Goal: Task Accomplishment & Management: Manage account settings

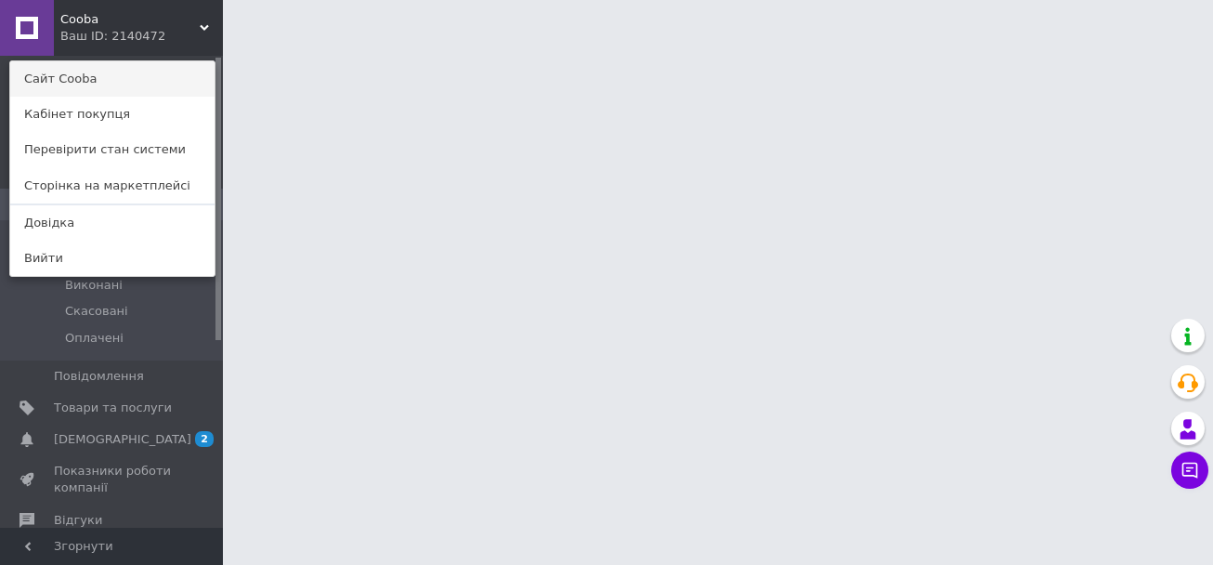
click at [158, 73] on link "Сайт Cooba" at bounding box center [112, 78] width 204 height 35
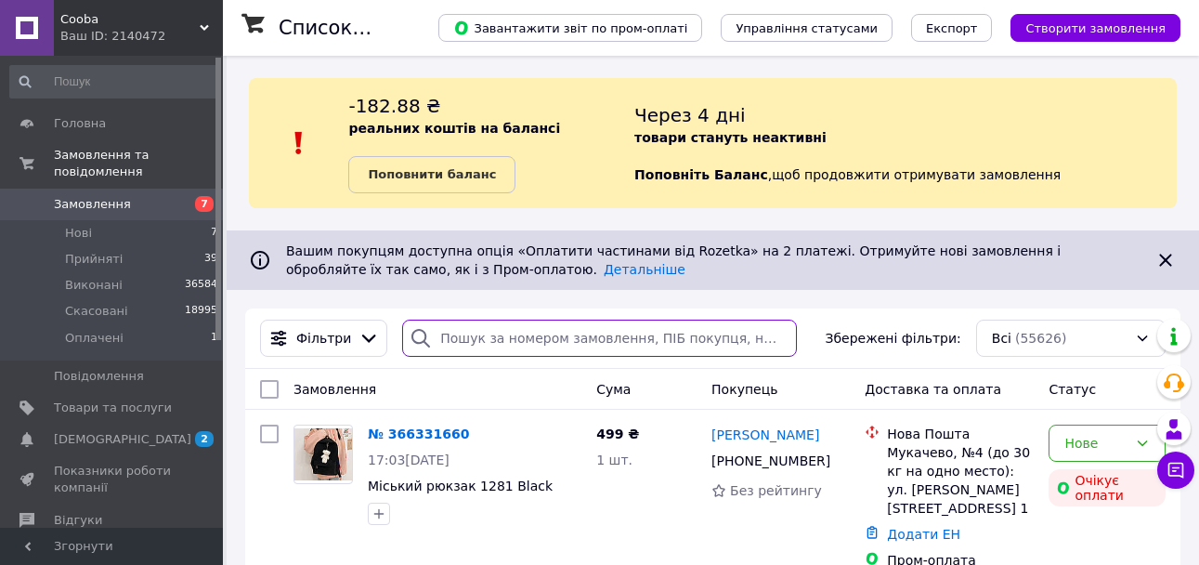
click at [486, 333] on input "search" at bounding box center [599, 338] width 394 height 37
paste input "365923176"
type input "365923176"
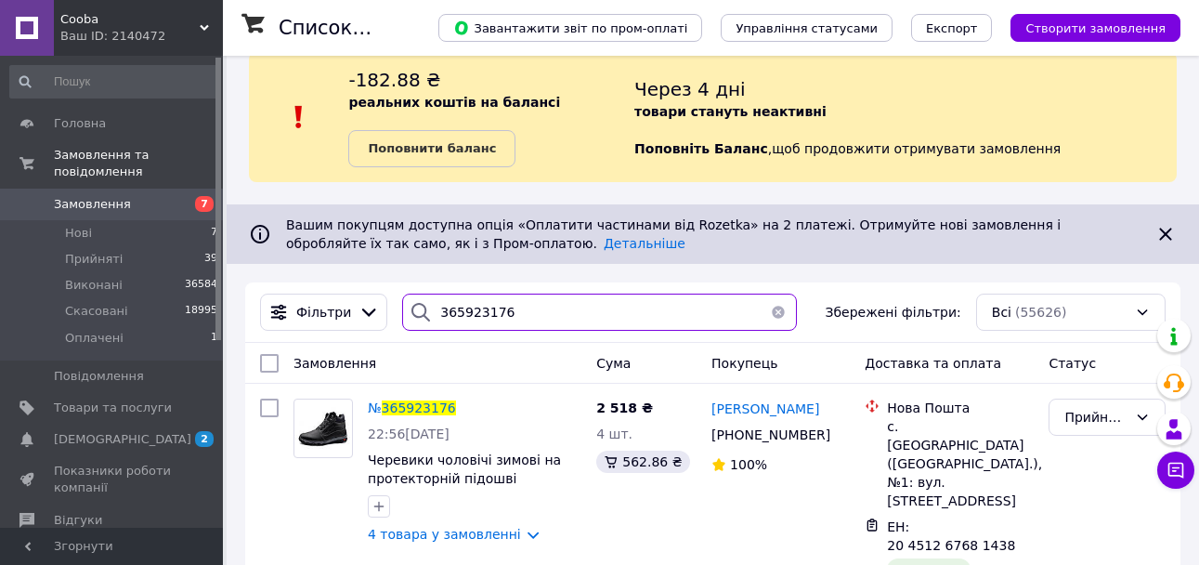
scroll to position [46, 0]
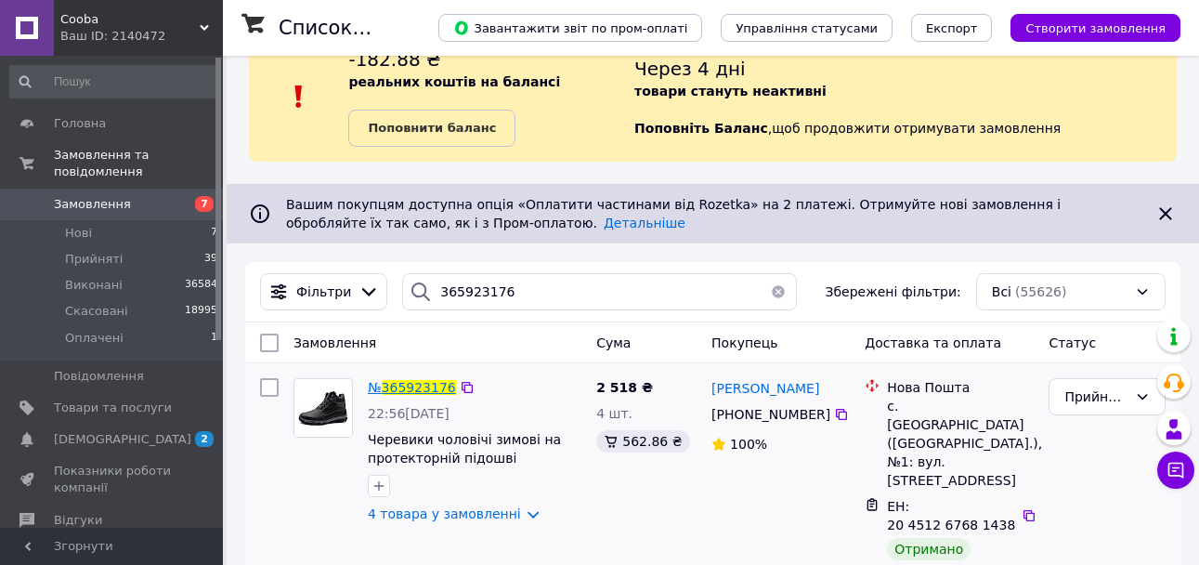
click at [416, 383] on span "365923176" at bounding box center [419, 387] width 74 height 15
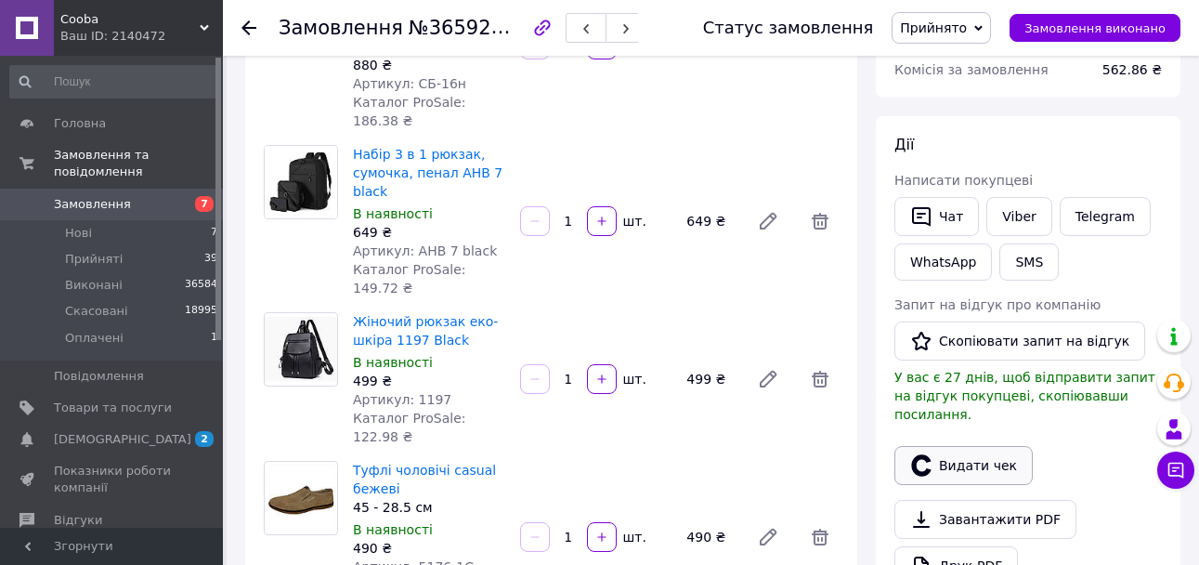
scroll to position [279, 0]
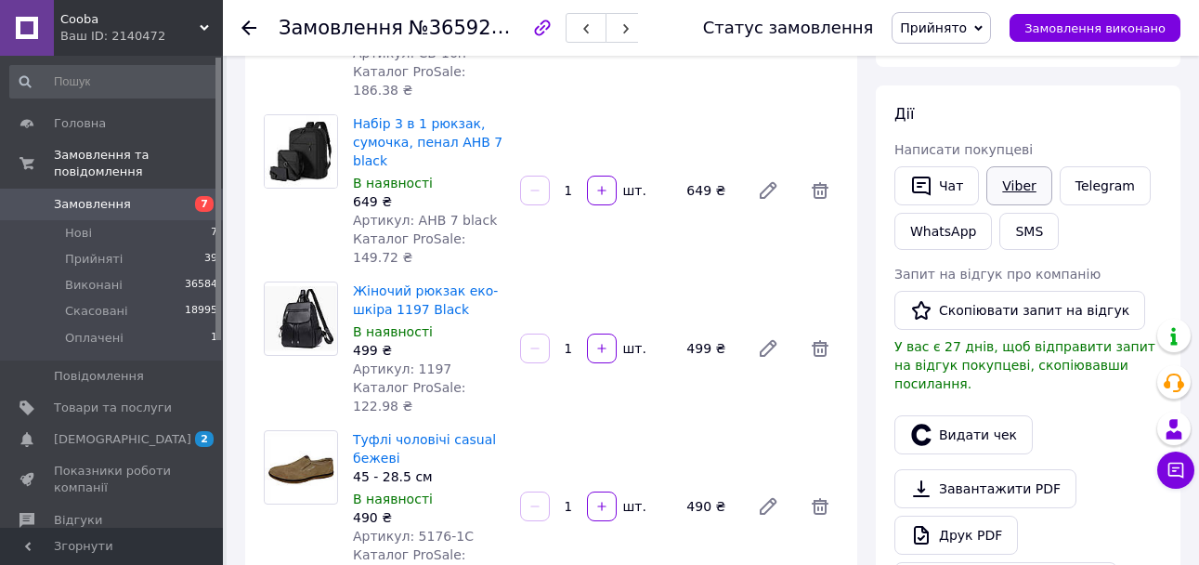
click at [1003, 195] on link "Viber" at bounding box center [1019, 185] width 65 height 39
click at [818, 340] on icon at bounding box center [820, 348] width 17 height 17
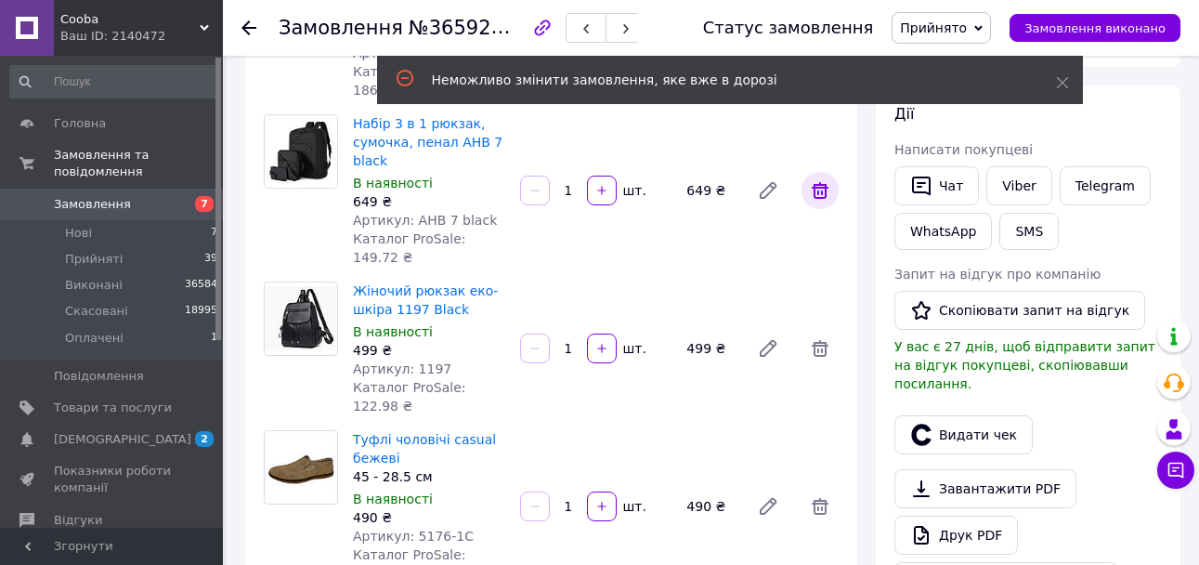
click at [818, 182] on icon at bounding box center [820, 190] width 17 height 17
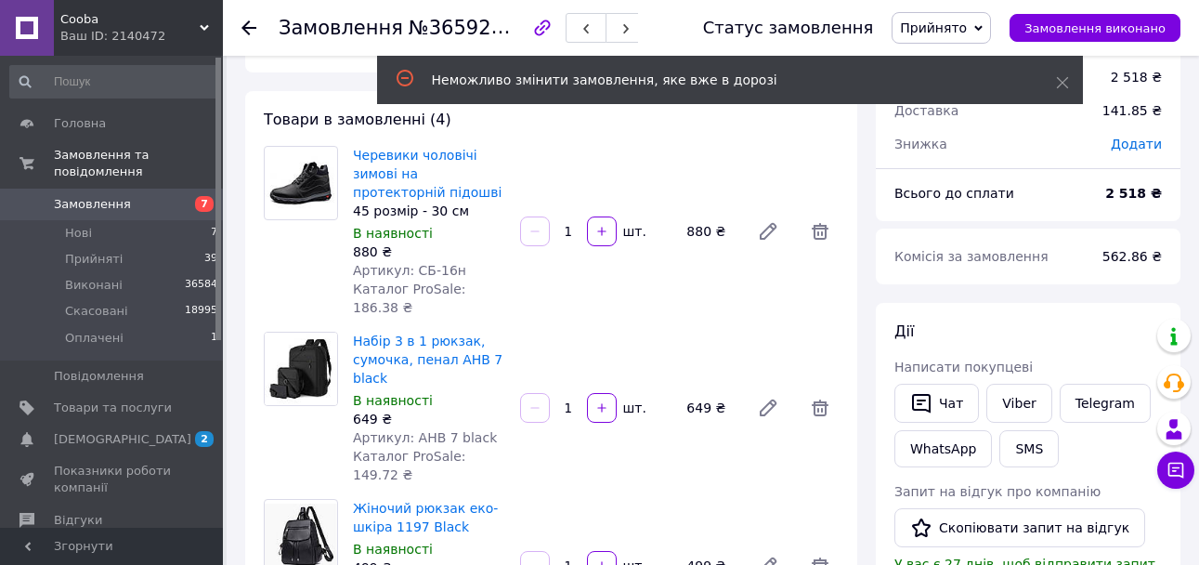
scroll to position [186, 0]
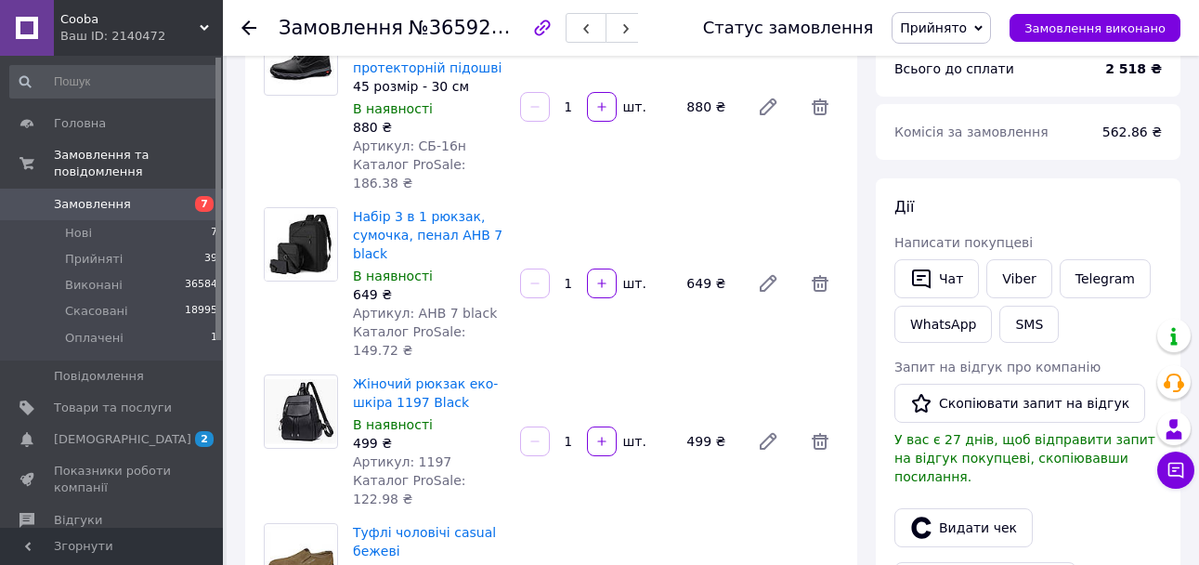
click at [153, 196] on span "Замовлення" at bounding box center [113, 204] width 118 height 17
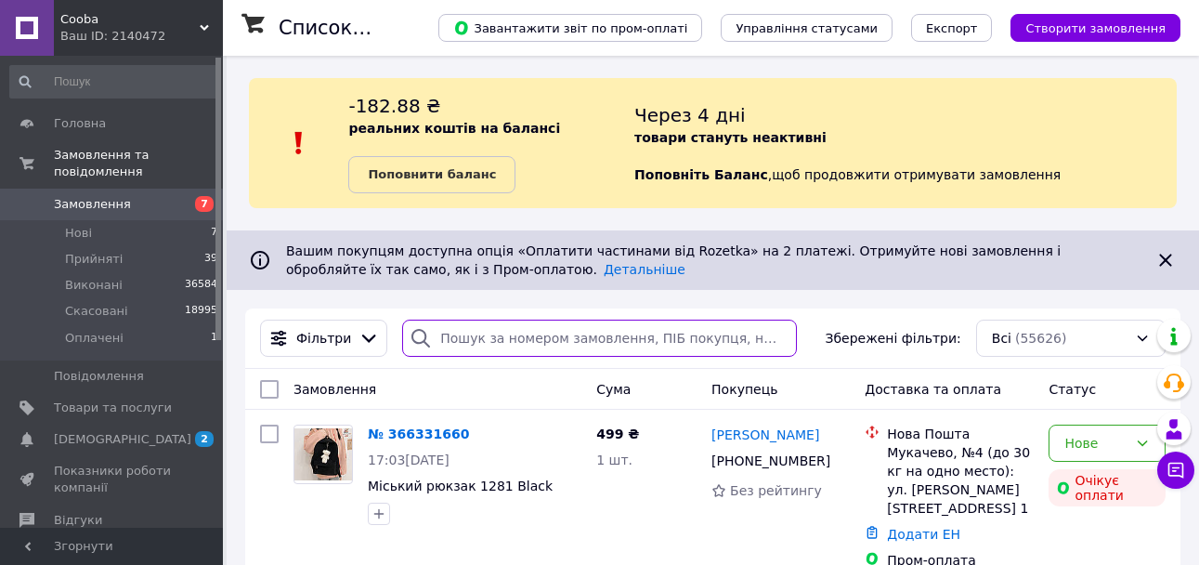
drag, startPoint x: 499, startPoint y: 339, endPoint x: 505, endPoint y: 349, distance: 12.1
click at [500, 343] on input "search" at bounding box center [599, 338] width 394 height 37
paste input "366024936"
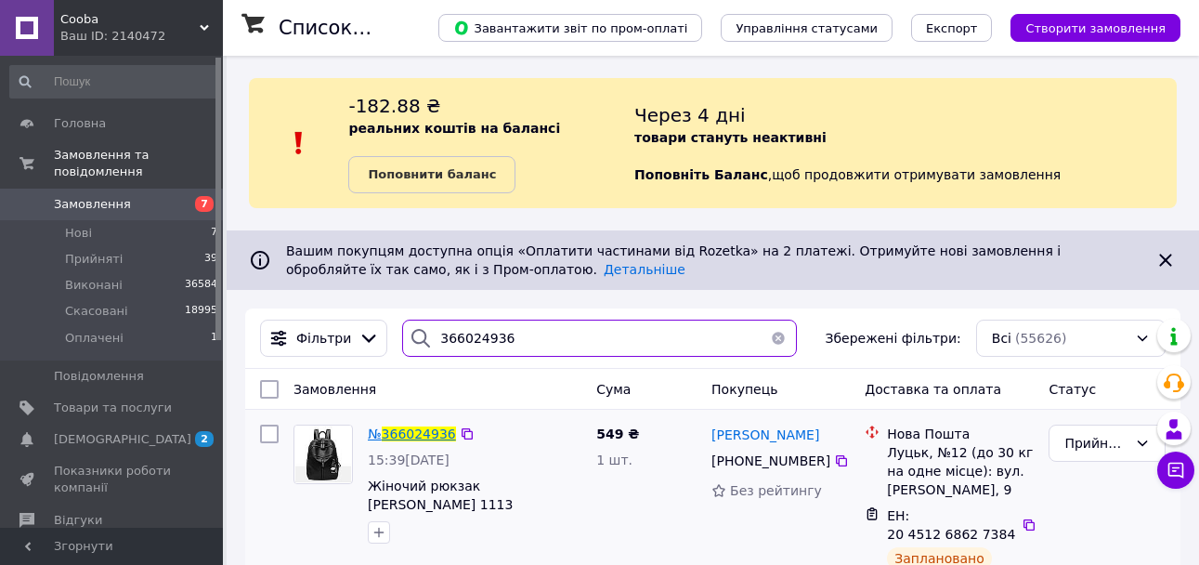
type input "366024936"
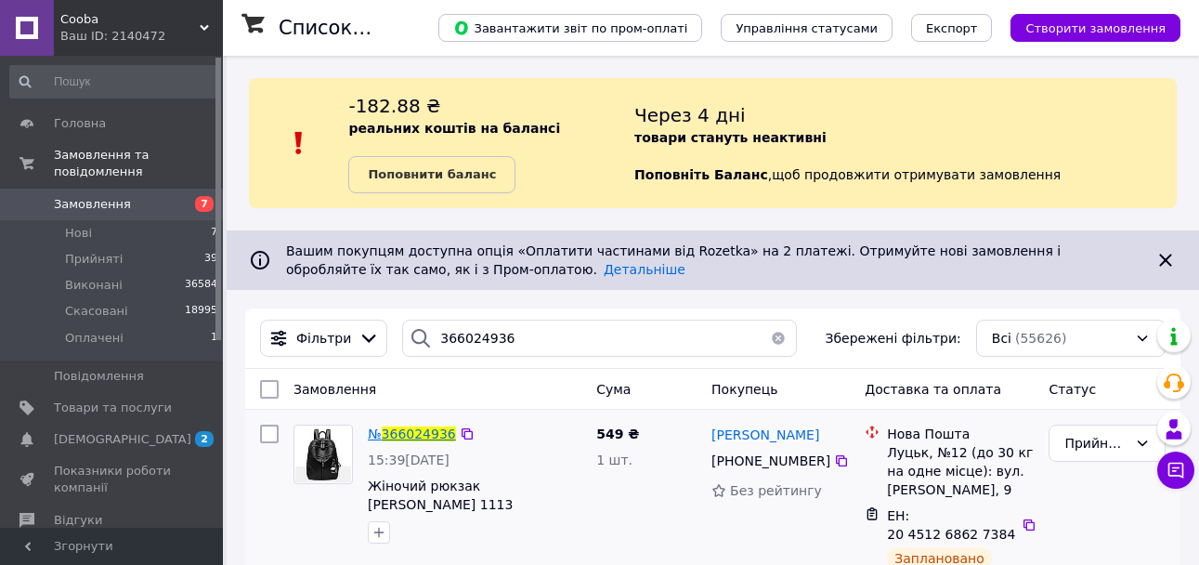
click at [411, 438] on span "366024936" at bounding box center [419, 433] width 74 height 15
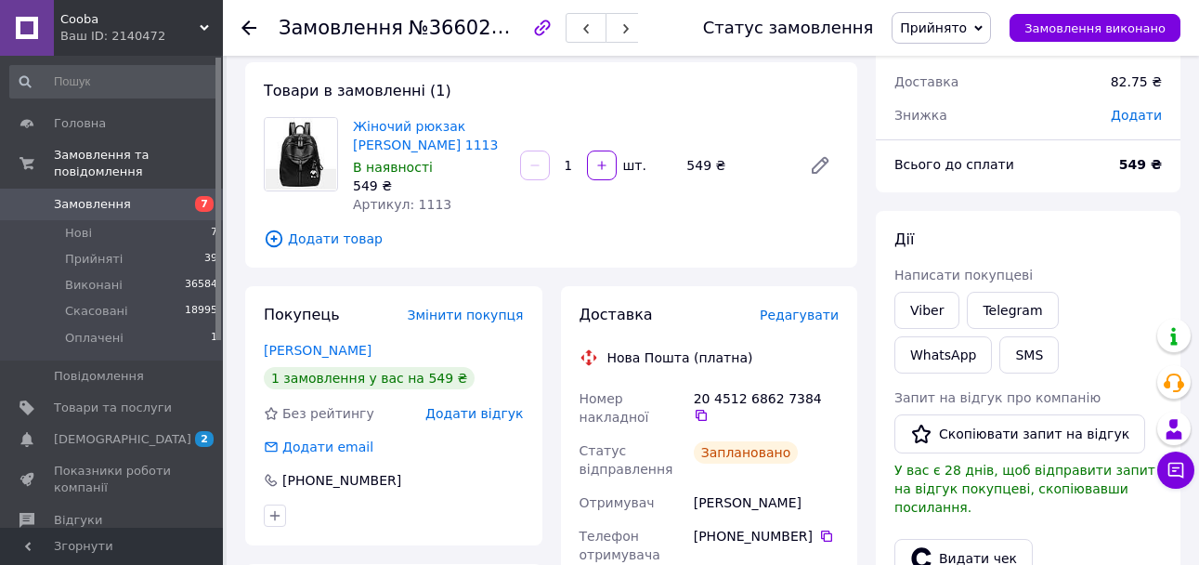
scroll to position [186, 0]
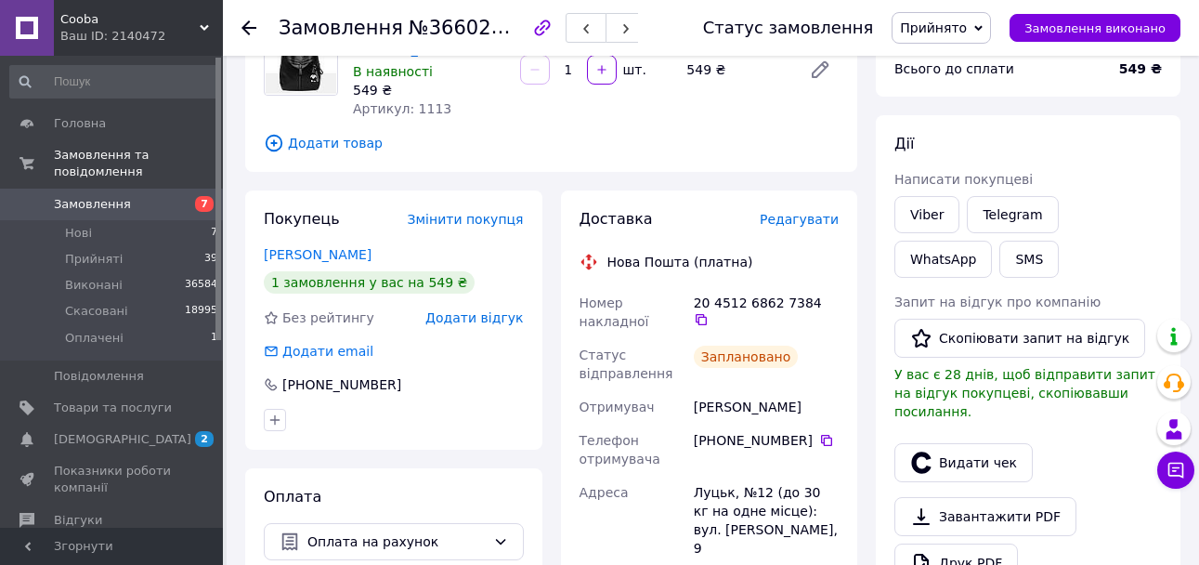
drag, startPoint x: 817, startPoint y: 303, endPoint x: 852, endPoint y: 284, distance: 39.9
click at [709, 312] on icon at bounding box center [701, 319] width 15 height 15
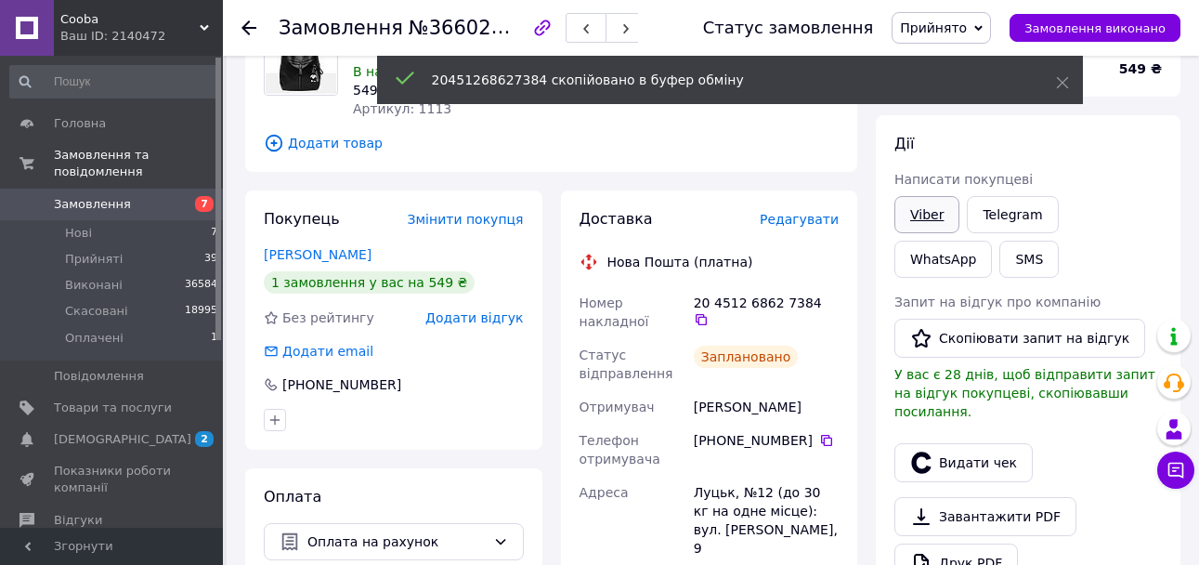
click at [913, 221] on link "Viber" at bounding box center [927, 214] width 65 height 37
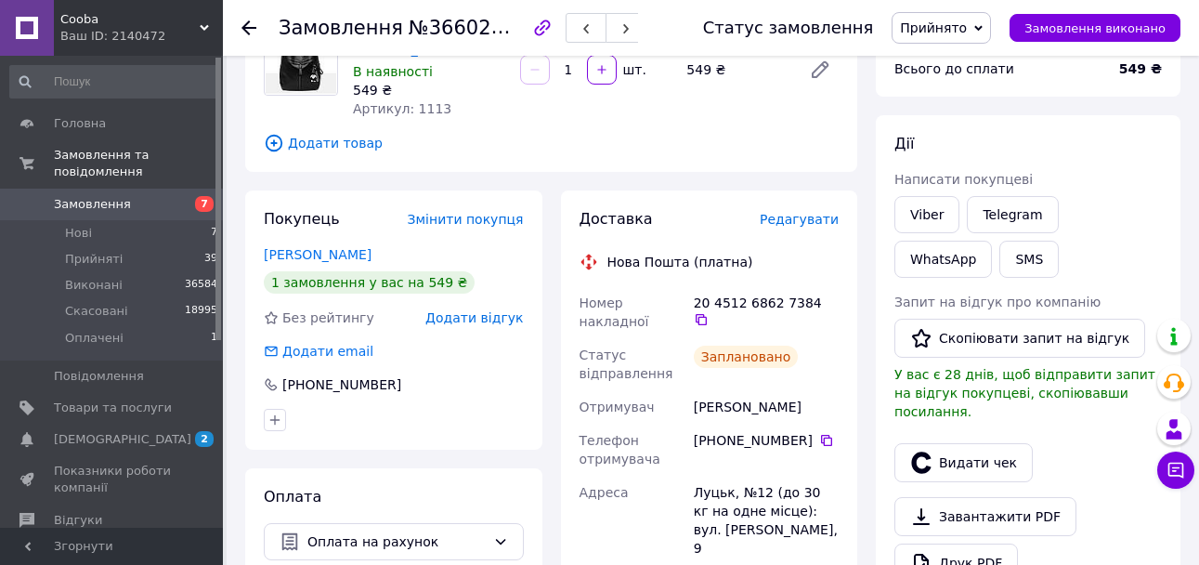
click at [155, 196] on span "Замовлення" at bounding box center [113, 204] width 118 height 17
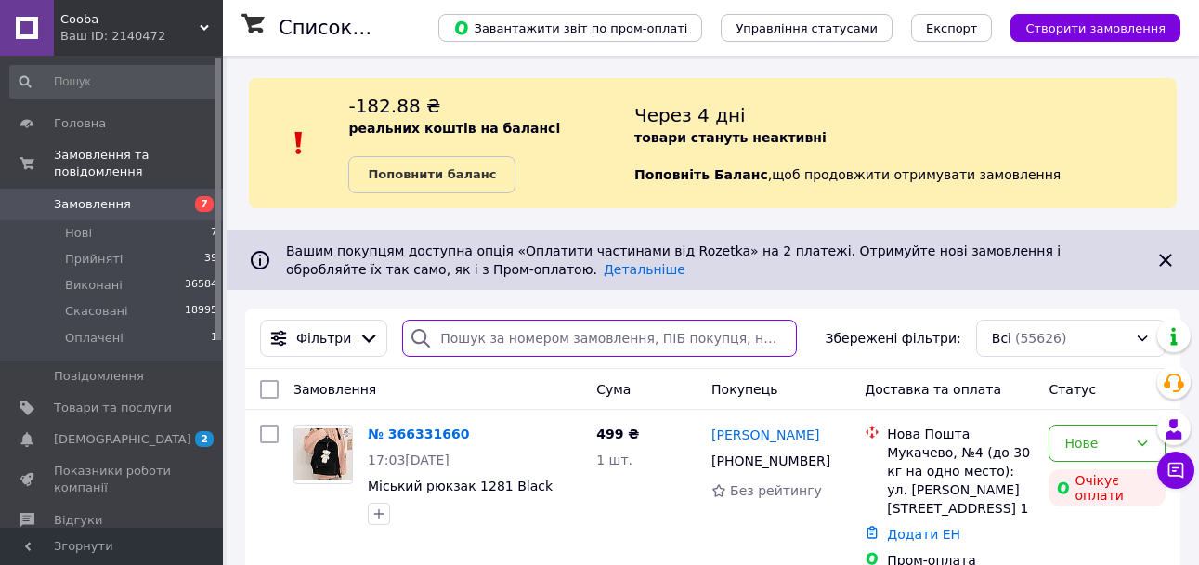
click at [487, 336] on input "search" at bounding box center [599, 338] width 394 height 37
paste input "365946791"
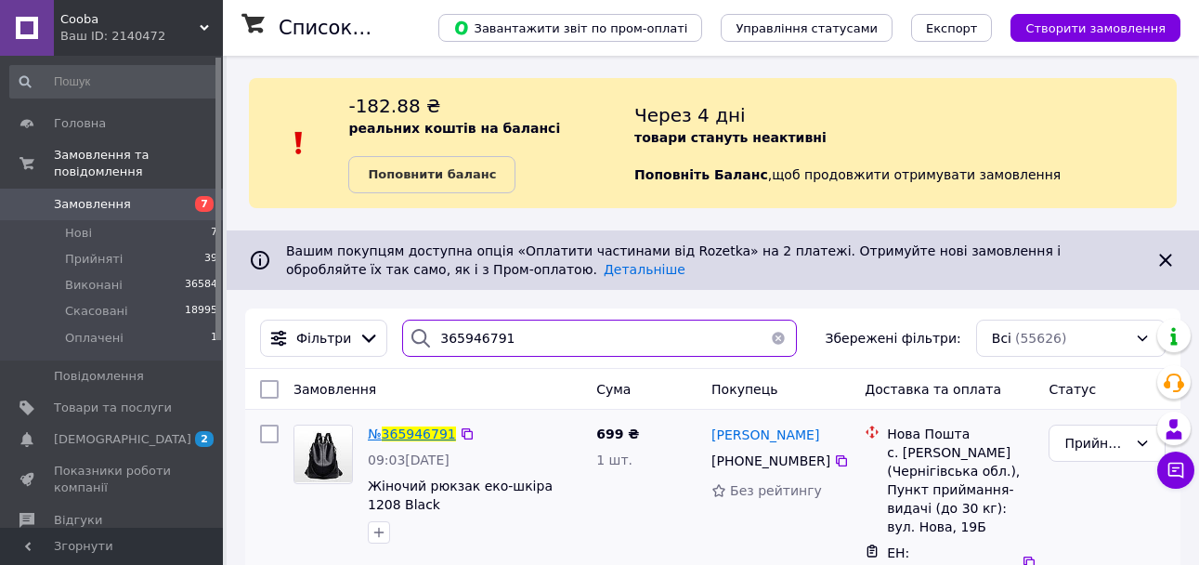
type input "365946791"
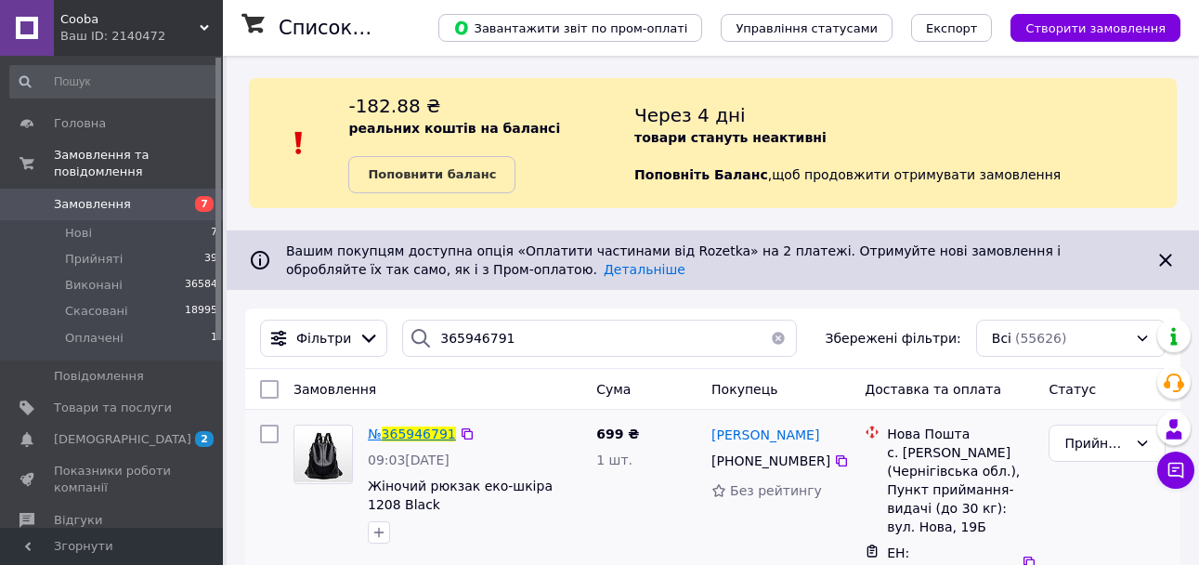
click at [425, 439] on span "365946791" at bounding box center [419, 433] width 74 height 15
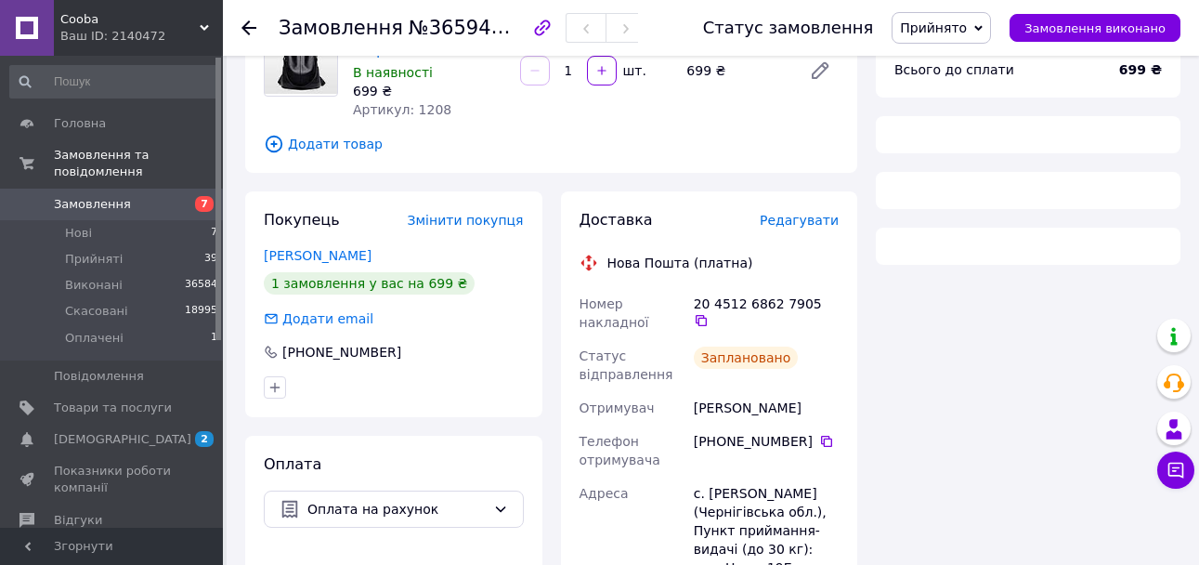
scroll to position [186, 0]
click at [709, 312] on icon at bounding box center [701, 319] width 15 height 15
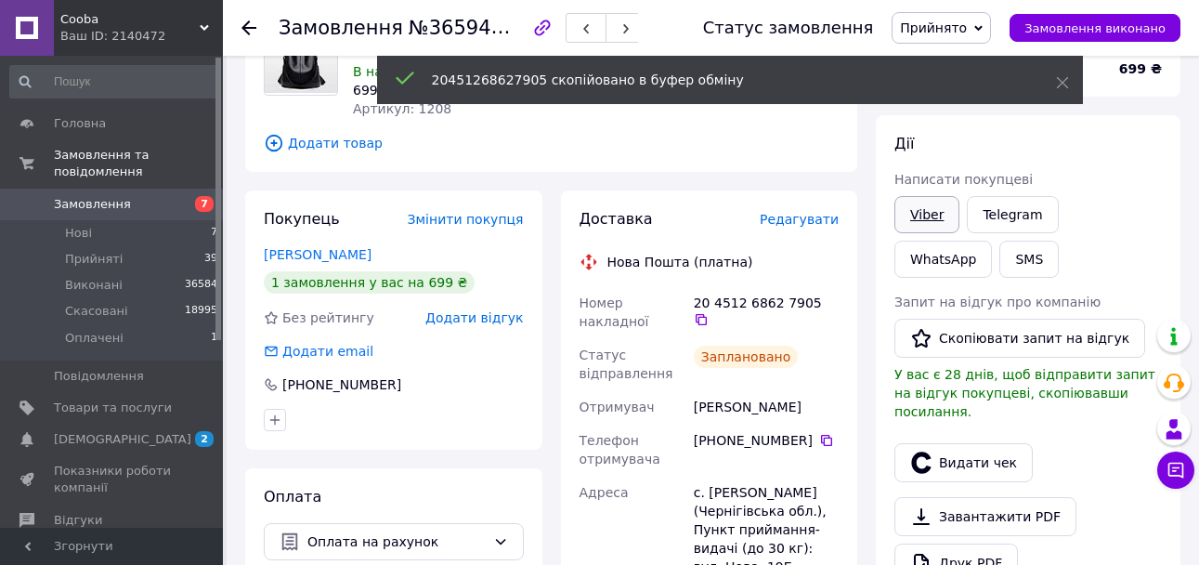
click at [930, 215] on link "Viber" at bounding box center [927, 214] width 65 height 37
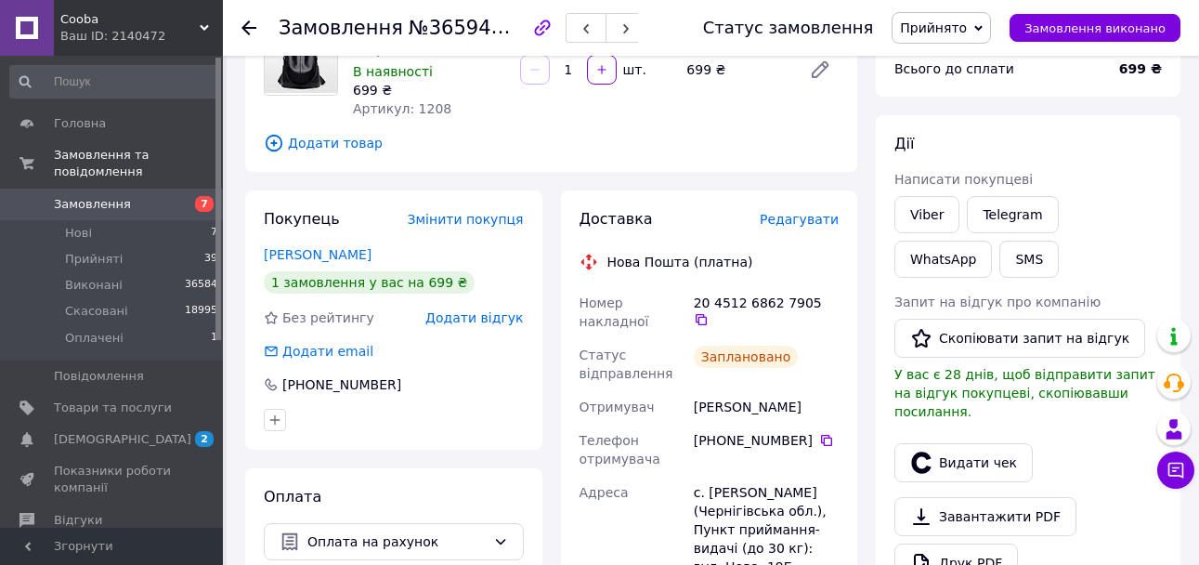
click at [155, 196] on span "Замовлення" at bounding box center [113, 204] width 118 height 17
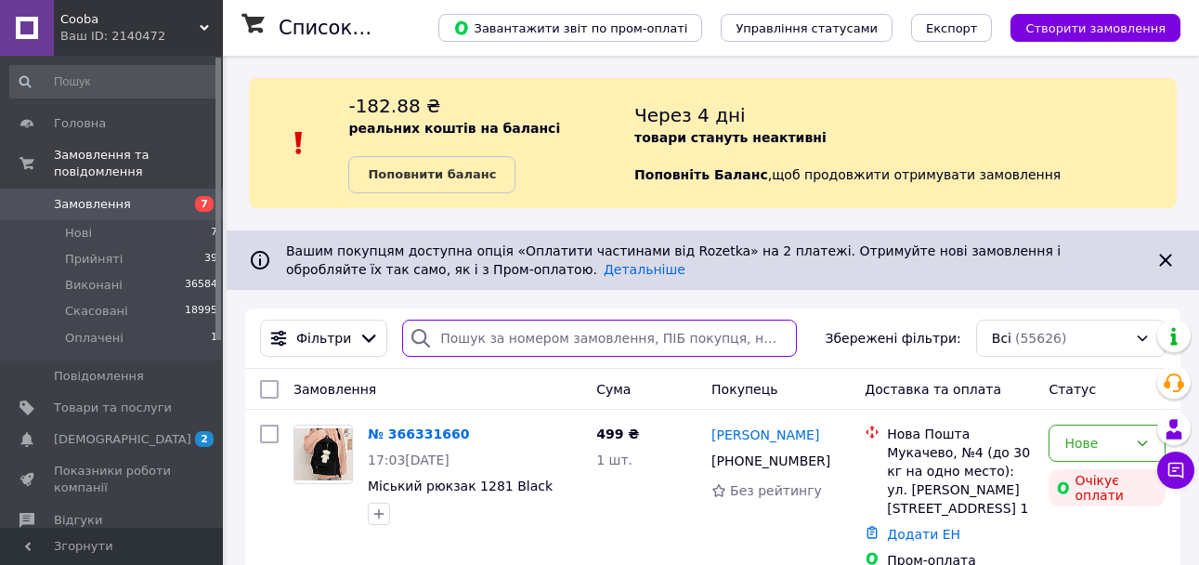
drag, startPoint x: 541, startPoint y: 339, endPoint x: 623, endPoint y: 354, distance: 84.0
click at [544, 341] on input "search" at bounding box center [599, 338] width 394 height 37
paste input "365938402"
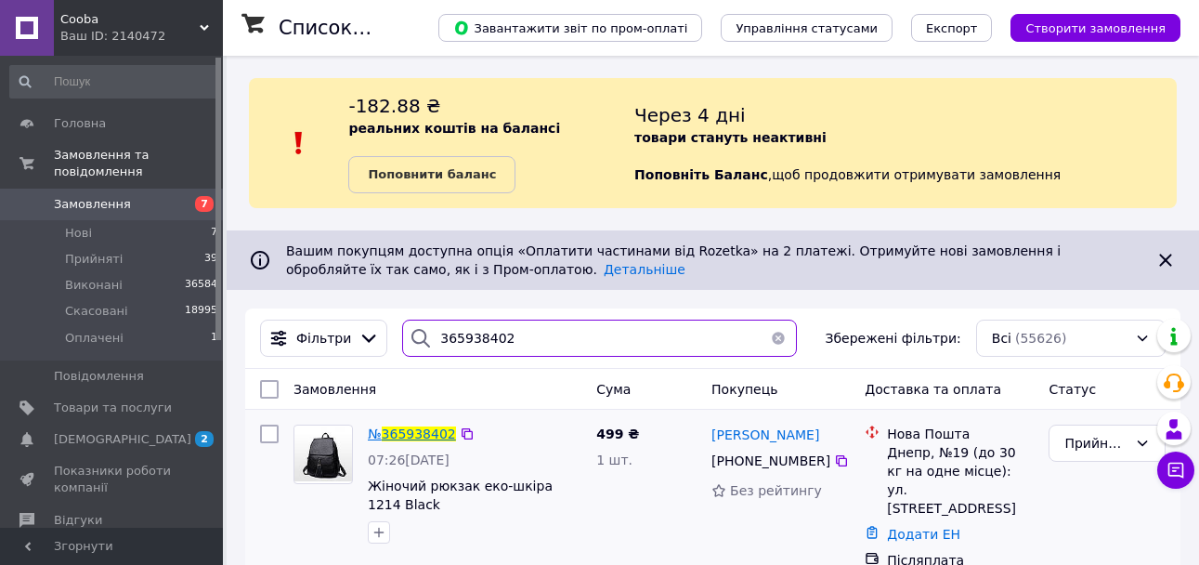
type input "365938402"
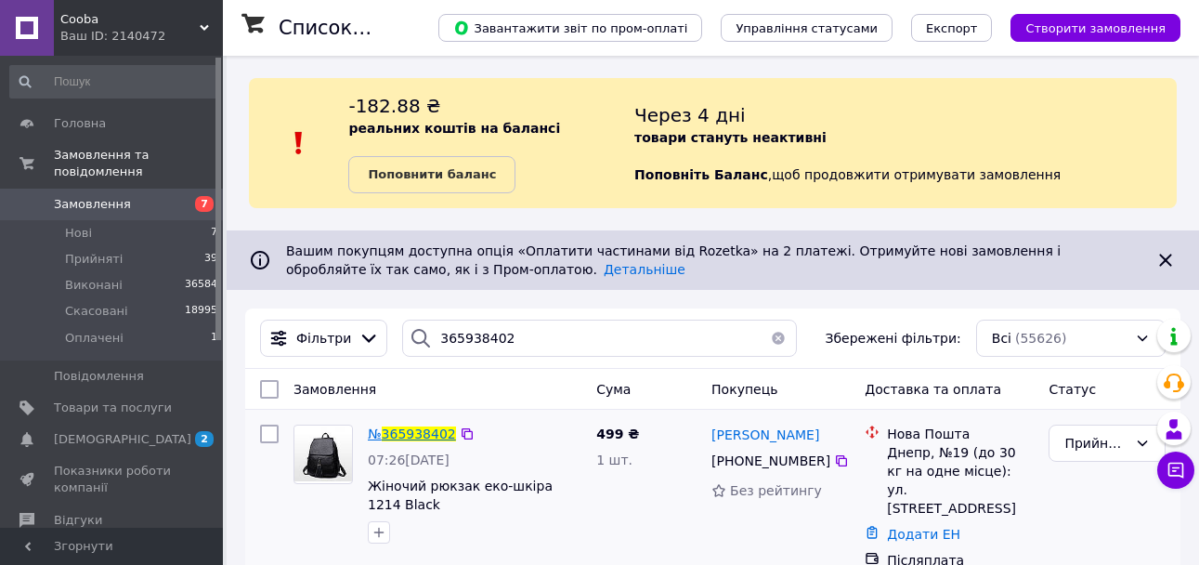
click at [401, 434] on span "365938402" at bounding box center [419, 433] width 74 height 15
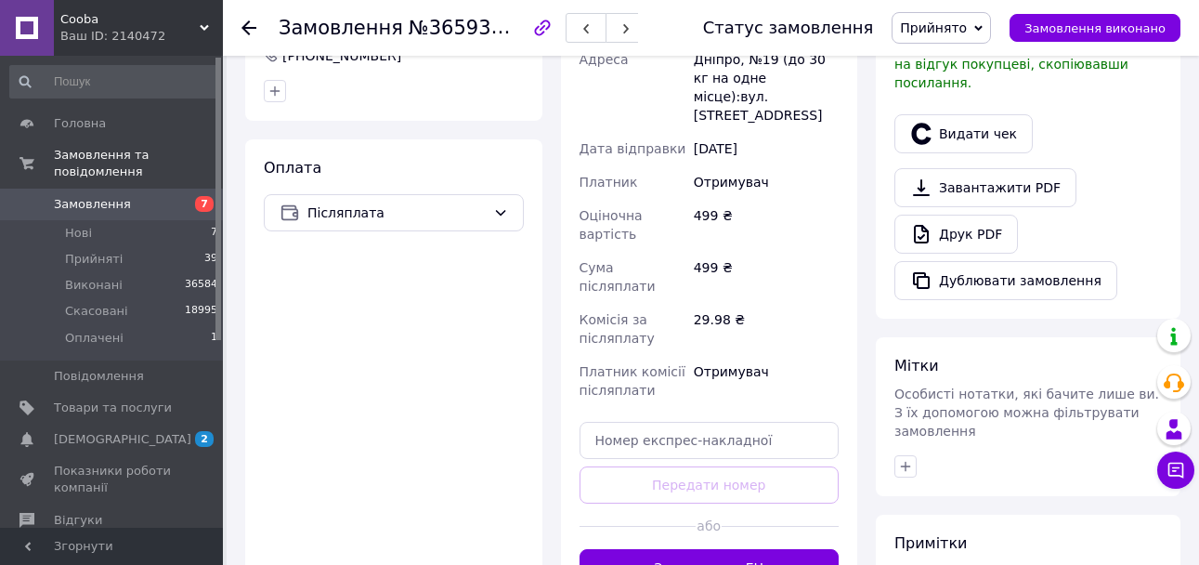
scroll to position [557, 0]
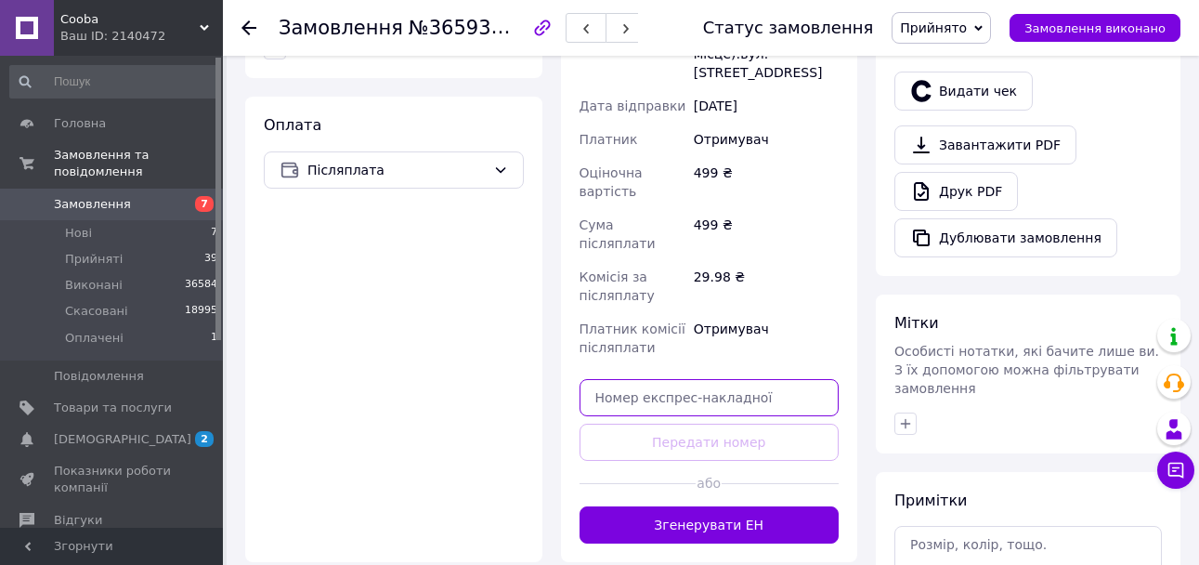
click at [686, 379] on input "text" at bounding box center [710, 397] width 260 height 37
paste input "20451269113713"
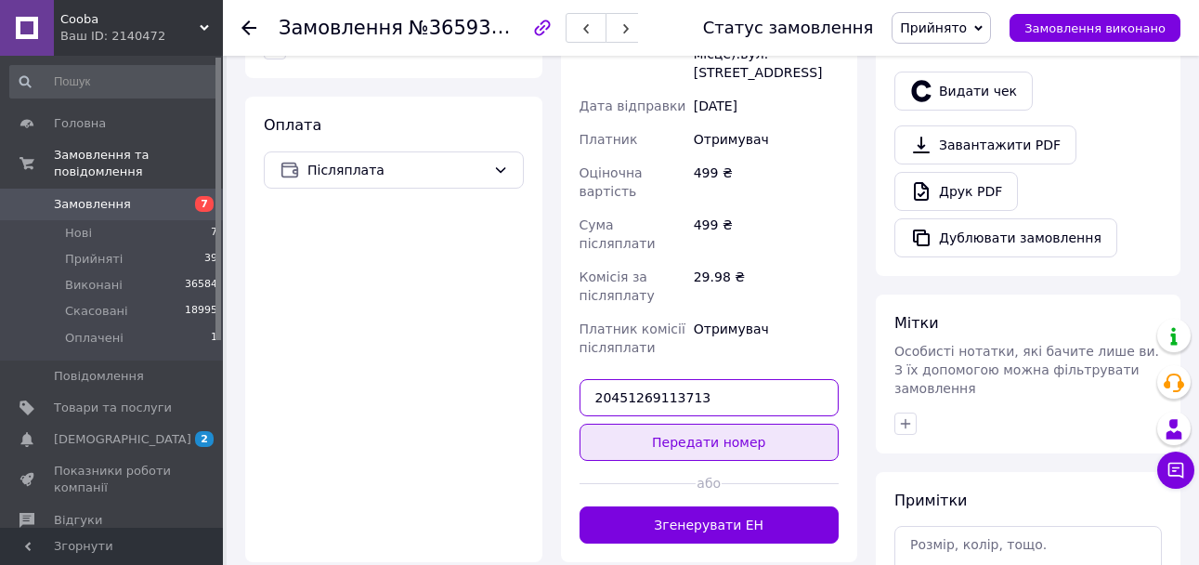
type input "20451269113713"
click at [702, 424] on button "Передати номер" at bounding box center [710, 442] width 260 height 37
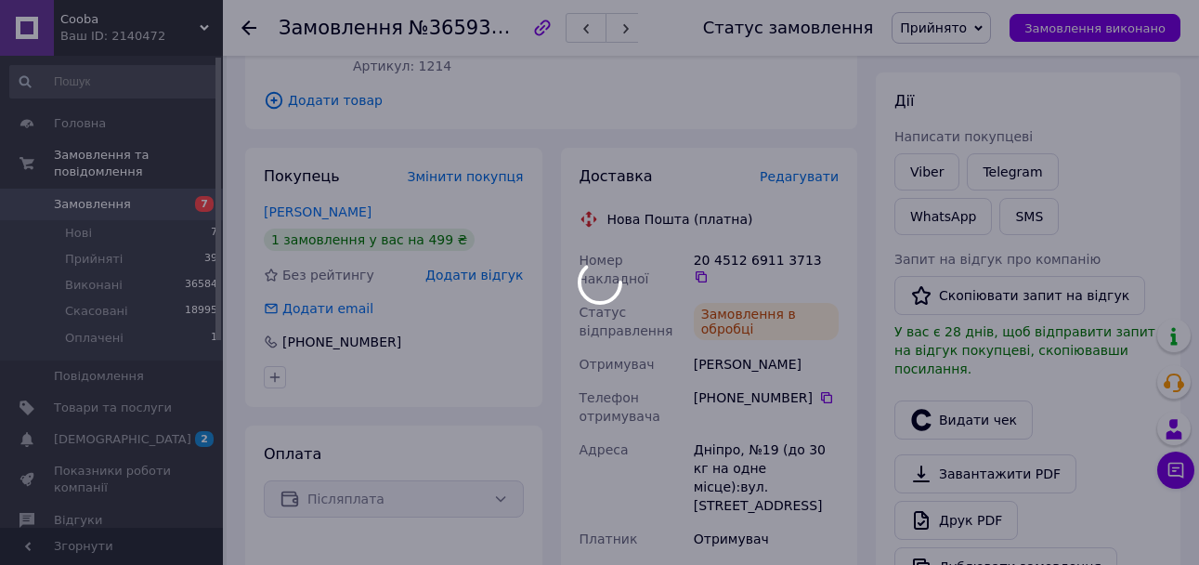
scroll to position [186, 0]
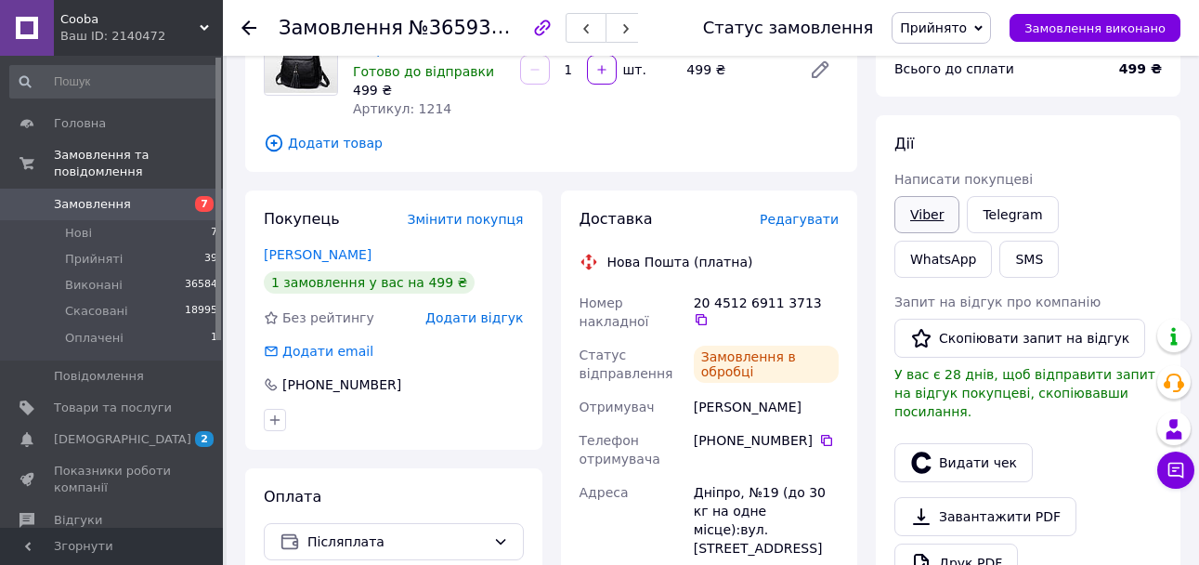
click at [911, 216] on link "Viber" at bounding box center [927, 214] width 65 height 37
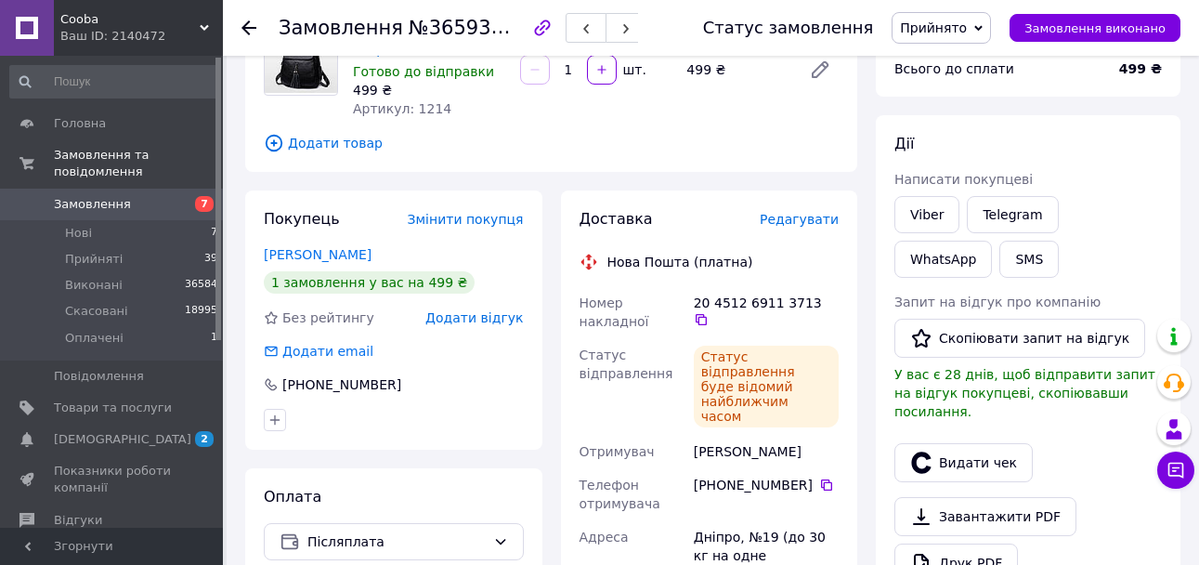
click at [135, 196] on span "Замовлення" at bounding box center [113, 204] width 118 height 17
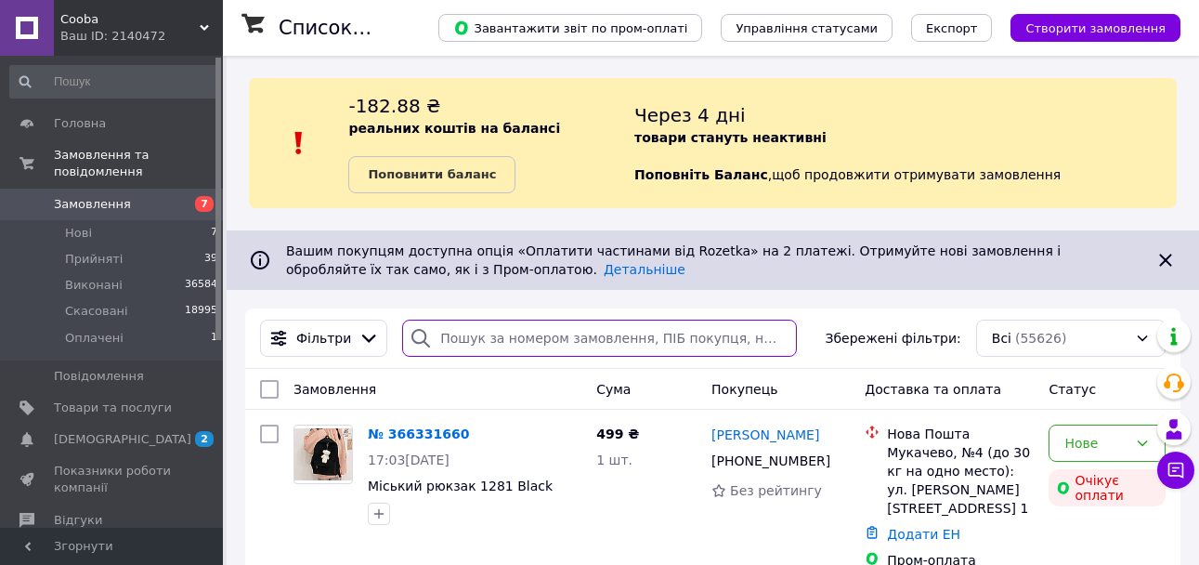
drag, startPoint x: 490, startPoint y: 340, endPoint x: 541, endPoint y: 367, distance: 57.8
click at [490, 342] on input "search" at bounding box center [599, 338] width 394 height 37
paste input "366144746"
type input "366144746"
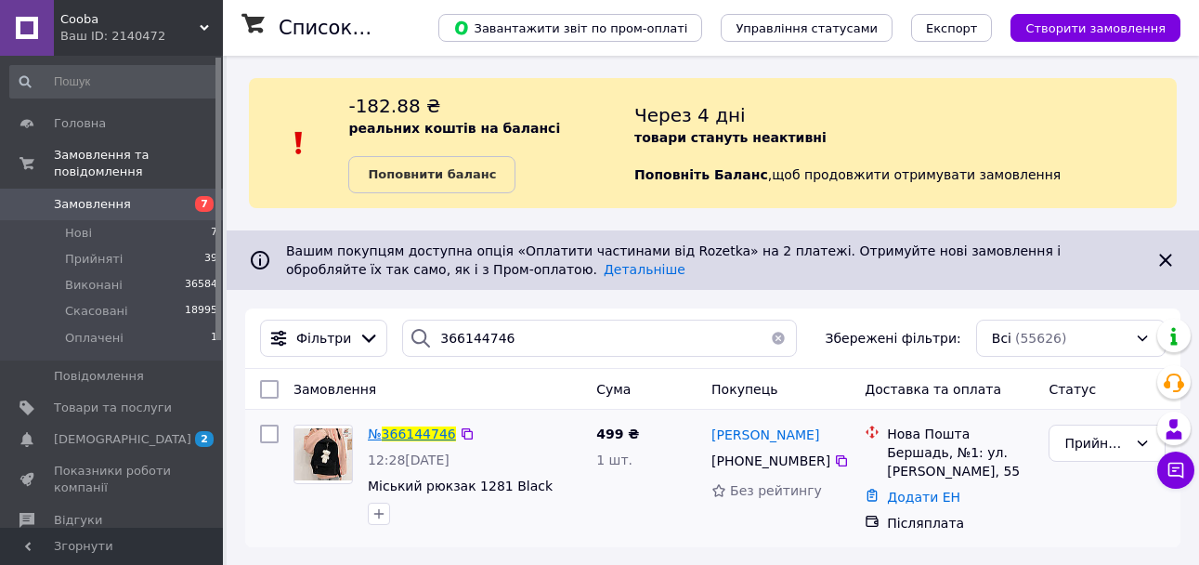
click at [427, 434] on span "366144746" at bounding box center [419, 433] width 74 height 15
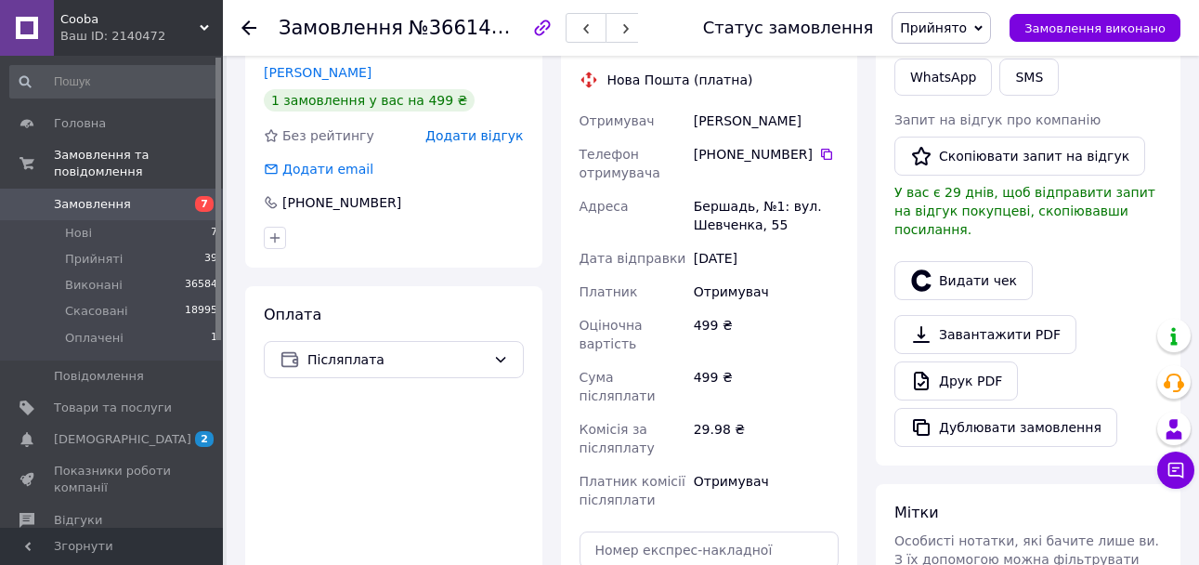
scroll to position [372, 0]
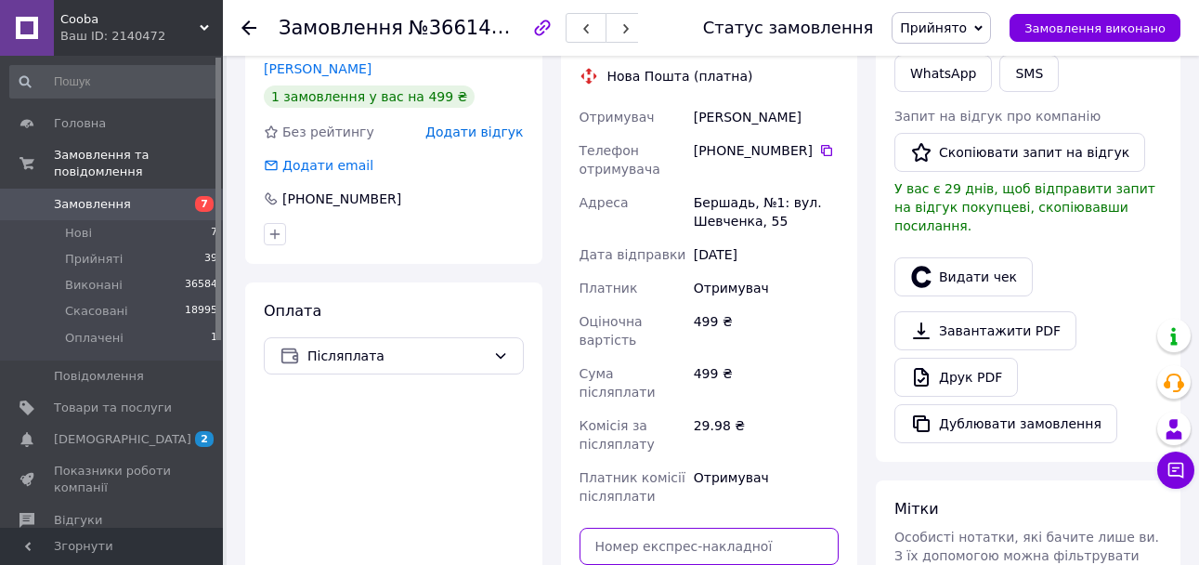
click at [731, 528] on input "text" at bounding box center [710, 546] width 260 height 37
paste input "20451269115172"
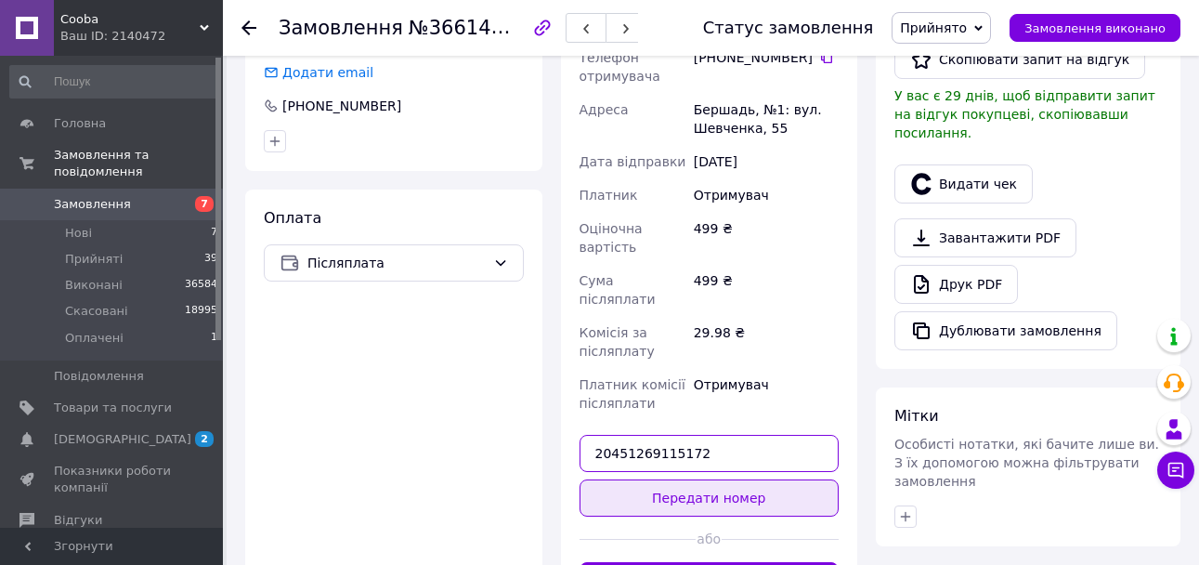
type input "20451269115172"
click at [726, 479] on button "Передати номер" at bounding box center [710, 497] width 260 height 37
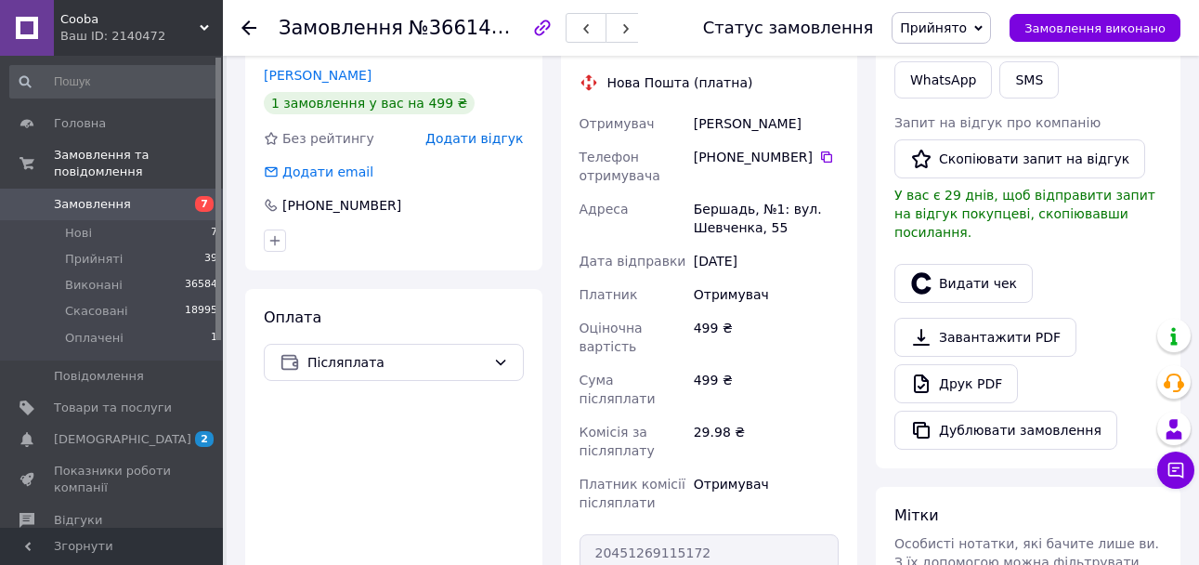
scroll to position [279, 0]
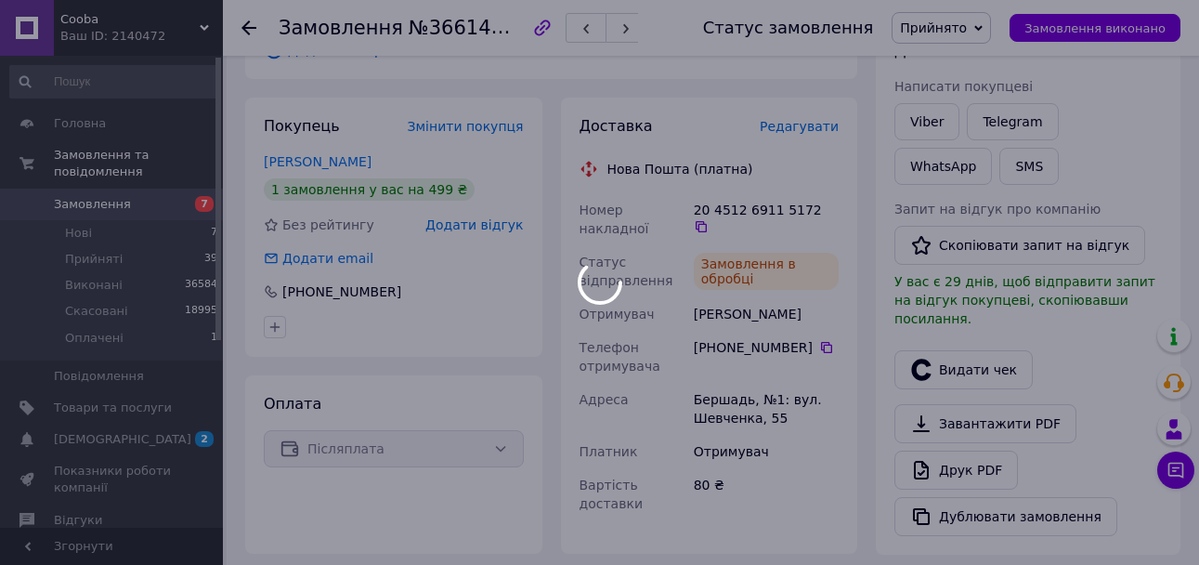
click at [924, 120] on div at bounding box center [599, 282] width 1199 height 565
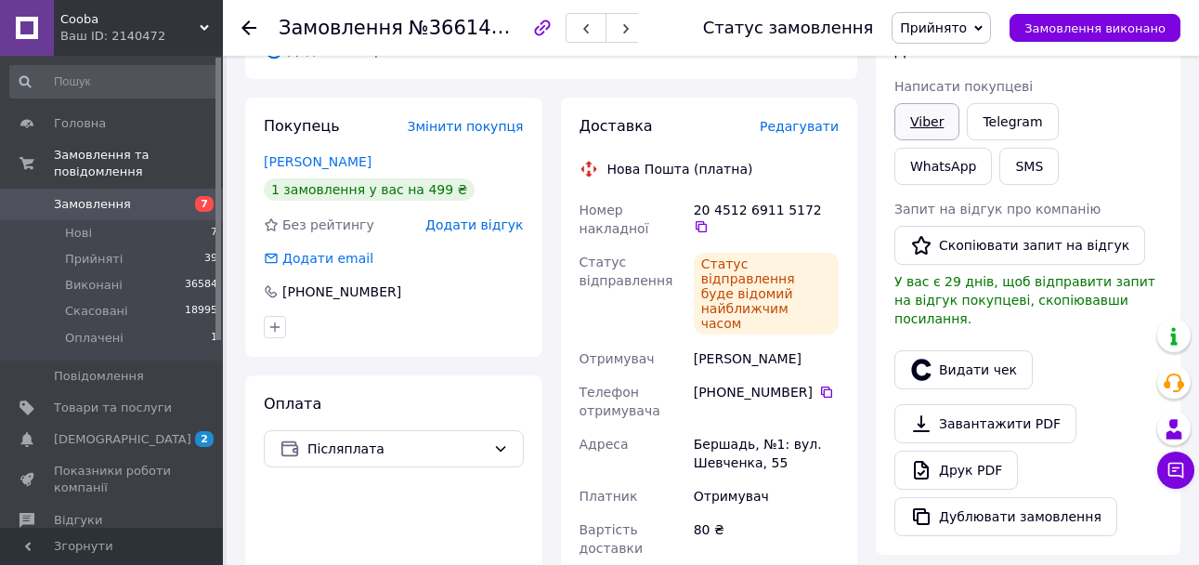
click at [914, 127] on link "Viber" at bounding box center [927, 121] width 65 height 37
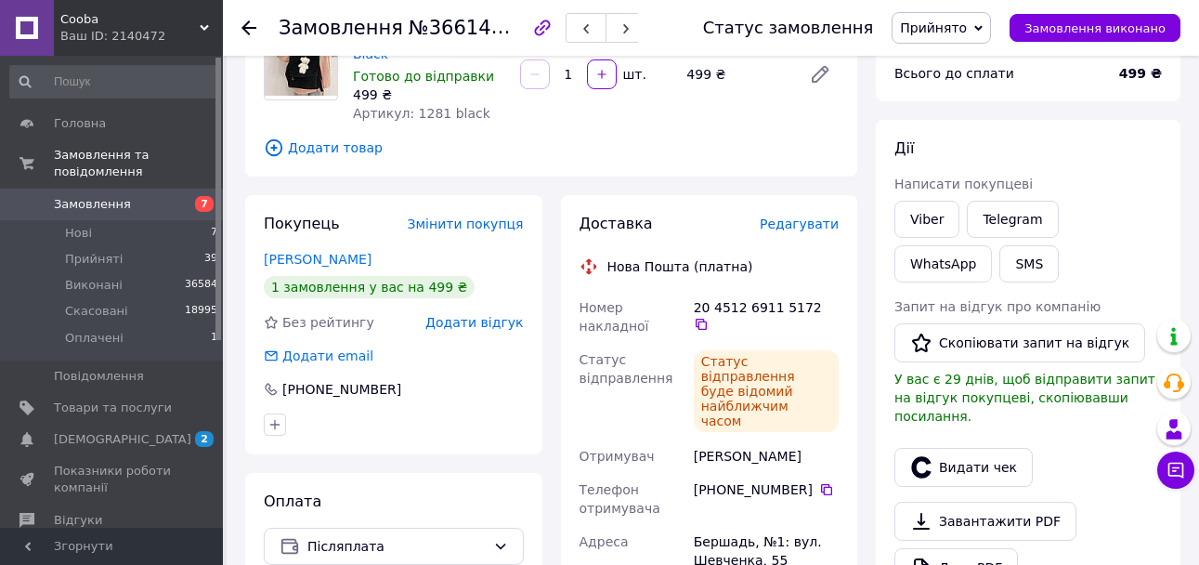
scroll to position [0, 0]
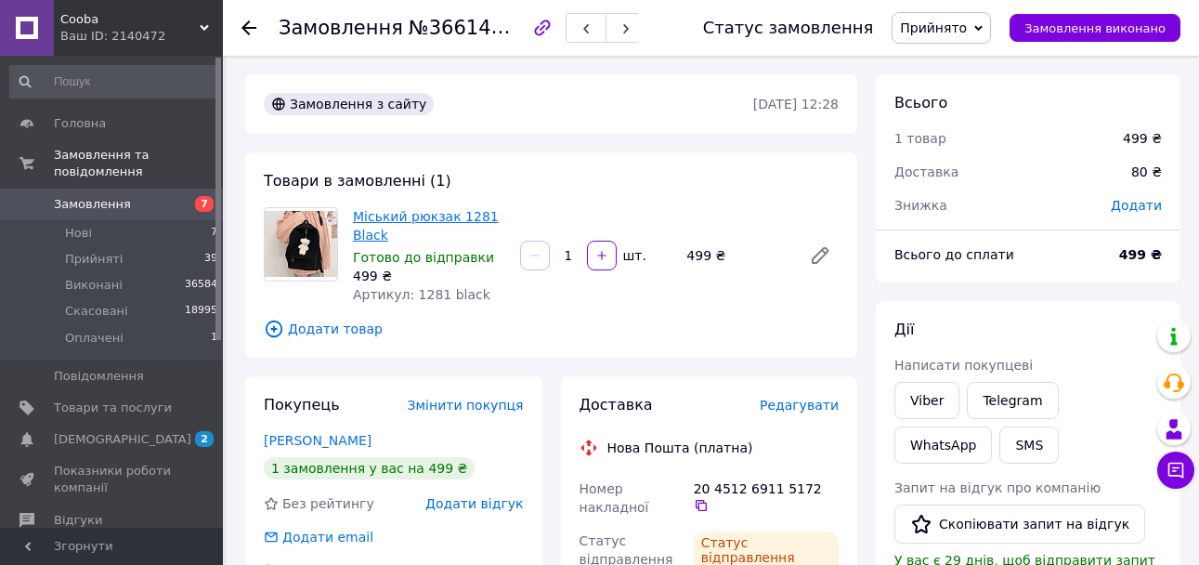
click at [403, 224] on link "Міський рюкзак 1281 Black" at bounding box center [426, 225] width 146 height 33
drag, startPoint x: 133, startPoint y: 215, endPoint x: 180, endPoint y: 190, distance: 53.6
click at [133, 220] on li "Нові 7" at bounding box center [114, 233] width 229 height 26
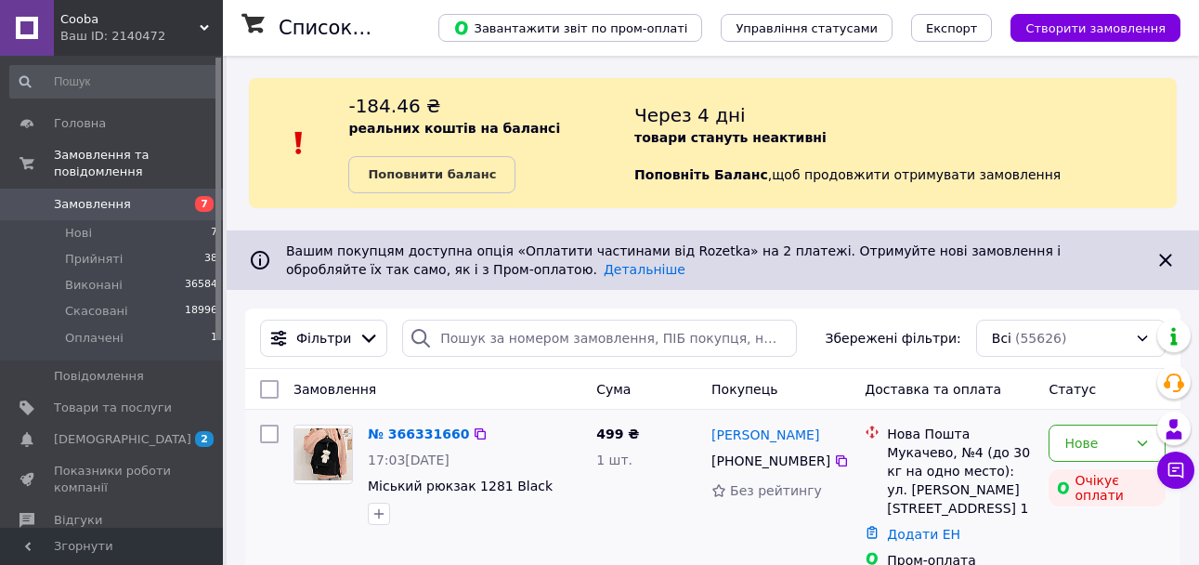
click at [415, 258] on span "Вашим покупцям доступна опція «Оплатити частинами від Rozetka» на 2 платежі. От…" at bounding box center [673, 259] width 775 height 33
click at [423, 426] on link "№ 366331660" at bounding box center [418, 433] width 101 height 15
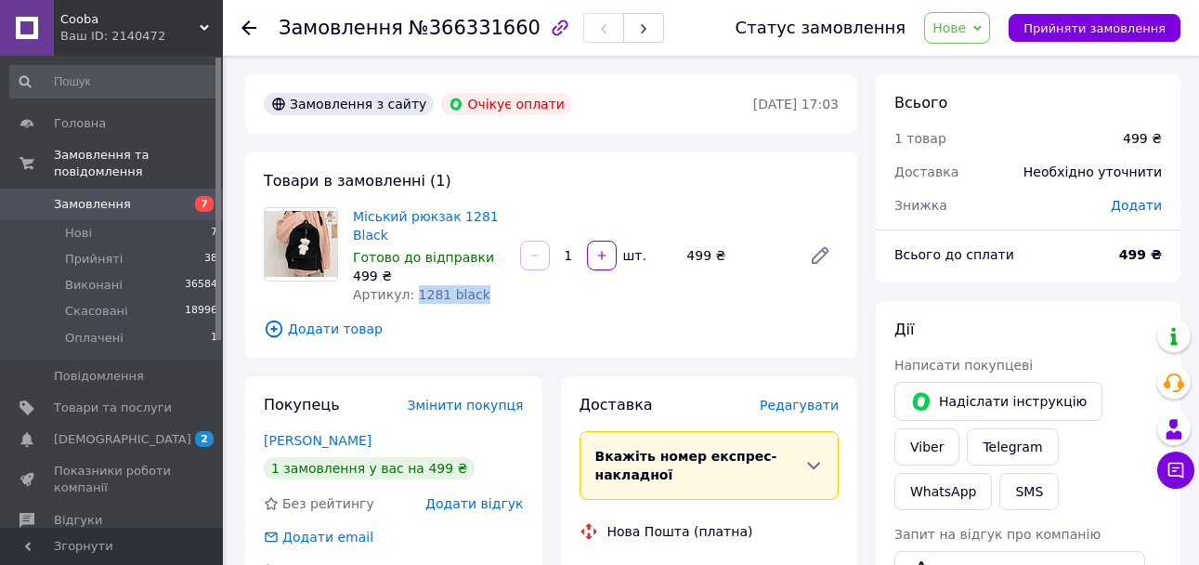
drag, startPoint x: 409, startPoint y: 291, endPoint x: 498, endPoint y: 295, distance: 89.3
click at [498, 295] on div "Артикул: 1281 black" at bounding box center [429, 294] width 152 height 19
copy span "1281 black"
click at [1106, 29] on span "Прийняти замовлення" at bounding box center [1095, 28] width 142 height 14
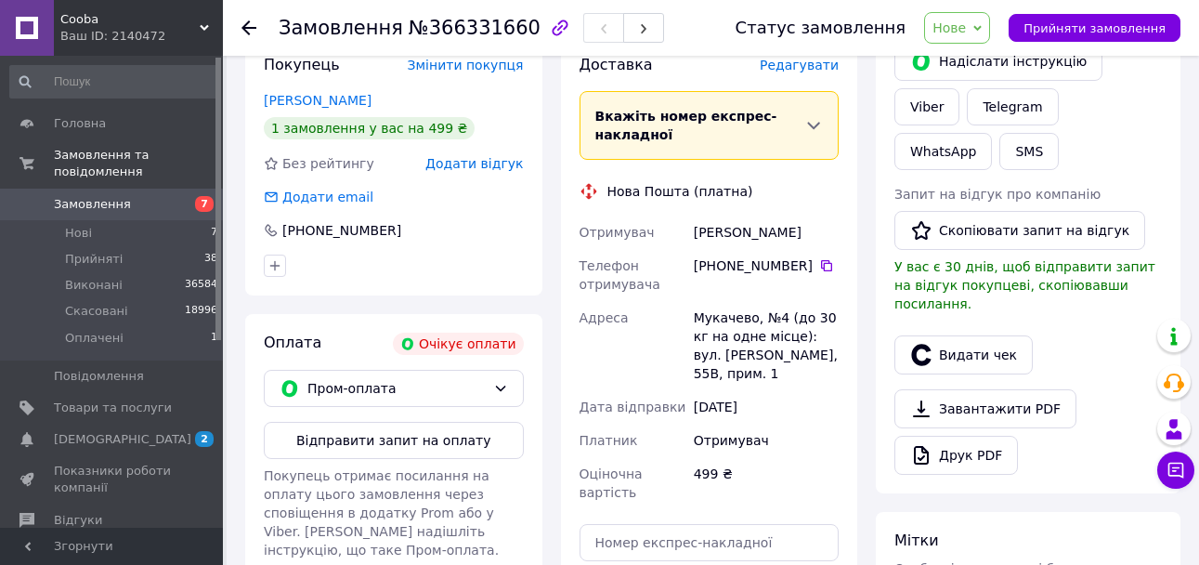
scroll to position [372, 0]
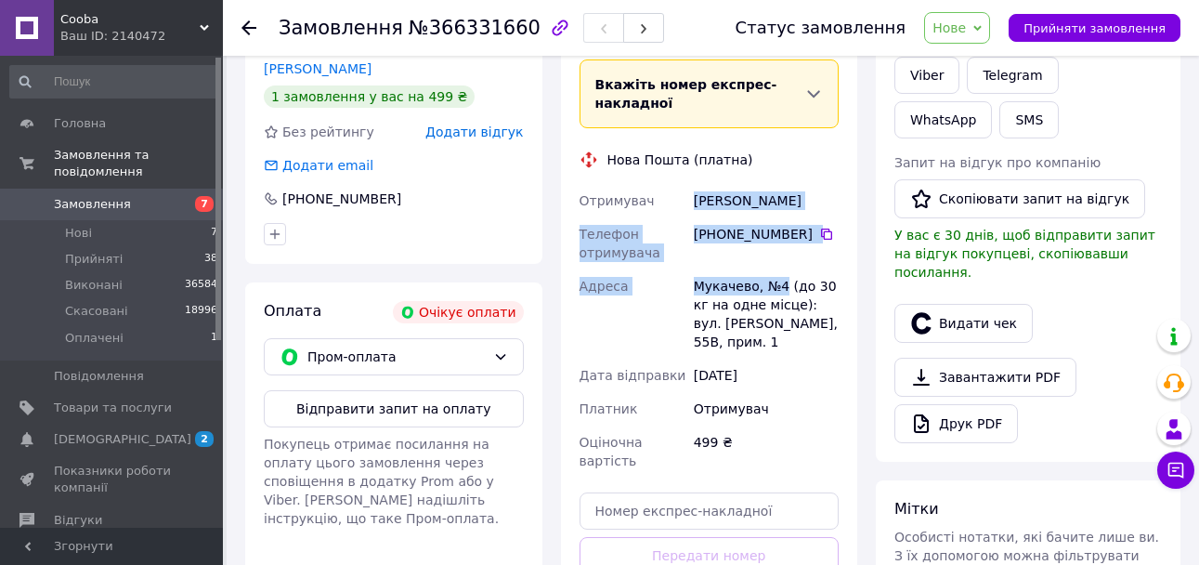
drag, startPoint x: 695, startPoint y: 199, endPoint x: 782, endPoint y: 277, distance: 117.1
click at [782, 277] on div "Отримувач Ловга Євгенія Телефон отримувача +380 95 480 80 29   Адреса Мукачево,…" at bounding box center [710, 331] width 268 height 294
copy div "Ловга Євгенія Телефон отримувача +380 95 480 80 29   Адреса Мукачево, №4"
drag, startPoint x: 1084, startPoint y: 31, endPoint x: 812, endPoint y: 131, distance: 290.1
click at [1080, 32] on span "Прийняти замовлення" at bounding box center [1095, 28] width 142 height 14
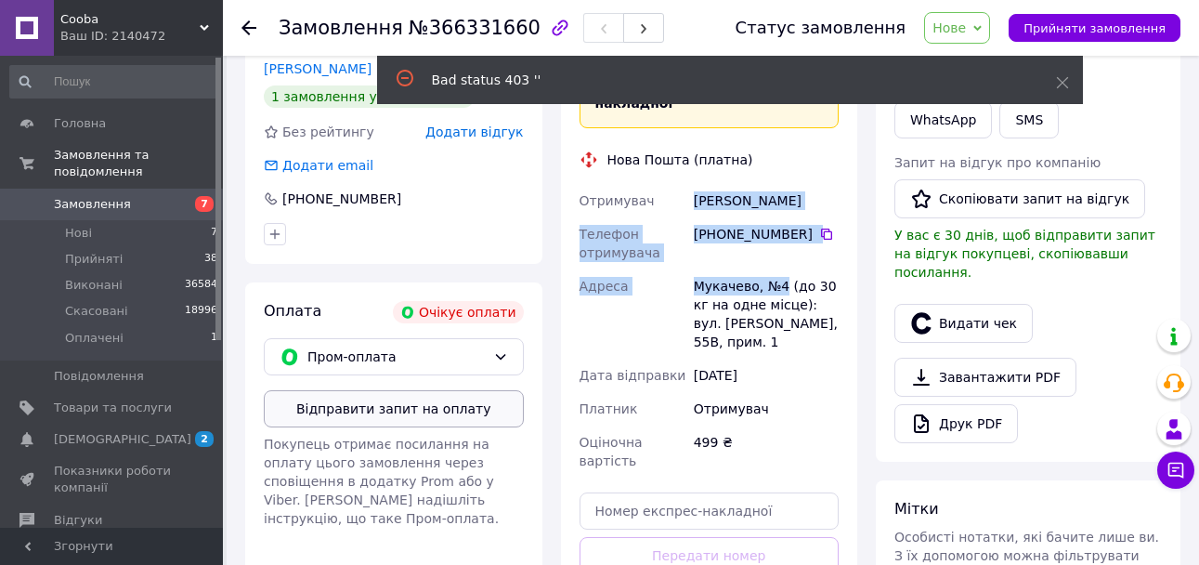
click at [417, 404] on button "Відправити запит на оплату" at bounding box center [394, 408] width 260 height 37
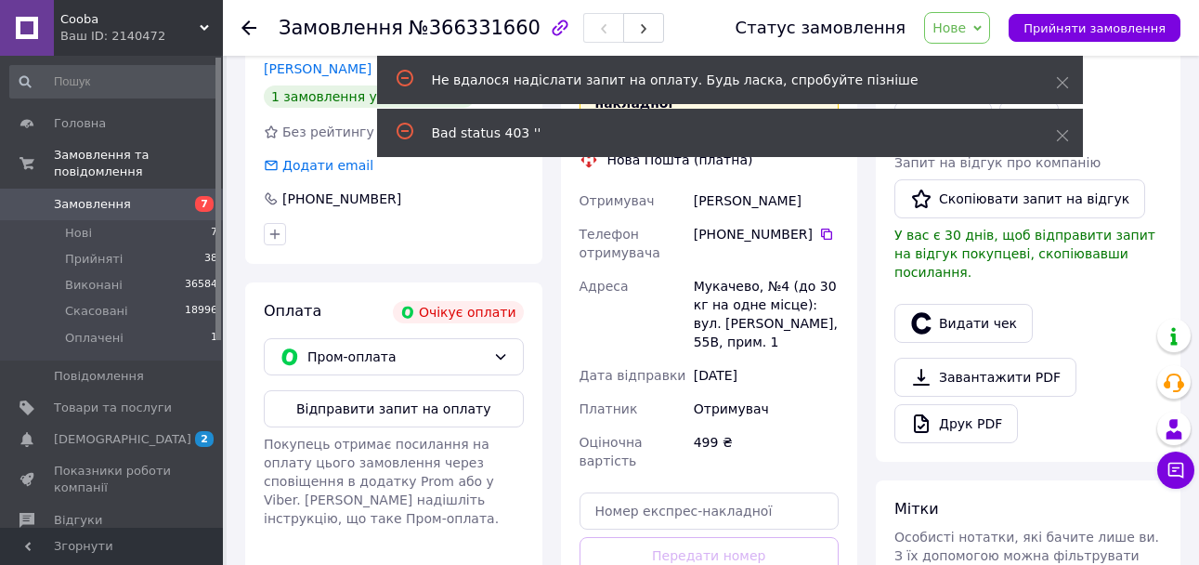
click at [832, 425] on div "499 ₴" at bounding box center [766, 451] width 152 height 52
click at [819, 229] on icon at bounding box center [826, 234] width 15 height 15
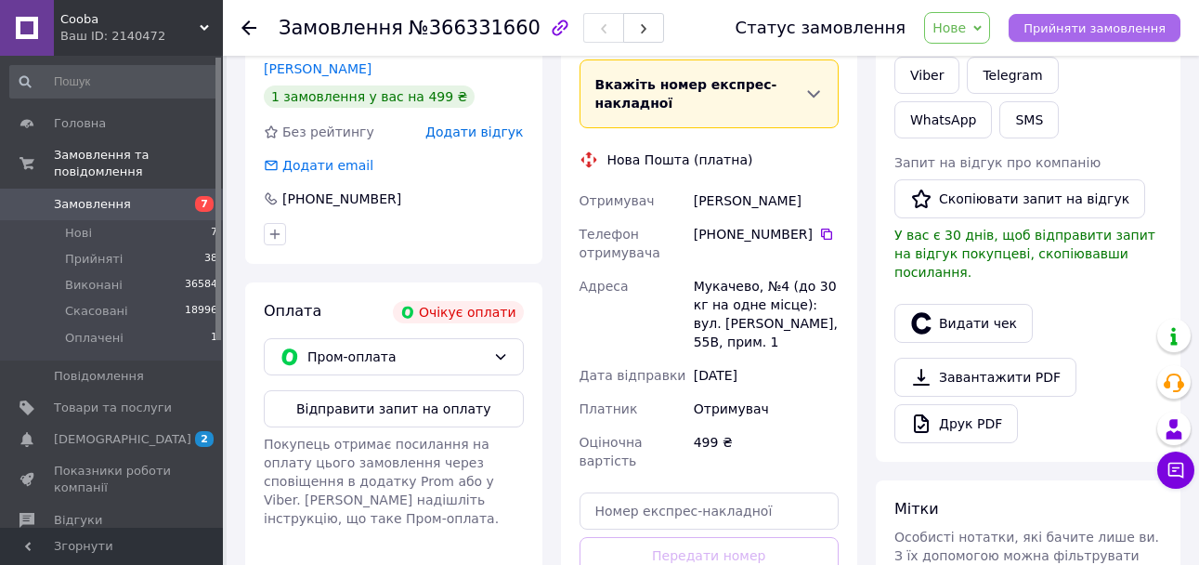
click at [1083, 40] on div "Статус замовлення Нове Прийнято Виконано Скасовано Оплачено Прийняти замовлення" at bounding box center [949, 28] width 464 height 32
click at [1084, 32] on span "Прийняти замовлення" at bounding box center [1095, 28] width 142 height 14
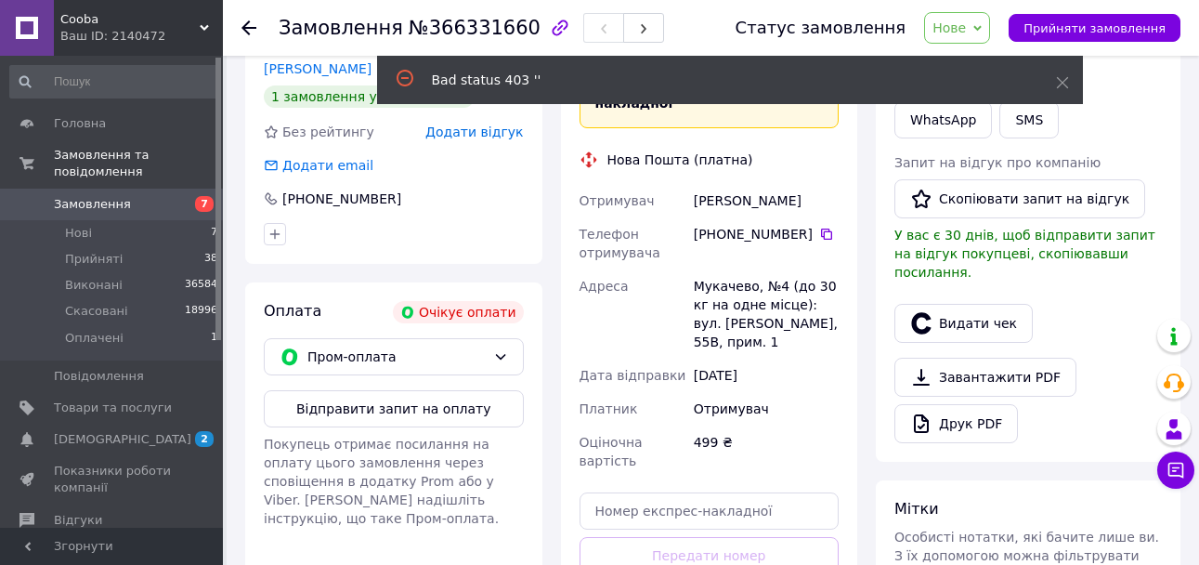
click at [458, 24] on span "№366331660" at bounding box center [475, 28] width 132 height 22
copy span "366331660"
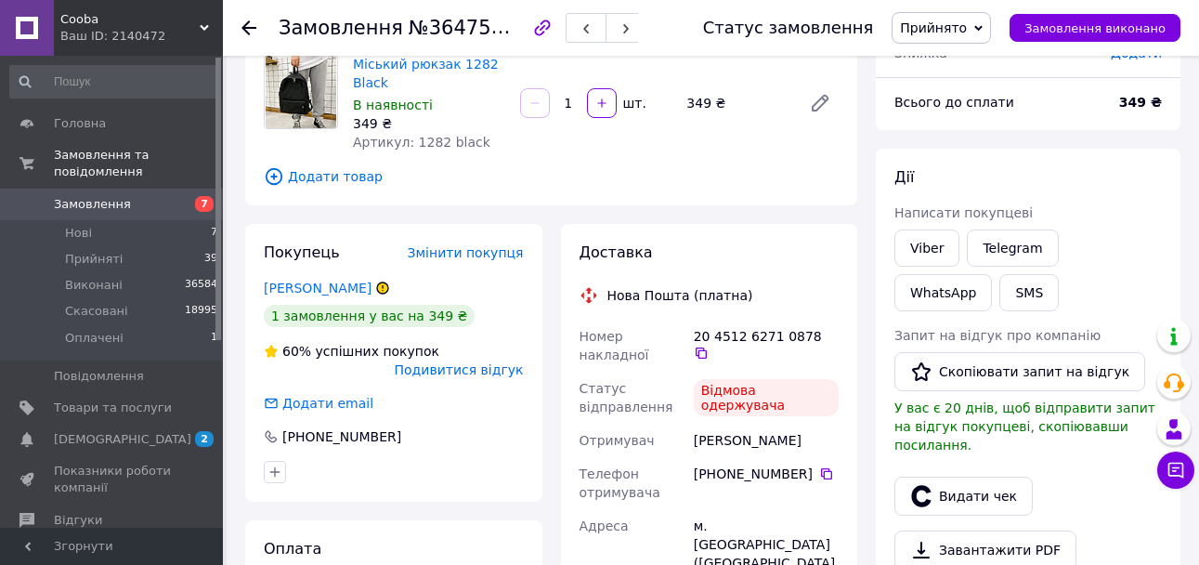
scroll to position [186, 0]
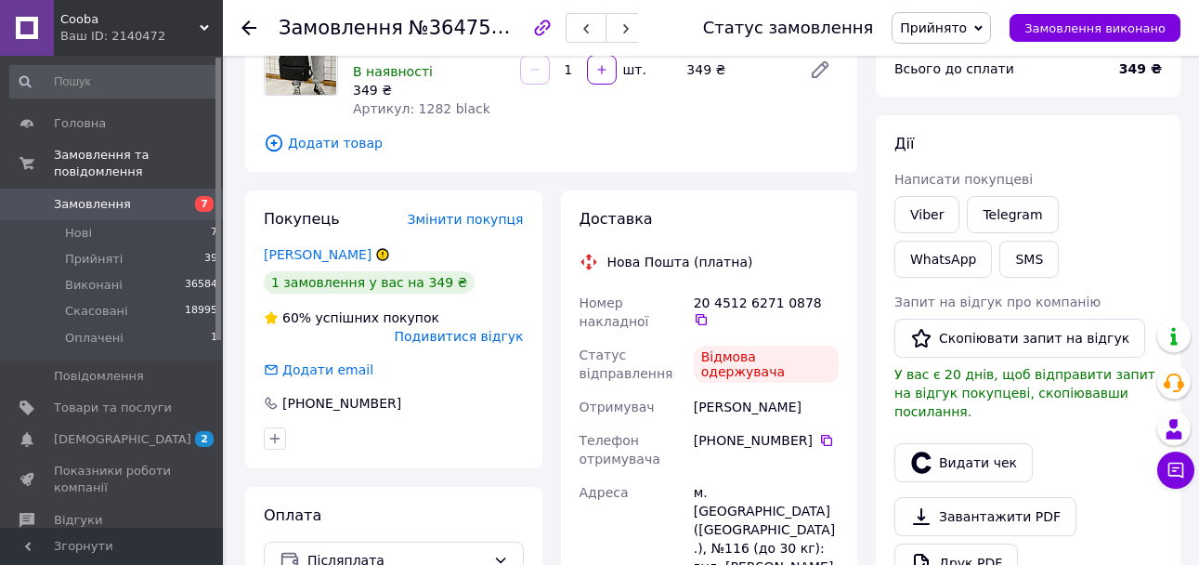
click at [474, 21] on span "№364751786" at bounding box center [475, 27] width 132 height 23
copy span "364751786"
click at [951, 33] on span "Прийнято" at bounding box center [933, 27] width 67 height 15
drag, startPoint x: 970, startPoint y: 103, endPoint x: 964, endPoint y: 95, distance: 10.0
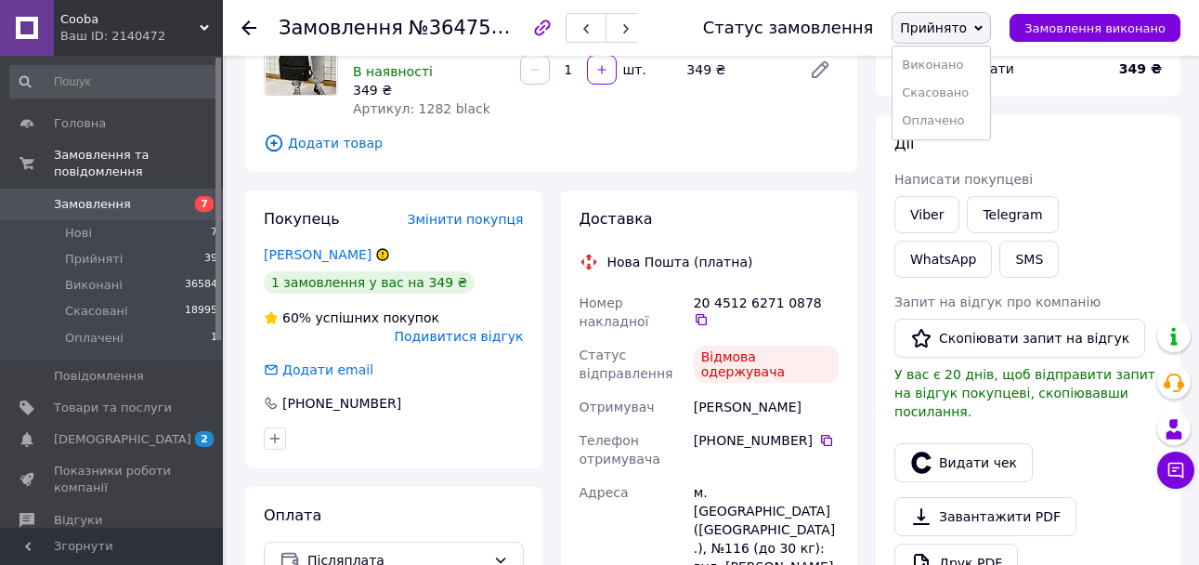
click at [969, 103] on li "Скасовано" at bounding box center [942, 93] width 98 height 28
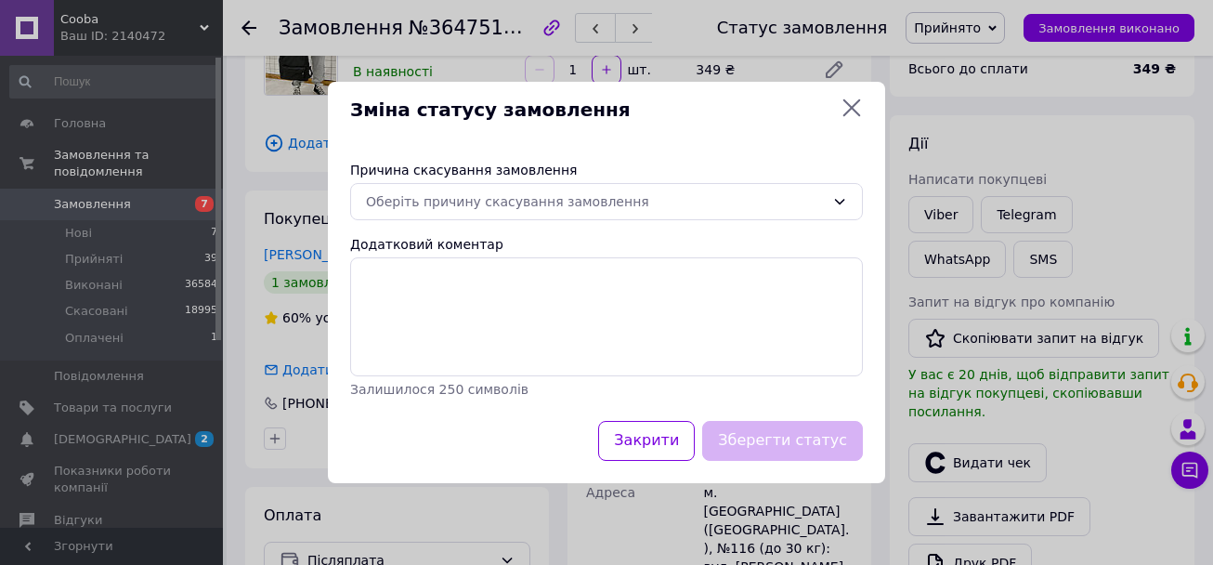
drag, startPoint x: 513, startPoint y: 208, endPoint x: 496, endPoint y: 221, distance: 21.2
click at [512, 208] on div "Оберіть причину скасування замовлення" at bounding box center [595, 201] width 459 height 20
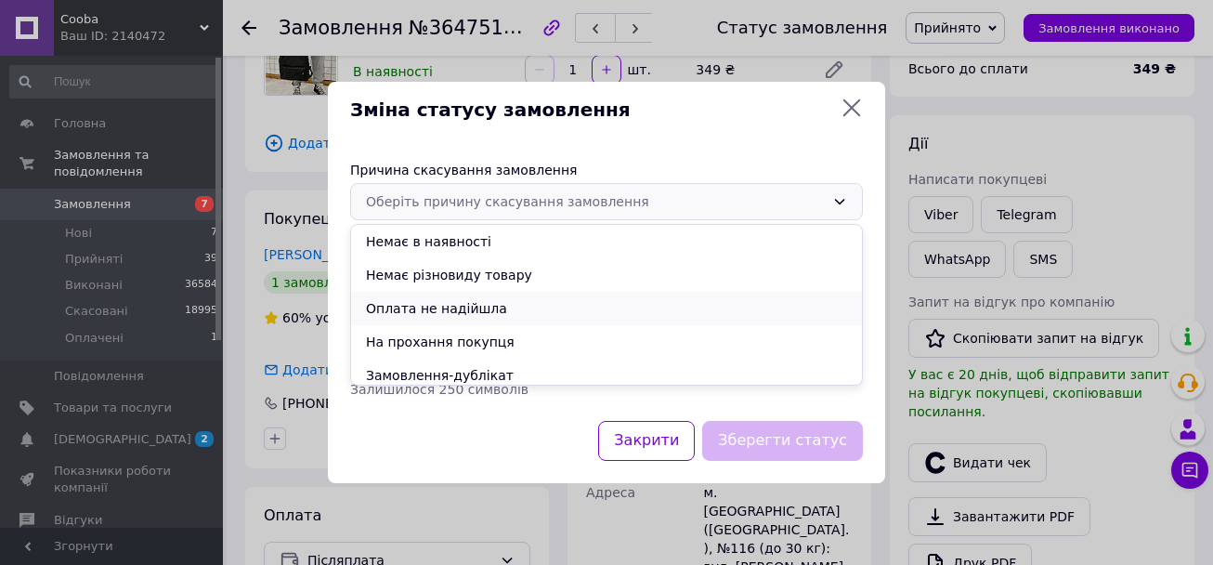
click at [461, 307] on li "Оплата не надійшла" at bounding box center [606, 308] width 511 height 33
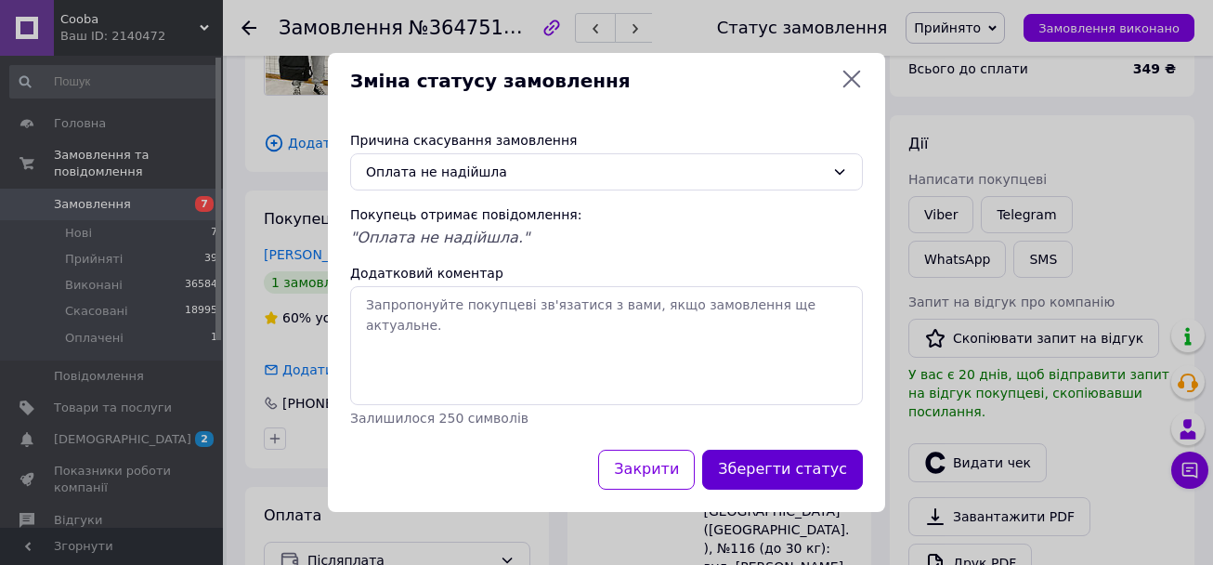
click at [787, 466] on button "Зберегти статус" at bounding box center [782, 470] width 161 height 40
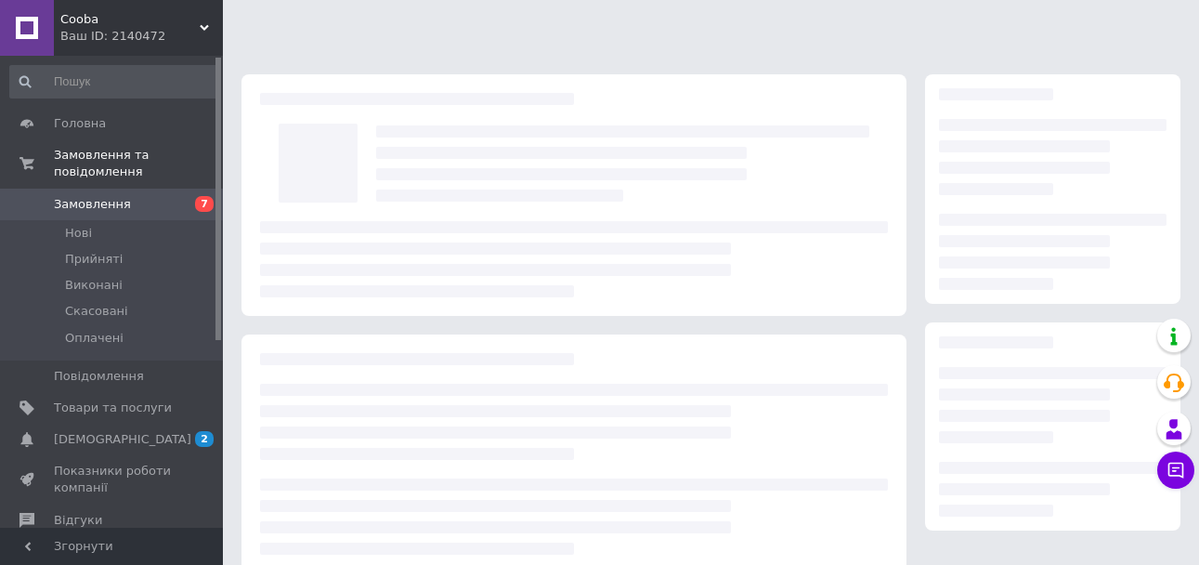
scroll to position [372, 0]
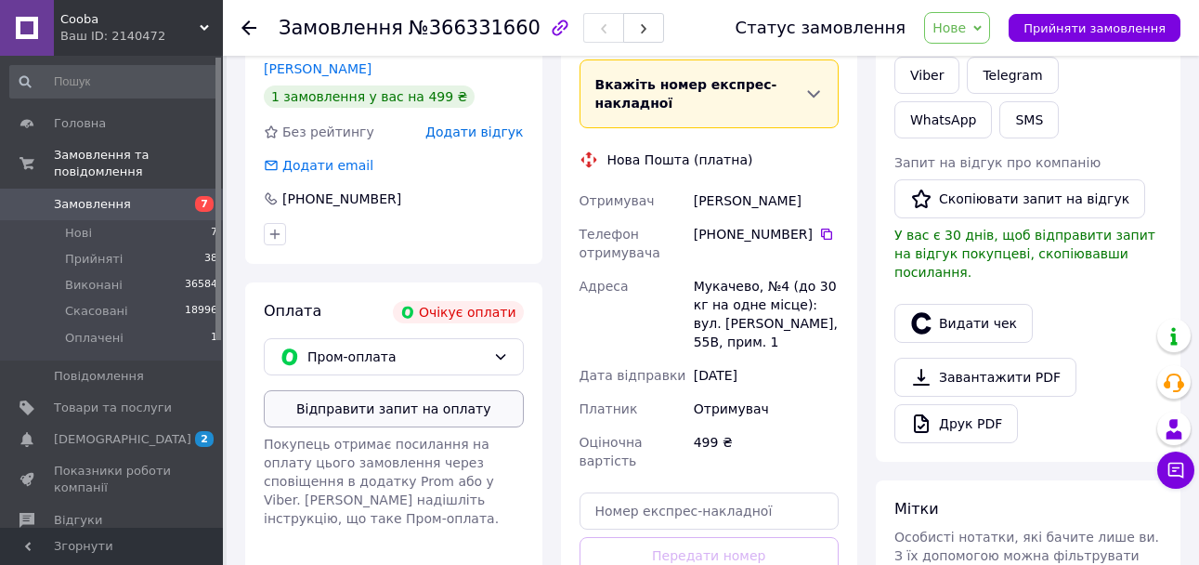
click at [441, 417] on button "Відправити запит на оплату" at bounding box center [394, 408] width 260 height 37
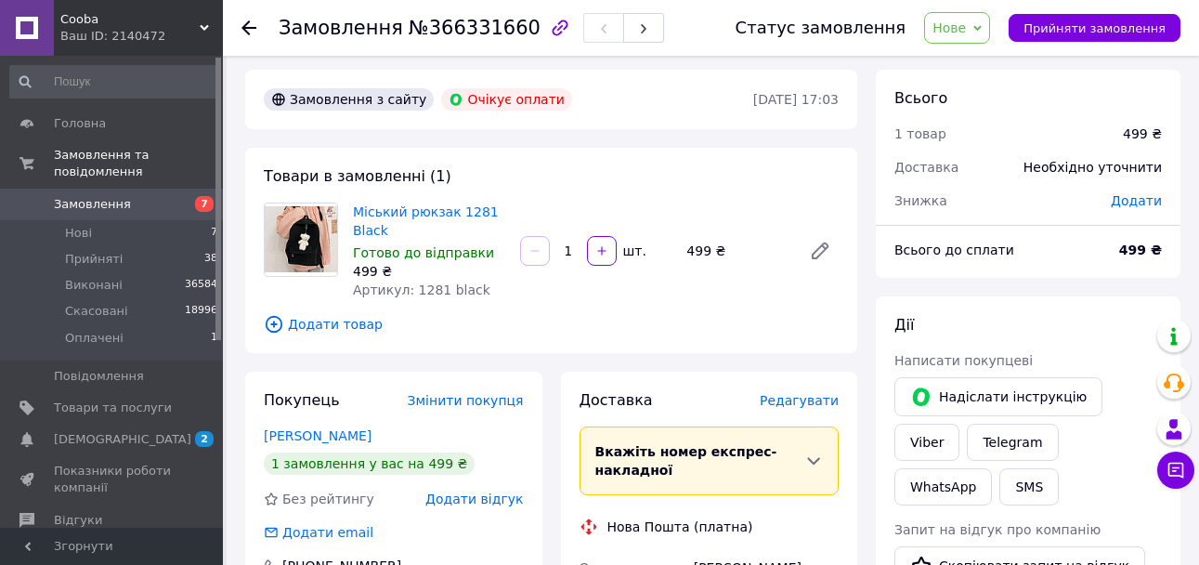
scroll to position [0, 0]
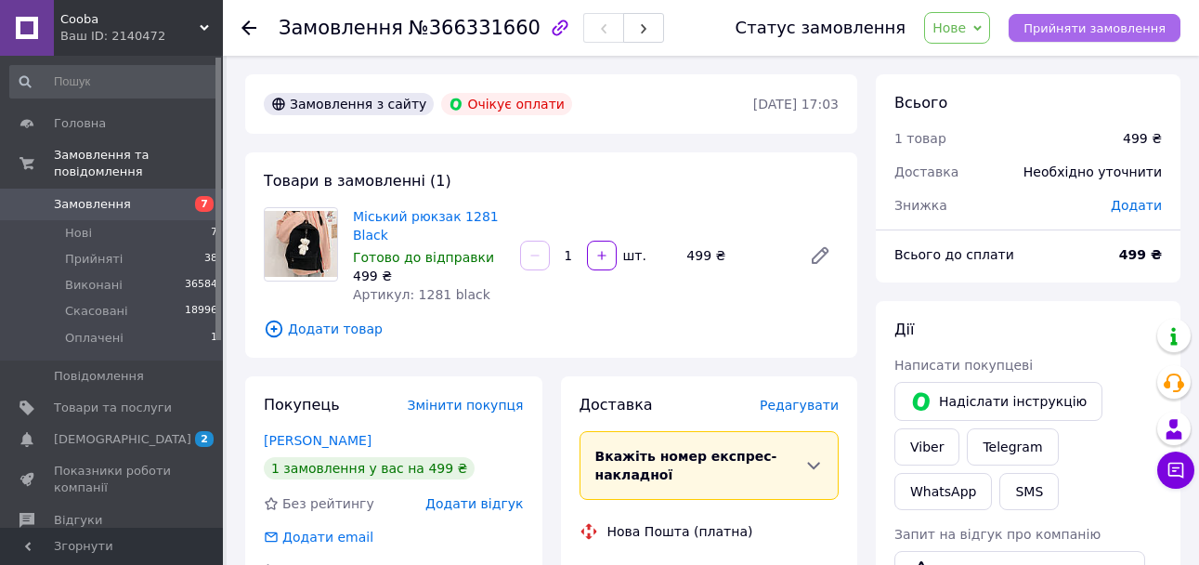
click at [1082, 33] on span "Прийняти замовлення" at bounding box center [1095, 28] width 142 height 14
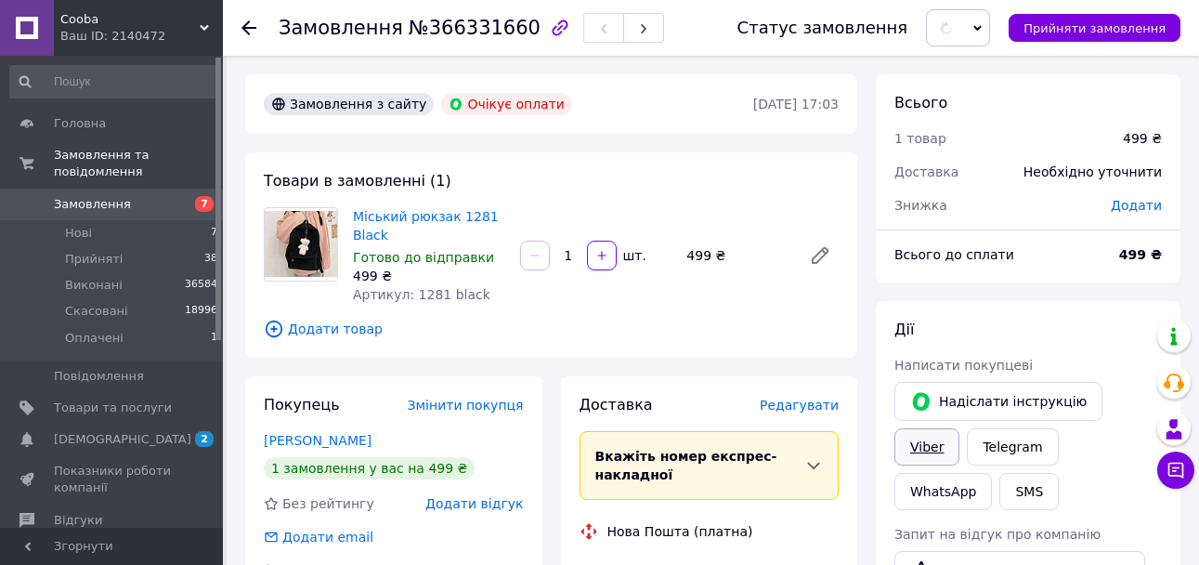
drag, startPoint x: 1108, startPoint y: 398, endPoint x: 1003, endPoint y: 425, distance: 108.4
click at [960, 428] on link "Viber" at bounding box center [927, 446] width 65 height 37
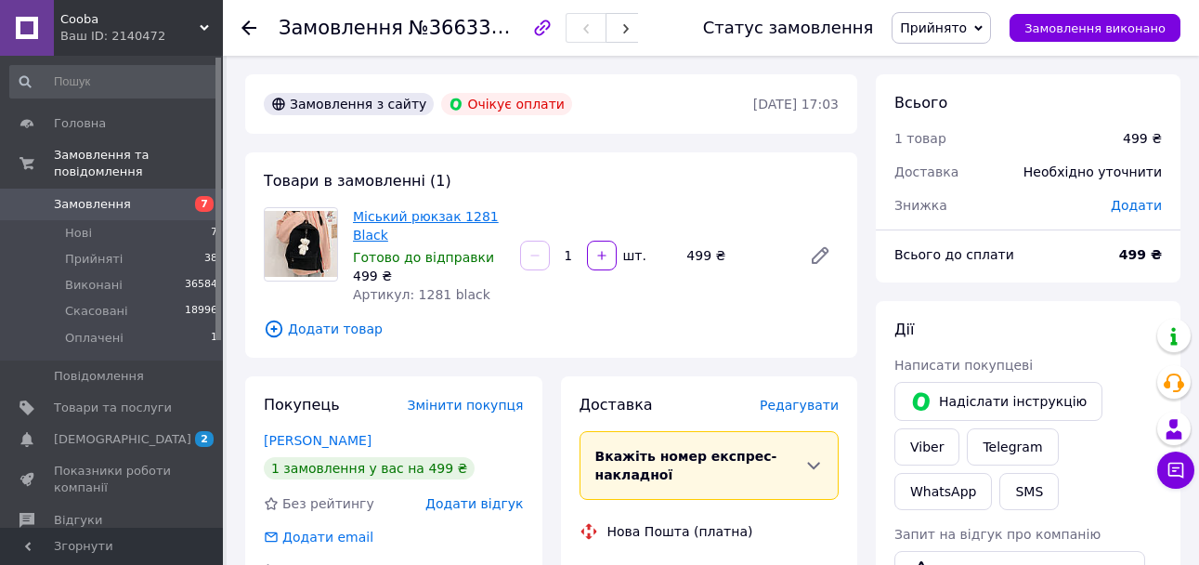
click at [421, 226] on span "Міський рюкзак 1281 Black" at bounding box center [429, 225] width 152 height 37
click at [421, 219] on link "Міський рюкзак 1281 Black" at bounding box center [426, 225] width 146 height 33
click at [96, 330] on span "Оплачені" at bounding box center [94, 338] width 59 height 17
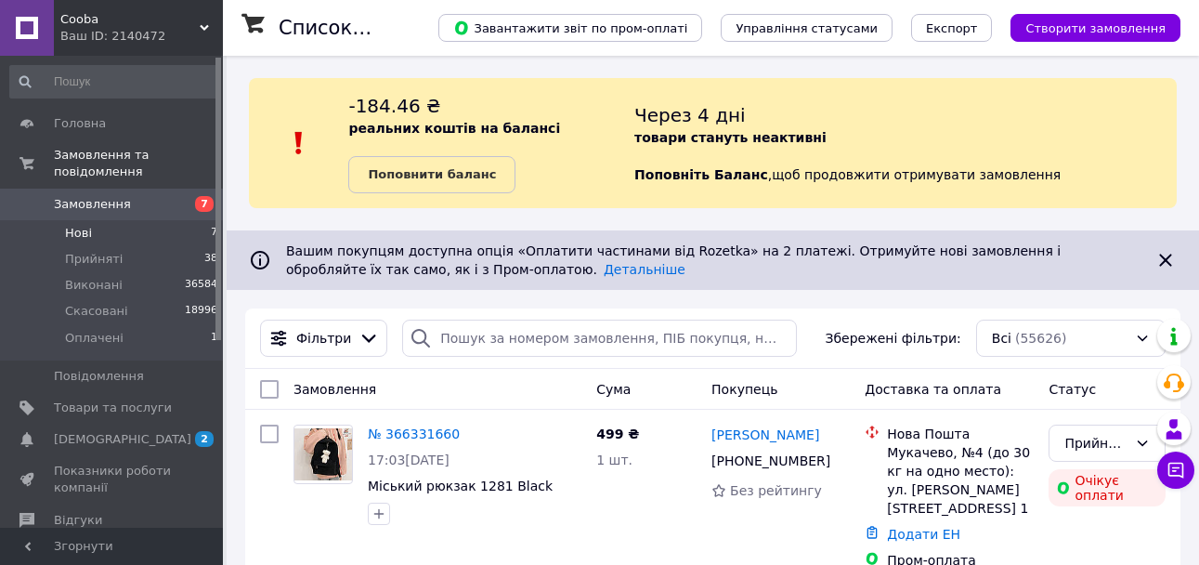
click at [78, 224] on li "Нові 7" at bounding box center [114, 233] width 229 height 26
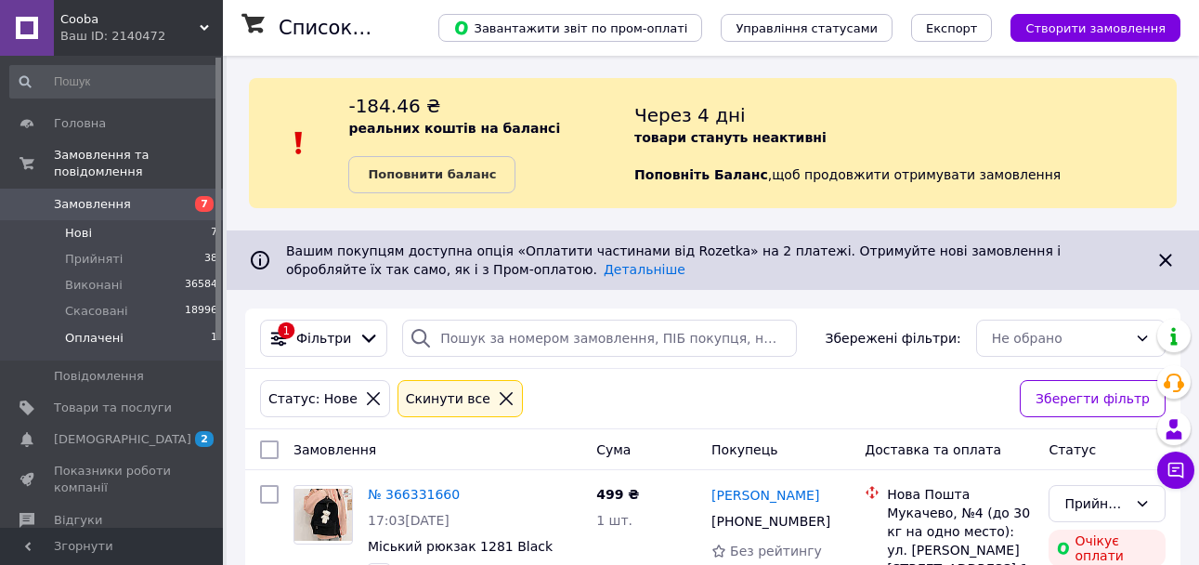
click at [119, 325] on li "Оплачені 1" at bounding box center [114, 342] width 229 height 35
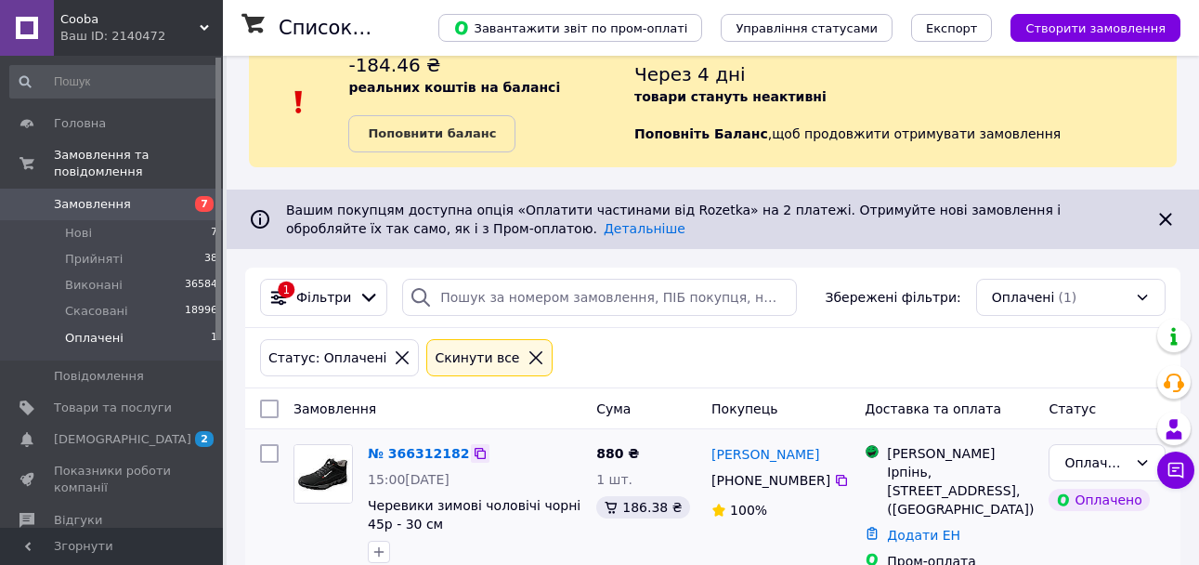
scroll to position [73, 0]
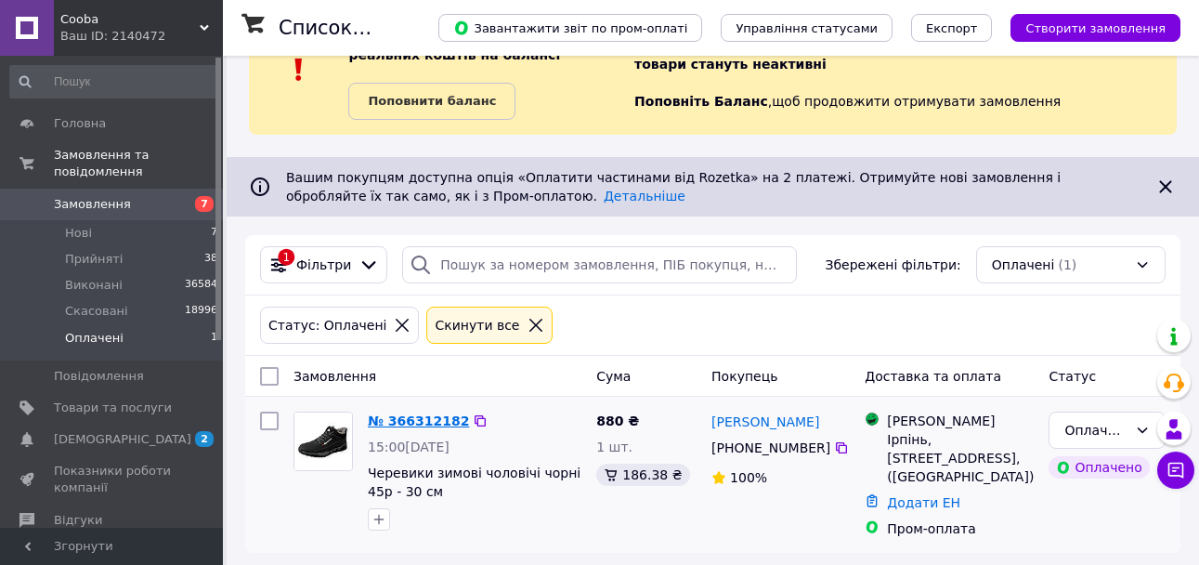
click at [421, 425] on link "№ 366312182" at bounding box center [418, 420] width 101 height 15
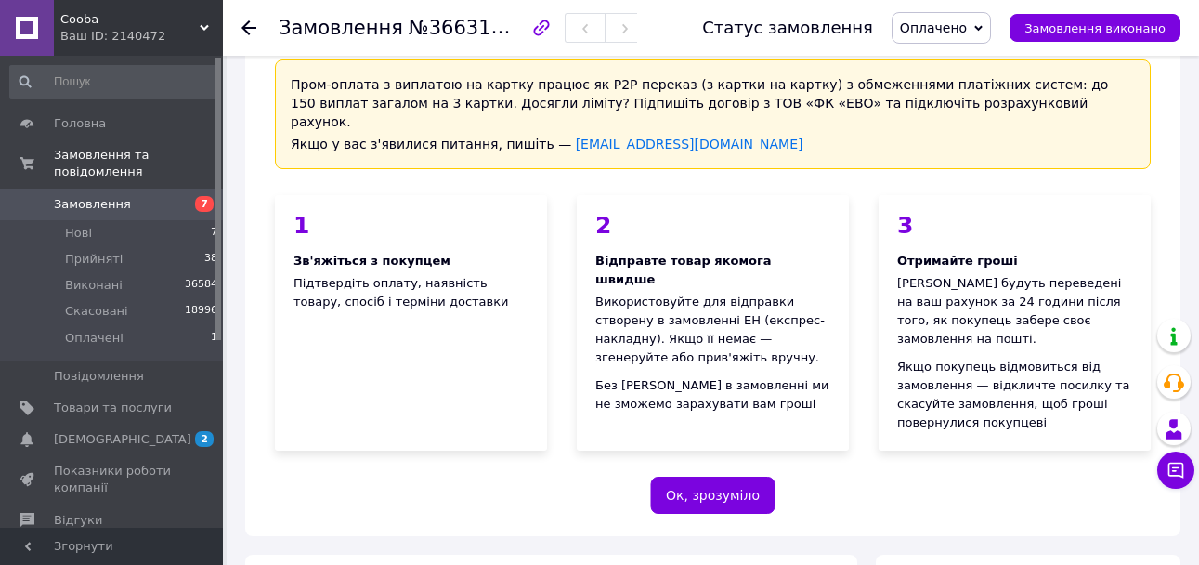
drag, startPoint x: 968, startPoint y: 29, endPoint x: 975, endPoint y: 43, distance: 15.4
click at [967, 31] on span "Оплачено" at bounding box center [933, 27] width 67 height 15
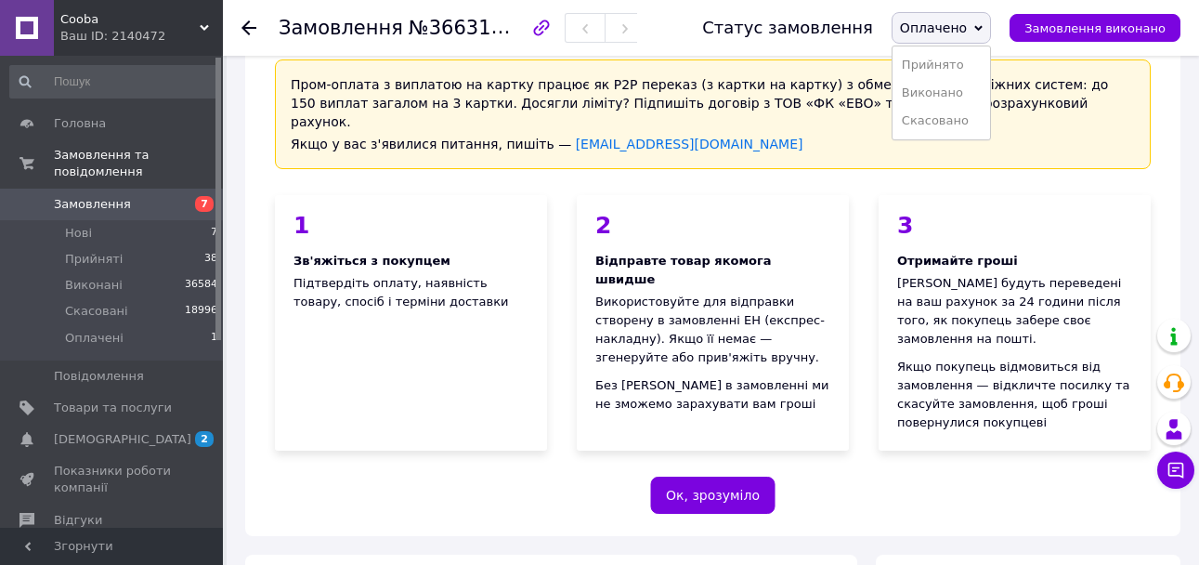
drag, startPoint x: 976, startPoint y: 59, endPoint x: 754, endPoint y: 172, distance: 248.9
click at [975, 59] on li "Прийнято" at bounding box center [942, 65] width 98 height 28
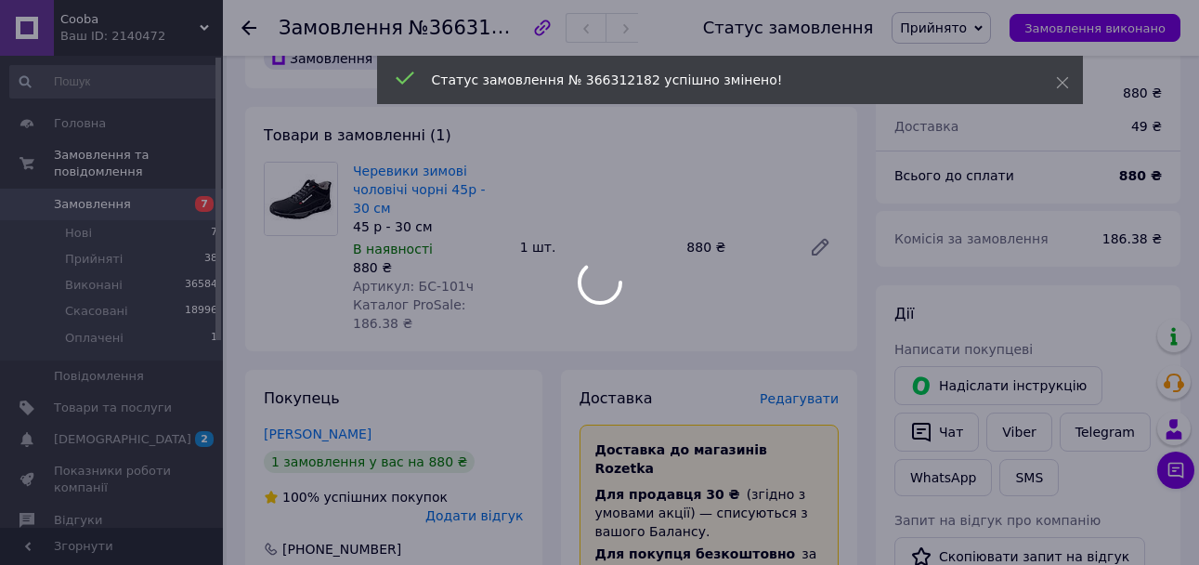
scroll to position [631, 0]
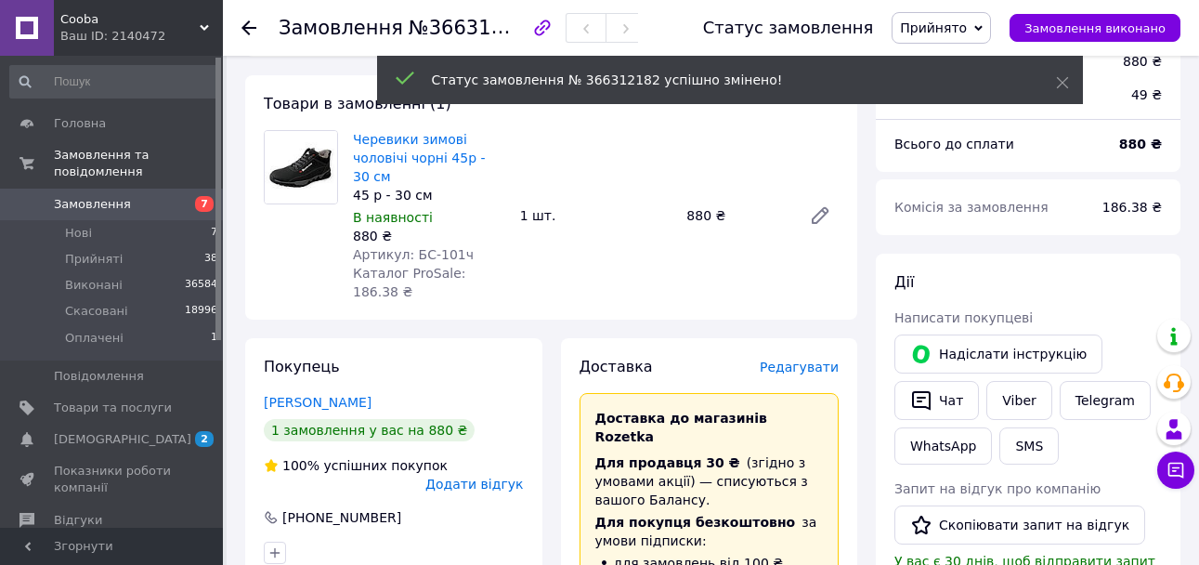
click at [407, 247] on span "Артикул: БС-101ч" at bounding box center [413, 254] width 121 height 15
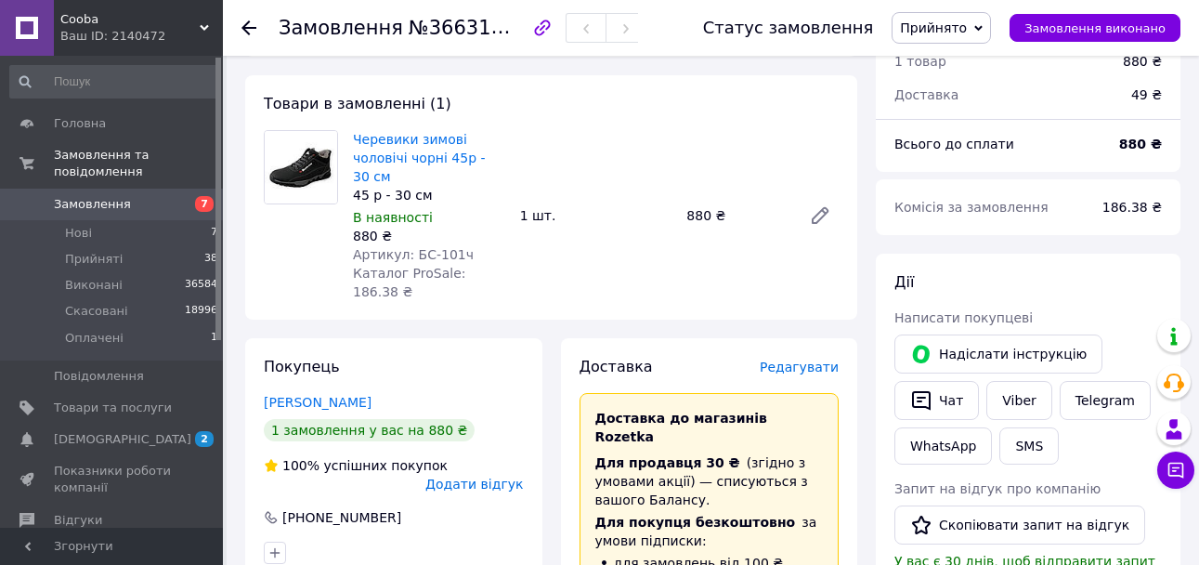
click at [421, 247] on span "Артикул: БС-101ч" at bounding box center [413, 254] width 121 height 15
drag, startPoint x: 410, startPoint y: 216, endPoint x: 484, endPoint y: 216, distance: 74.3
click at [484, 245] on div "Артикул: БС-101ч" at bounding box center [429, 254] width 152 height 19
copy span "БС-101ч"
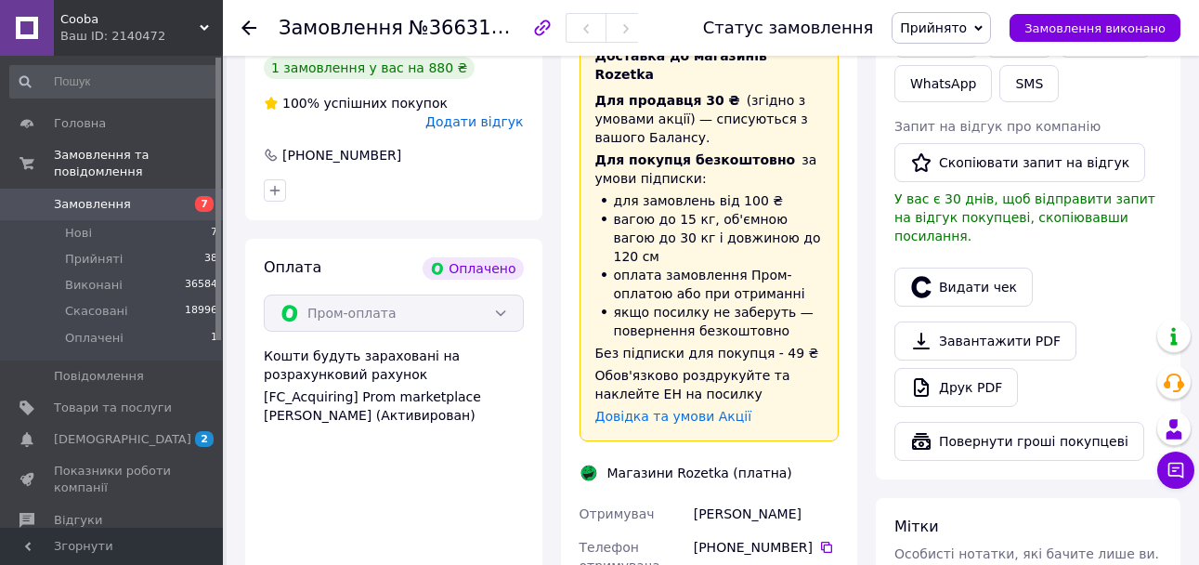
scroll to position [1095, 0]
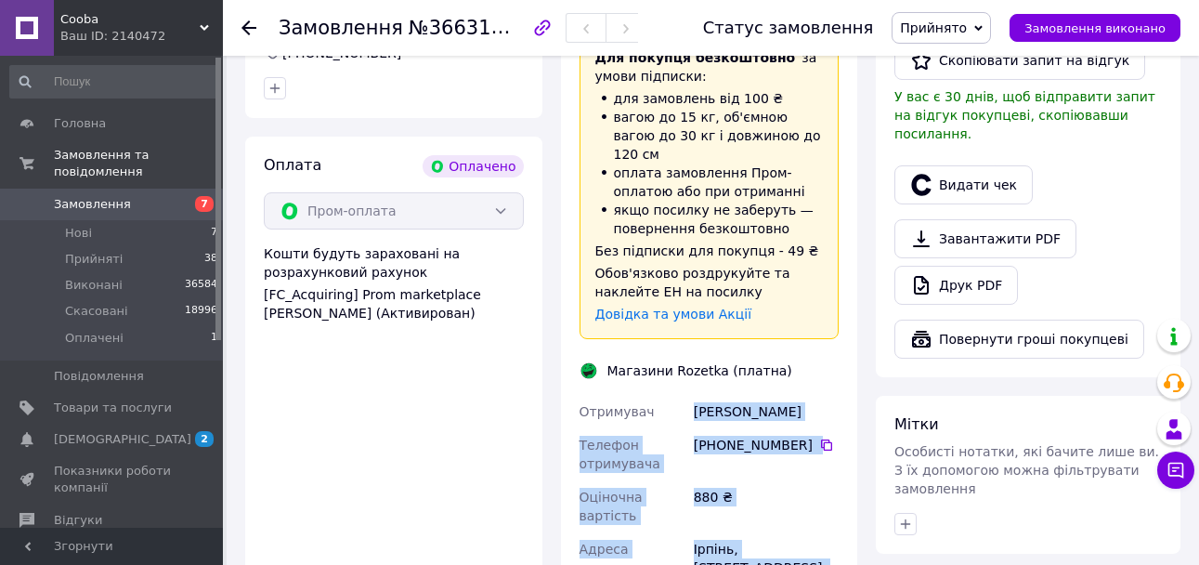
drag, startPoint x: 695, startPoint y: 321, endPoint x: 771, endPoint y: 476, distance: 172.0
copy div "Ермакова Людмила Телефон отримувача +380 66 908 01 95   Оціночна вартість 880 ₴…"
click at [796, 480] on div "880 ₴" at bounding box center [766, 506] width 152 height 52
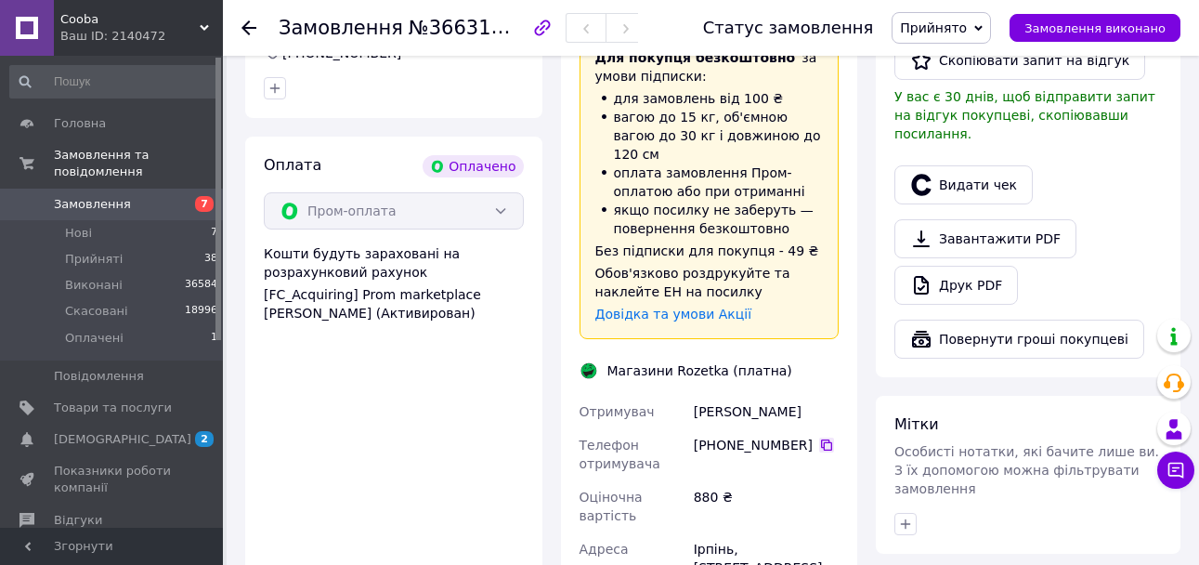
click at [819, 438] on icon at bounding box center [826, 445] width 15 height 15
click at [476, 21] on span "№366312182" at bounding box center [475, 27] width 132 height 23
copy span "366312182"
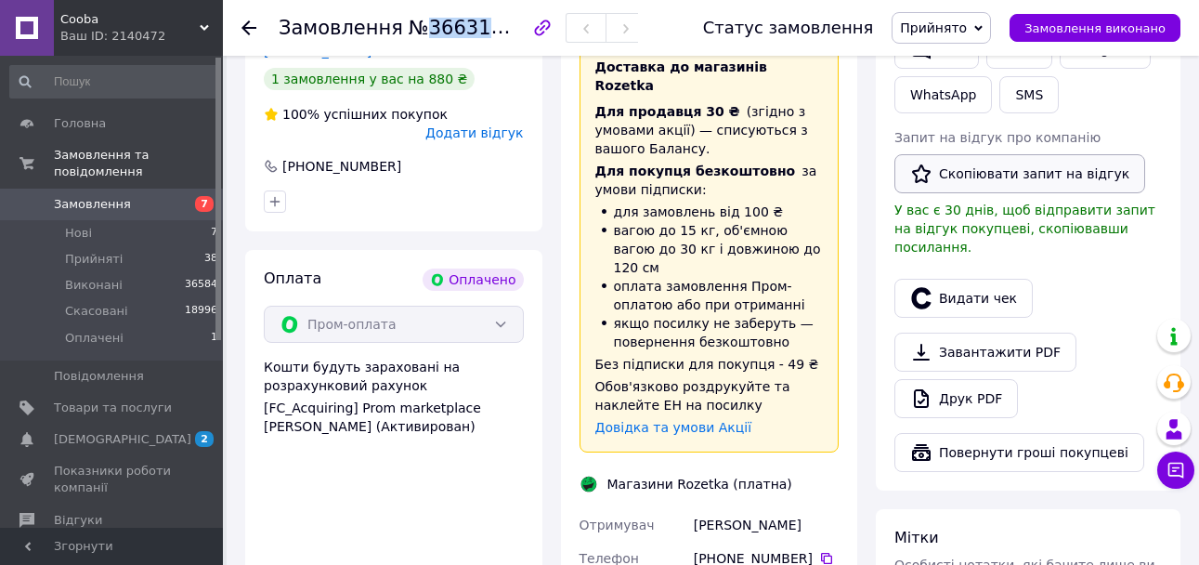
scroll to position [817, 0]
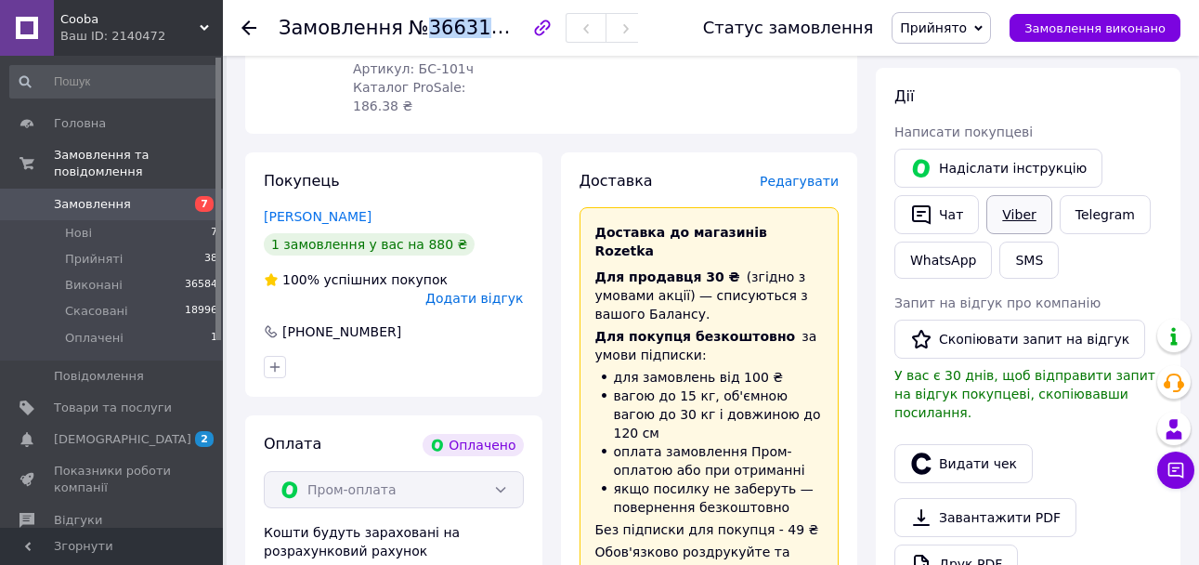
click at [1021, 195] on link "Viber" at bounding box center [1019, 214] width 65 height 39
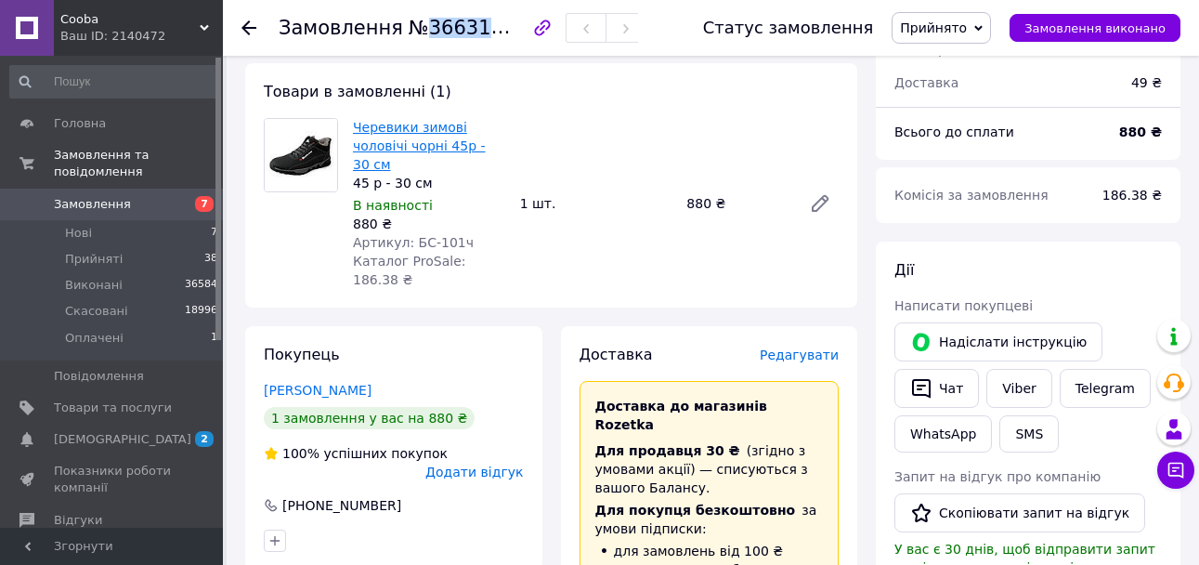
scroll to position [445, 0]
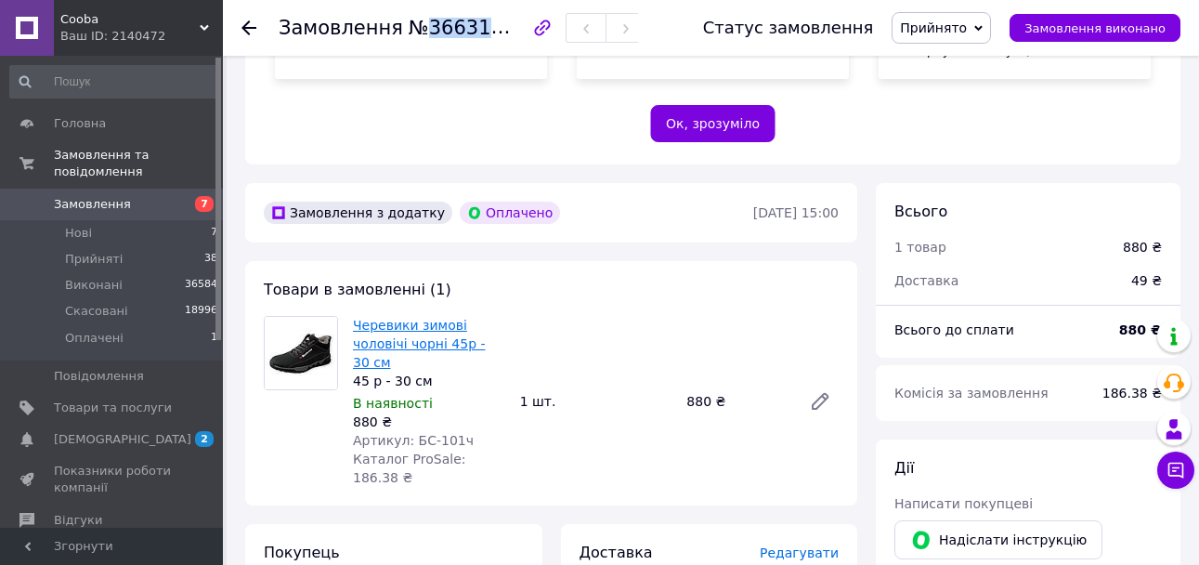
click at [425, 318] on link "Черевики зимові чоловічі чорні 45р - 30 см" at bounding box center [419, 344] width 133 height 52
drag, startPoint x: 91, startPoint y: 213, endPoint x: 112, endPoint y: 191, distance: 30.2
click at [91, 220] on li "Нові 7" at bounding box center [114, 233] width 229 height 26
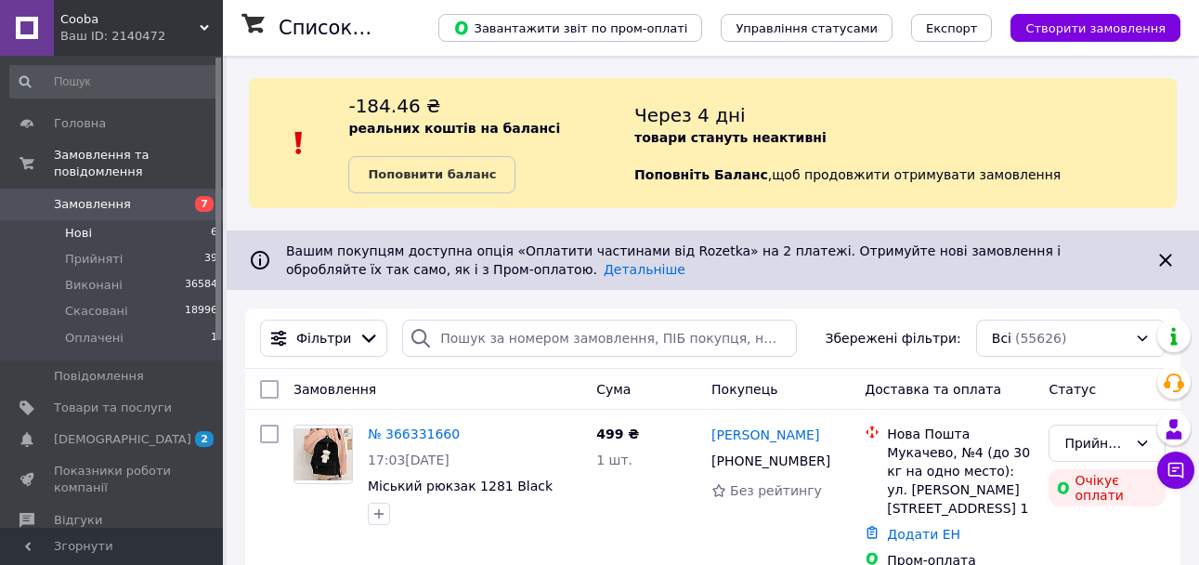
click at [123, 220] on li "Нові 6" at bounding box center [114, 233] width 229 height 26
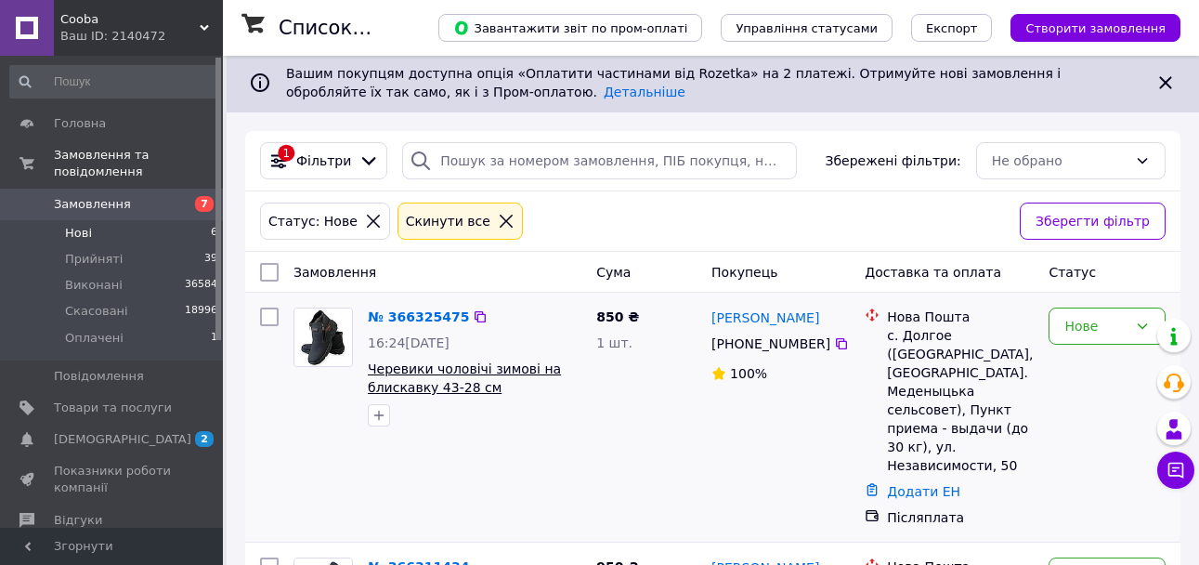
scroll to position [186, 0]
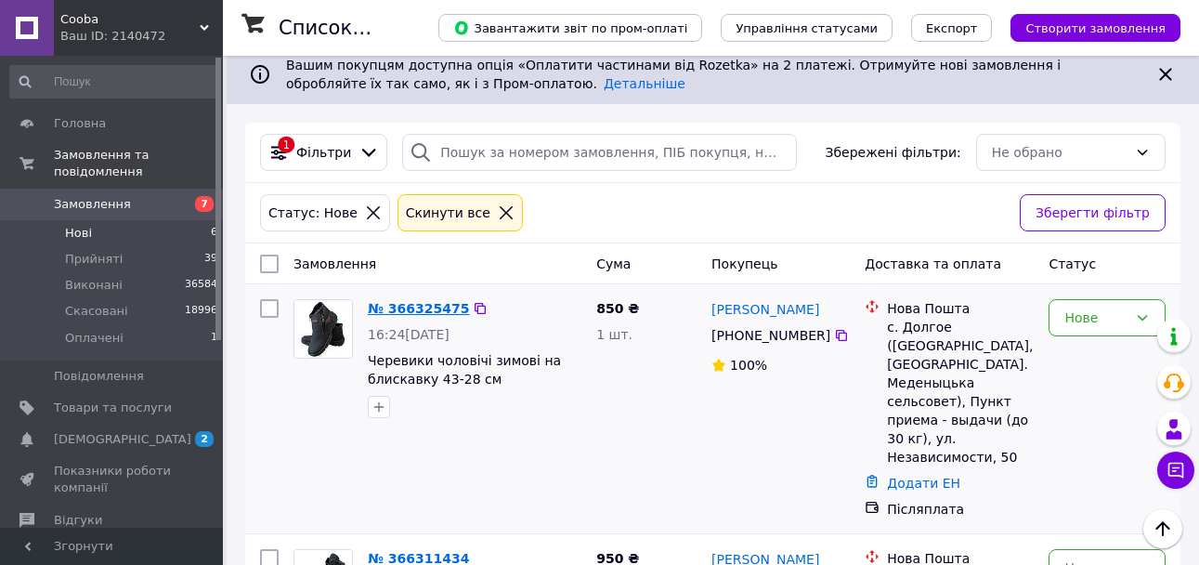
click at [410, 314] on link "№ 366325475" at bounding box center [418, 308] width 101 height 15
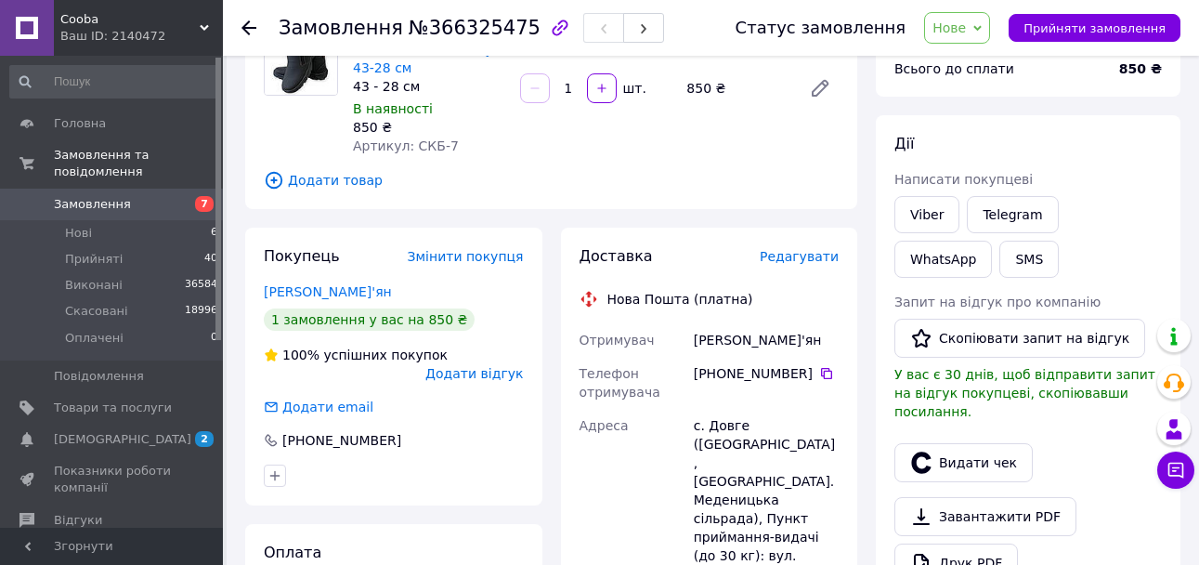
scroll to position [93, 0]
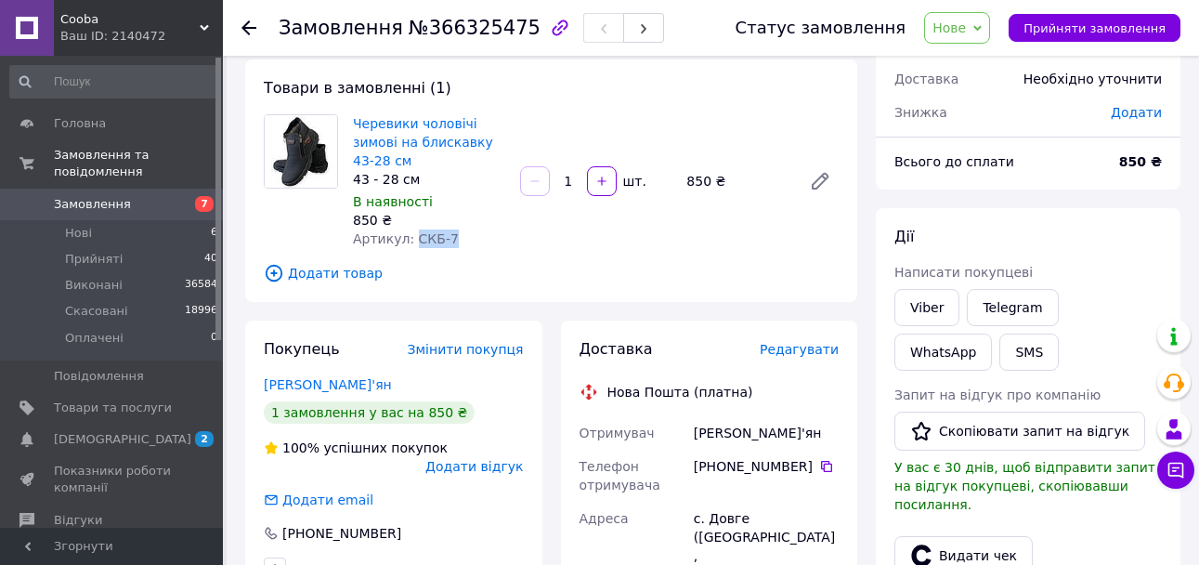
drag, startPoint x: 410, startPoint y: 239, endPoint x: 475, endPoint y: 243, distance: 65.2
click at [475, 243] on div "Артикул: СКБ-7" at bounding box center [429, 238] width 152 height 19
click at [1071, 30] on span "Прийняти замовлення" at bounding box center [1095, 28] width 142 height 14
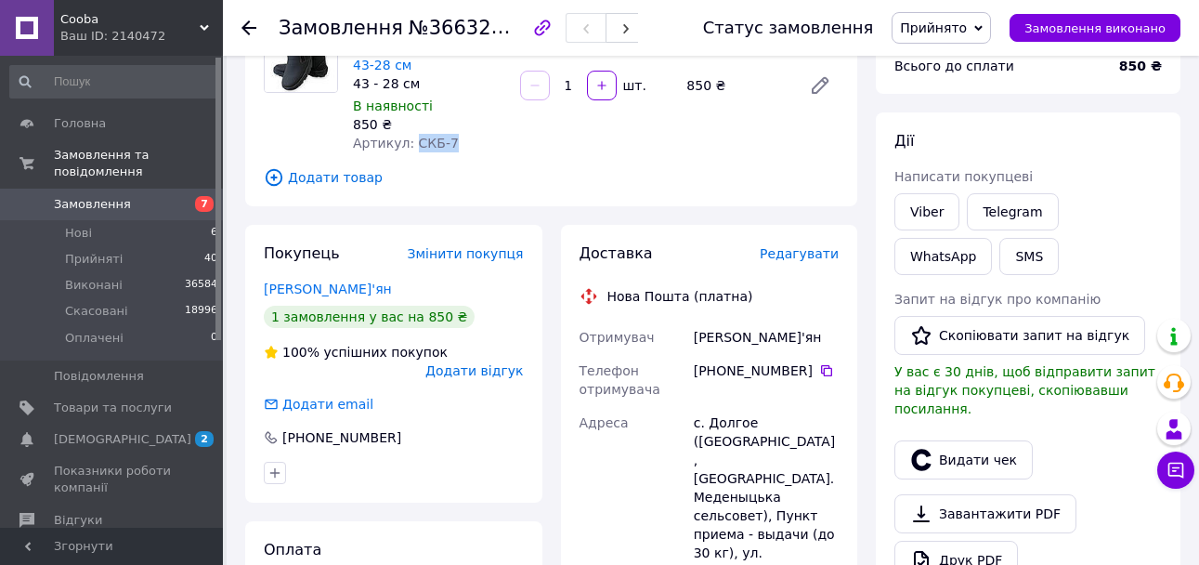
scroll to position [372, 0]
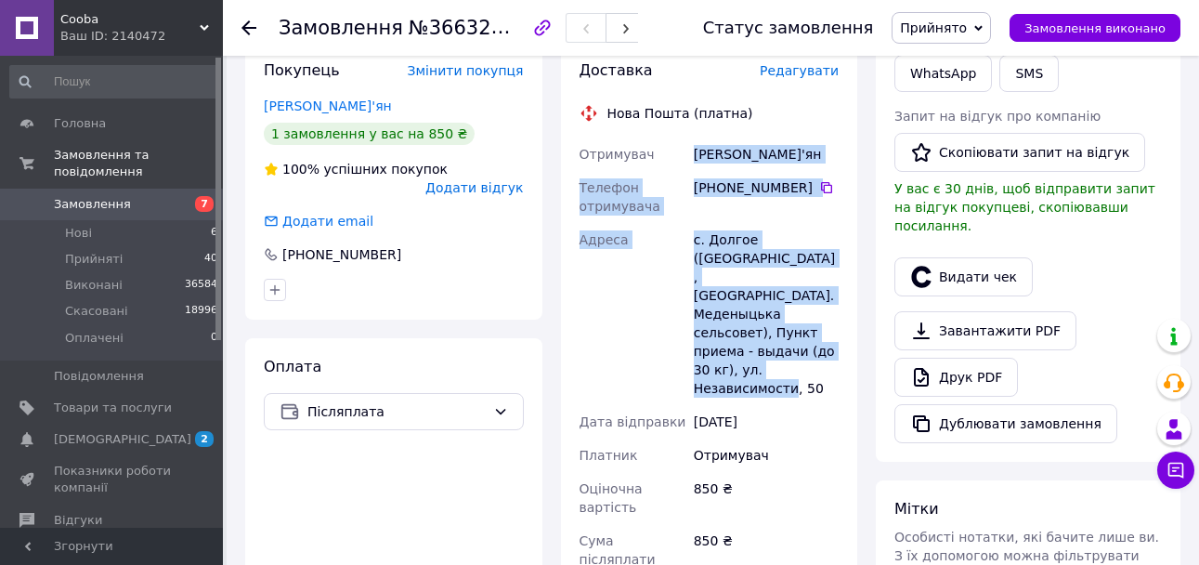
drag, startPoint x: 694, startPoint y: 152, endPoint x: 832, endPoint y: 354, distance: 244.5
click at [832, 354] on div "Отримувач Кобільник Мар'ян Телефон отримувача +380 50 063 61 67   Адреса с. Дол…" at bounding box center [710, 408] width 268 height 543
copy div "Кобільник Мар'ян Телефон отримувача +380 50 063 61 67   Адреса с. Долгое (Львов…"
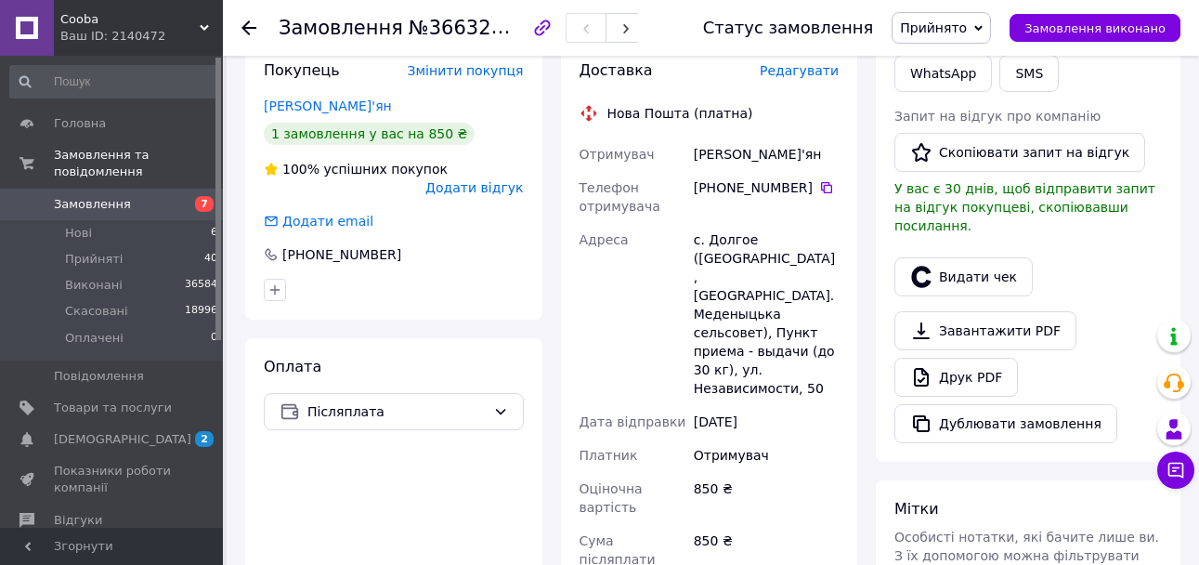
click at [816, 405] on div "12.10.2025" at bounding box center [766, 421] width 152 height 33
drag, startPoint x: 818, startPoint y: 190, endPoint x: 792, endPoint y: 199, distance: 26.7
click at [819, 190] on icon at bounding box center [826, 187] width 15 height 15
click at [412, 24] on span "№366325475" at bounding box center [475, 27] width 132 height 23
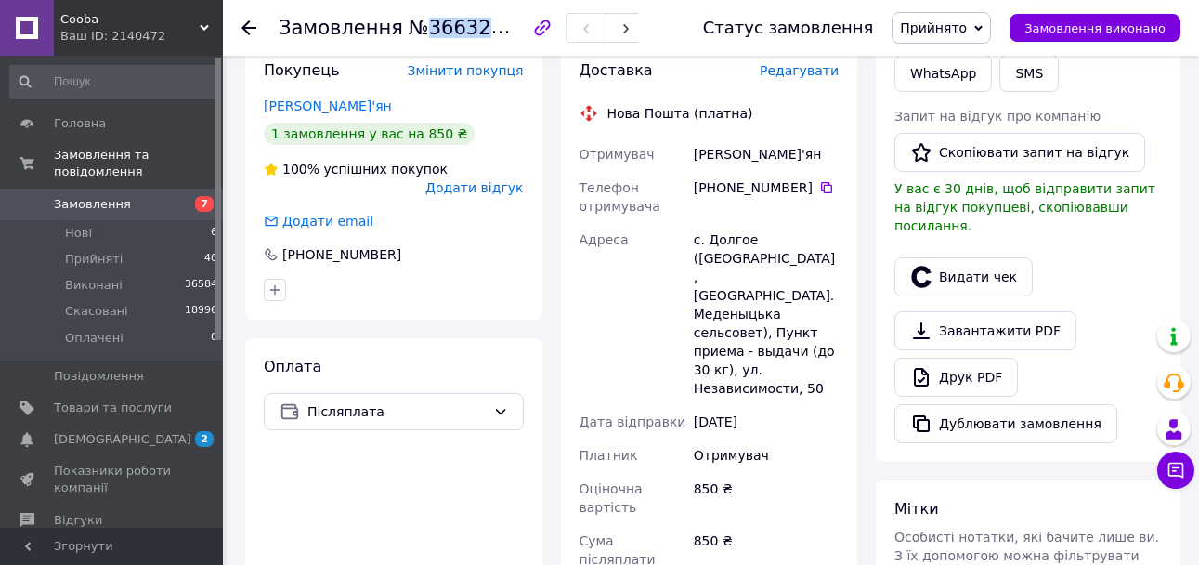
copy span "366325475"
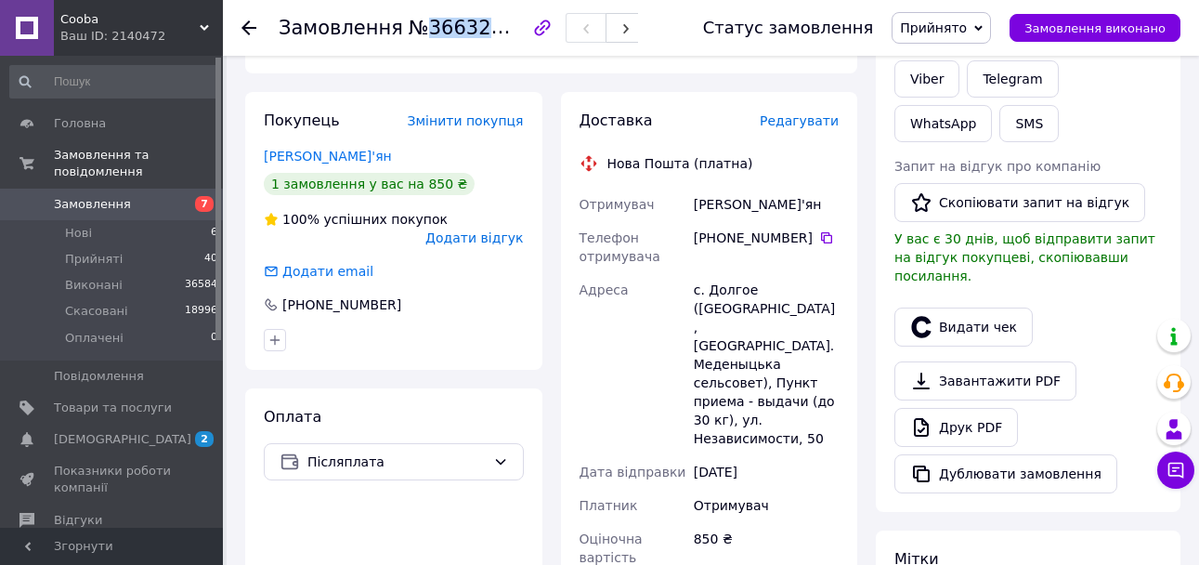
scroll to position [279, 0]
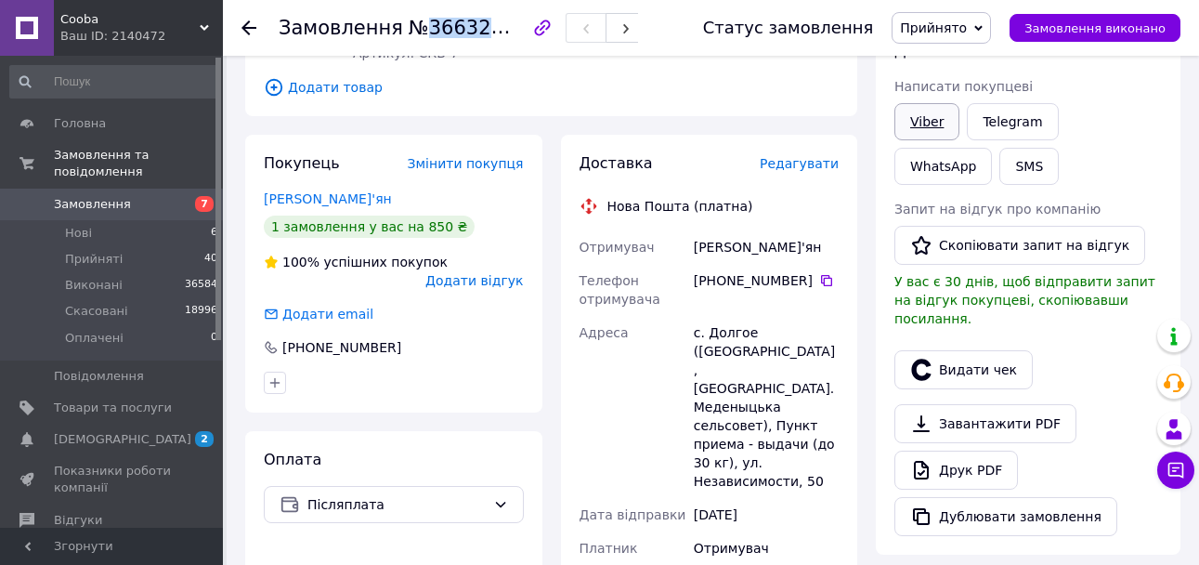
click at [932, 133] on link "Viber" at bounding box center [927, 121] width 65 height 37
click at [107, 220] on li "Нові 6" at bounding box center [114, 233] width 229 height 26
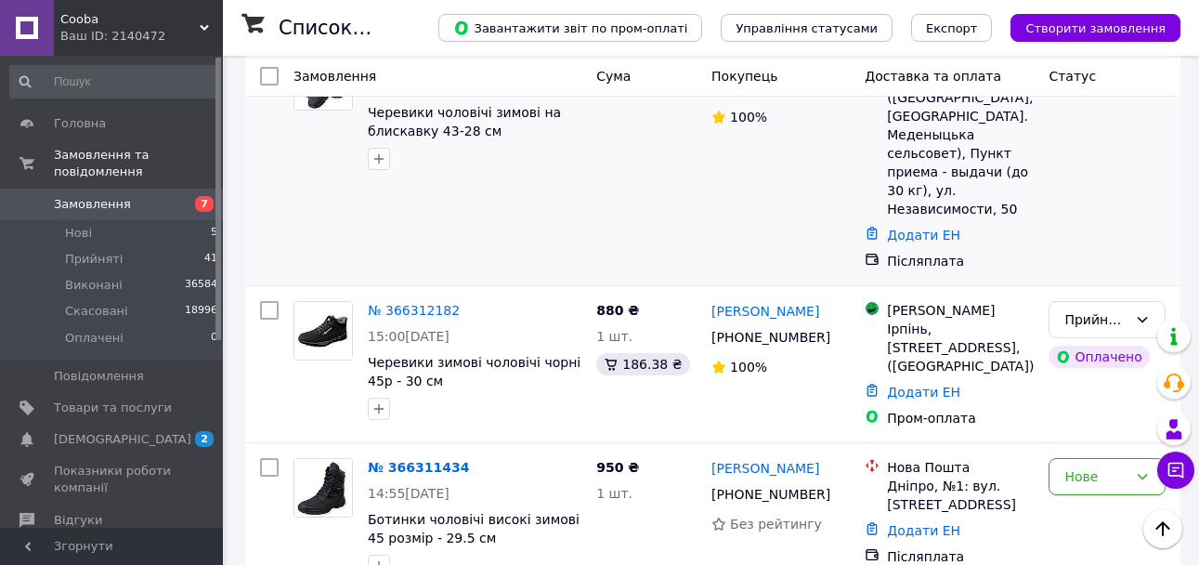
scroll to position [557, 0]
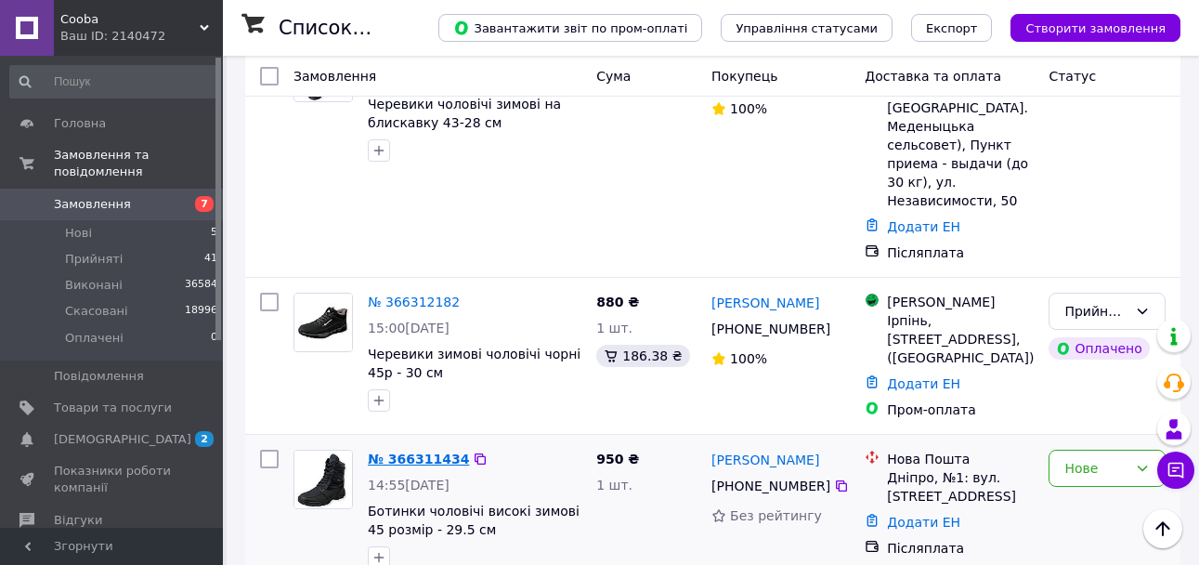
click at [412, 452] on link "№ 366311434" at bounding box center [418, 459] width 101 height 15
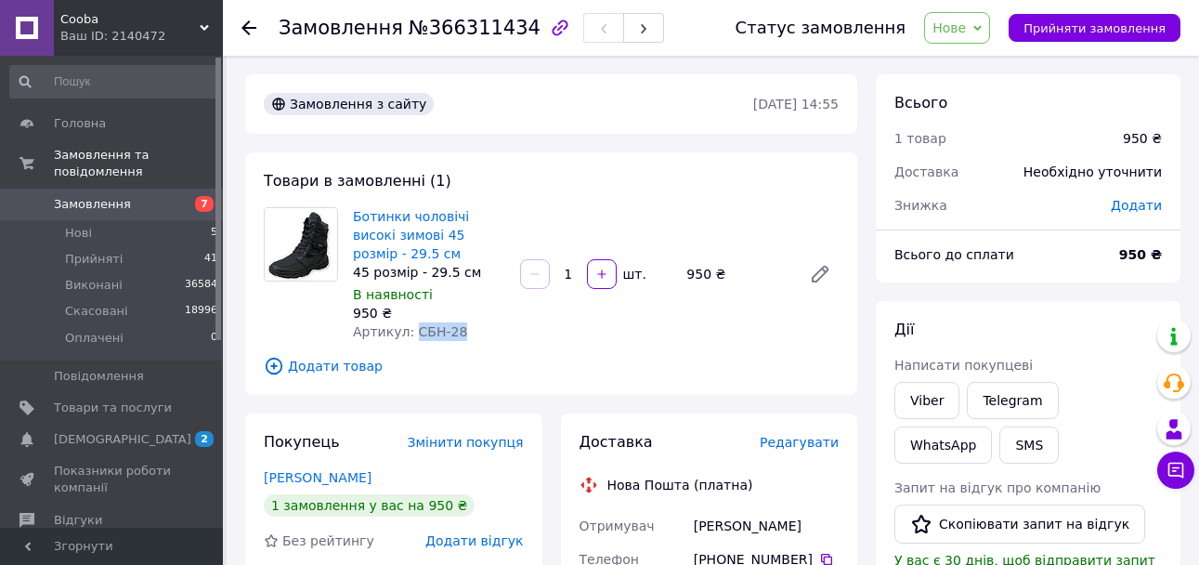
drag, startPoint x: 409, startPoint y: 334, endPoint x: 512, endPoint y: 336, distance: 103.1
click at [512, 336] on div "Ботинки чоловічі високі зимові 45 розмір - 29.5 см 45 розмір - 29.5 см В наявно…" at bounding box center [429, 273] width 167 height 141
click at [1080, 25] on span "Прийняти замовлення" at bounding box center [1095, 28] width 142 height 14
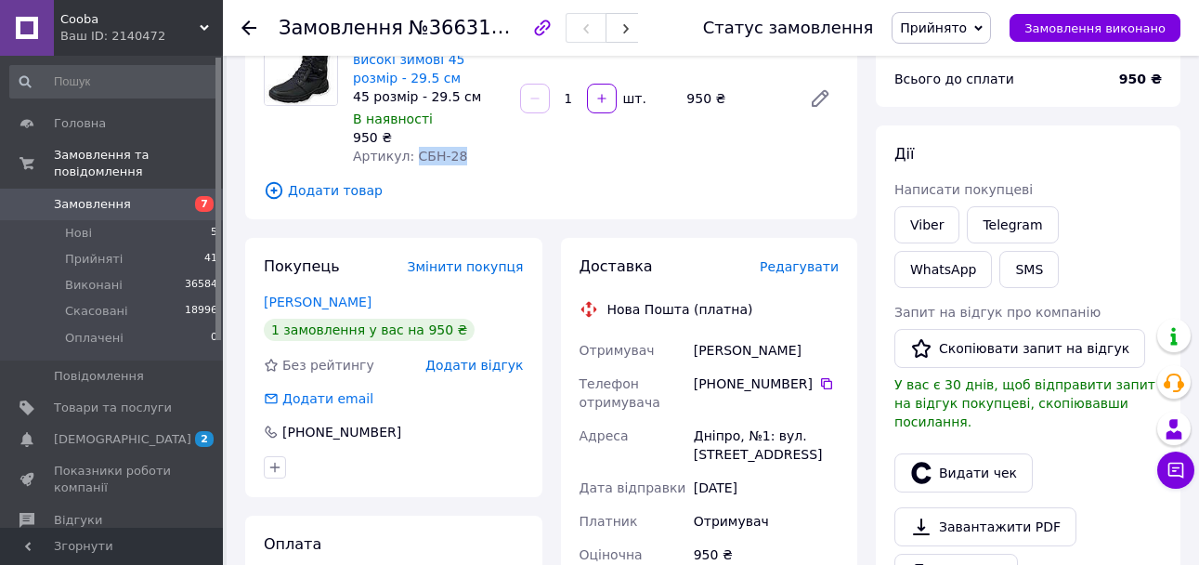
scroll to position [186, 0]
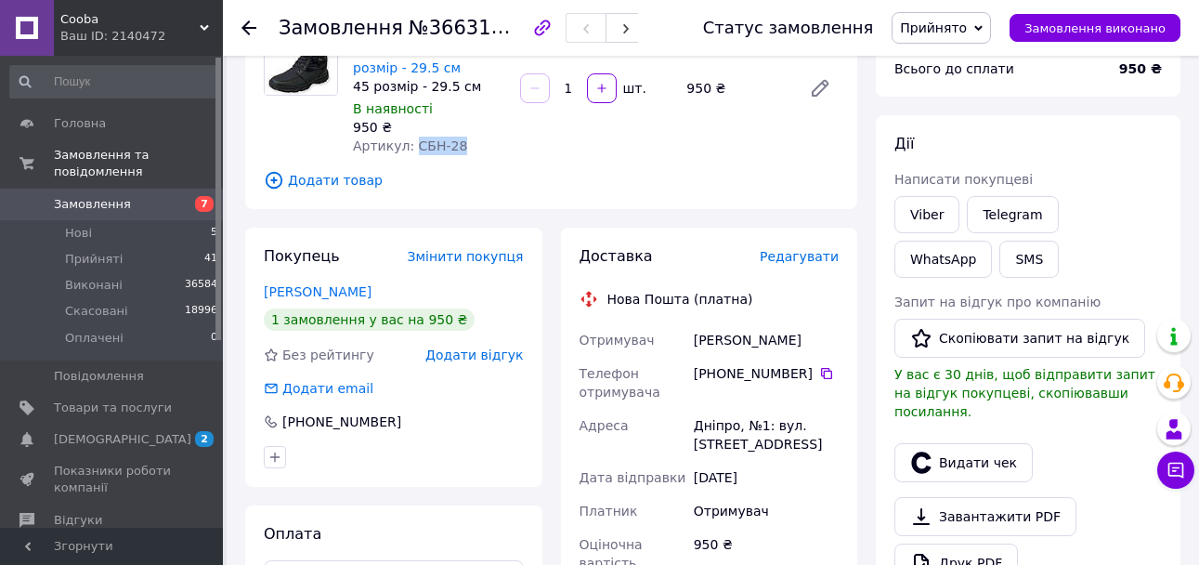
drag, startPoint x: 695, startPoint y: 341, endPoint x: 745, endPoint y: 456, distance: 125.6
click at [745, 456] on div "Отримувач Жмур Дмитрий Телефон отримувача +380 93 516 46 05   Адреса Дніпро, №1…" at bounding box center [710, 529] width 268 height 412
copy div "Жмур Дмитрий Телефон отримувача +380 93 516 46 05   Адреса Дніпро, №1: вул. Сон…"
click at [823, 494] on div "12.10.2025" at bounding box center [766, 477] width 152 height 33
click at [818, 381] on div "[PHONE_NUMBER]" at bounding box center [766, 373] width 145 height 19
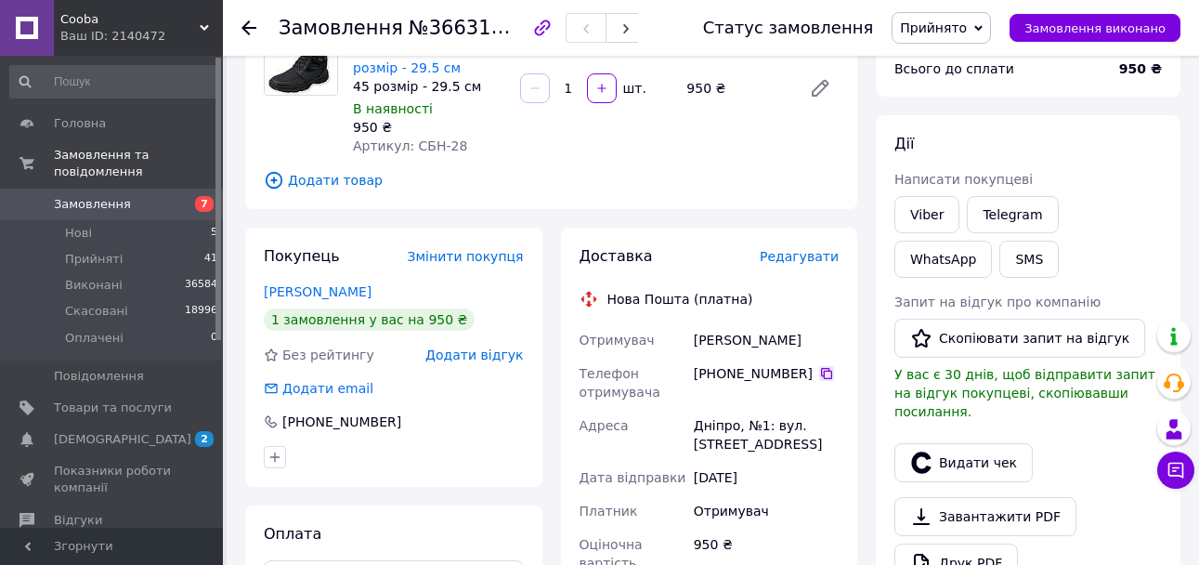
click at [821, 373] on icon at bounding box center [826, 373] width 11 height 11
click at [465, 34] on span "№366311434" at bounding box center [475, 27] width 132 height 23
copy span "366311434"
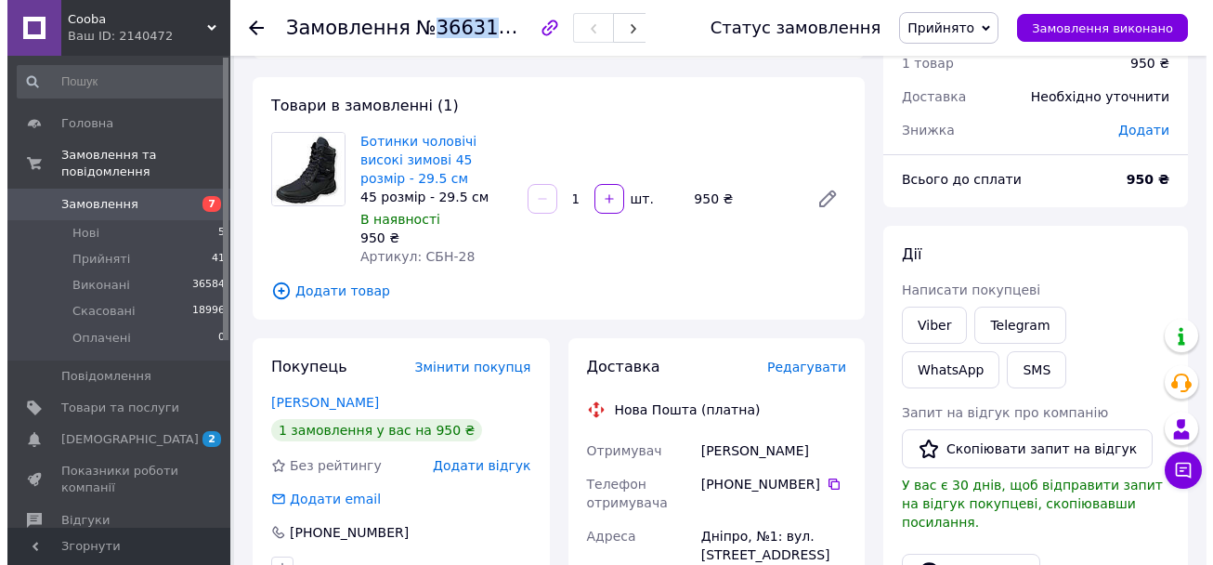
scroll to position [0, 0]
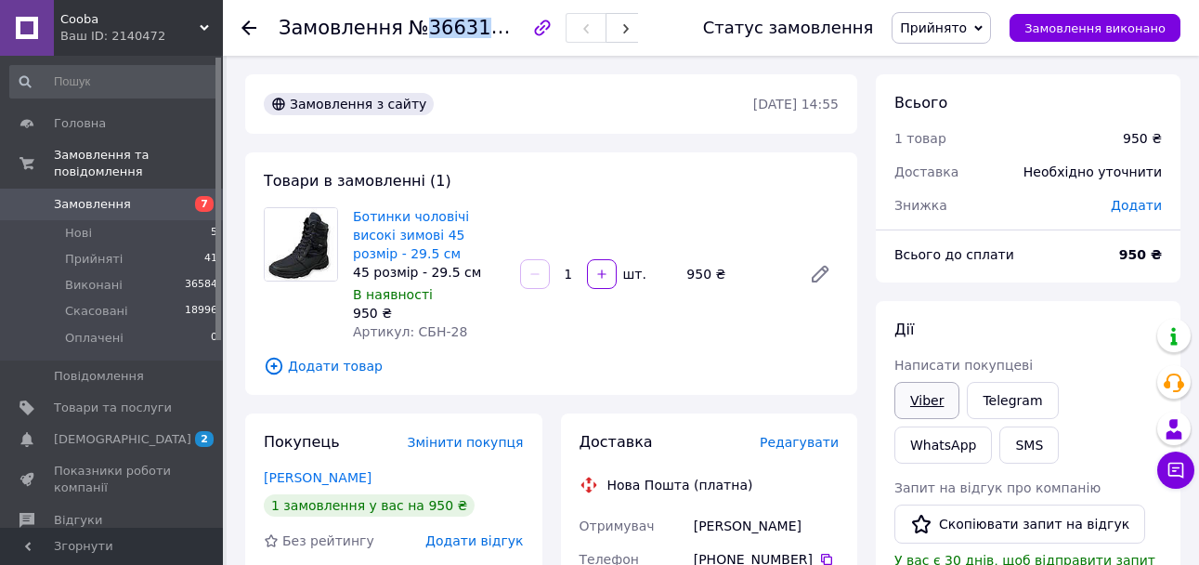
click at [936, 400] on link "Viber" at bounding box center [927, 400] width 65 height 37
click at [106, 220] on li "Нові 5" at bounding box center [114, 233] width 229 height 26
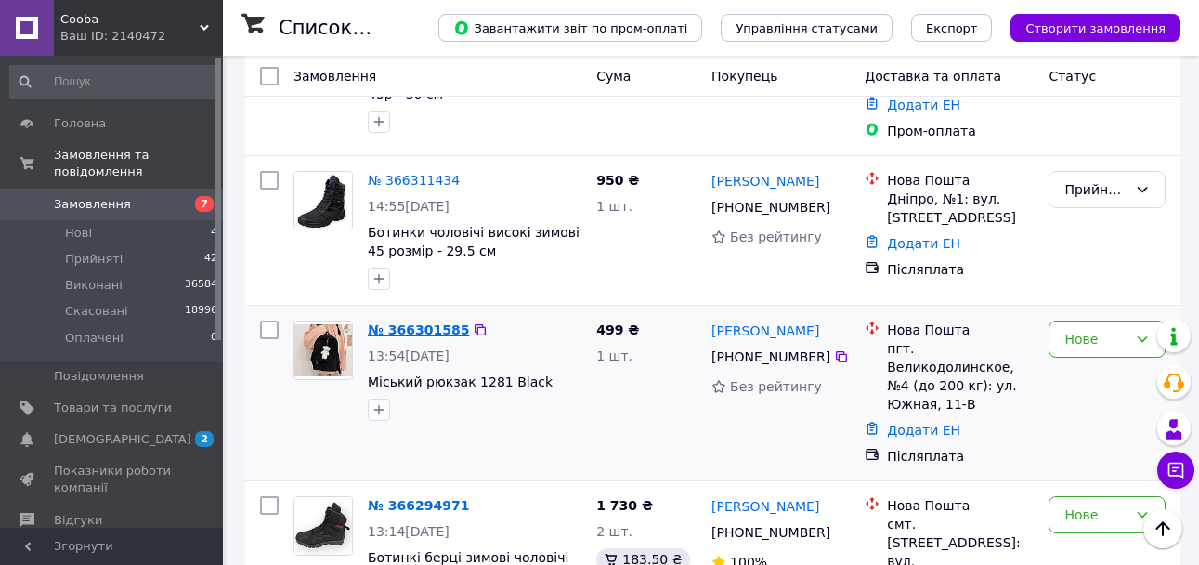
click at [399, 322] on link "№ 366301585" at bounding box center [418, 329] width 101 height 15
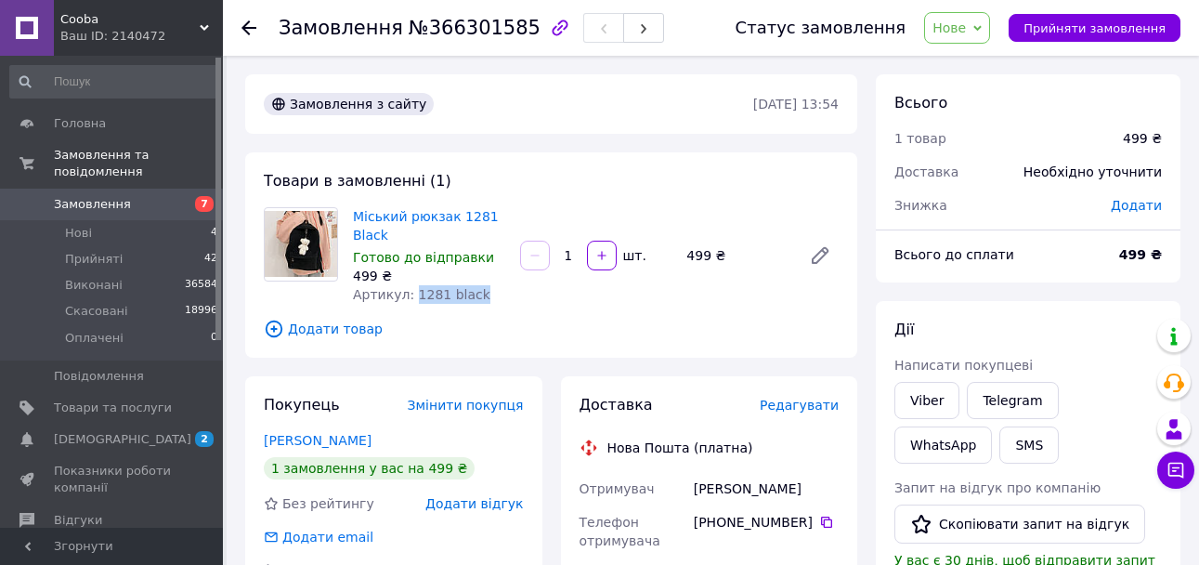
drag, startPoint x: 409, startPoint y: 297, endPoint x: 517, endPoint y: 296, distance: 107.8
click at [517, 296] on div "Міський рюкзак 1281 Black Готово до відправки 499 ₴ Артикул: 1281 black 1   шт.…" at bounding box center [596, 255] width 501 height 104
copy span "1281 black"
click at [1072, 26] on span "Прийняти замовлення" at bounding box center [1095, 28] width 142 height 14
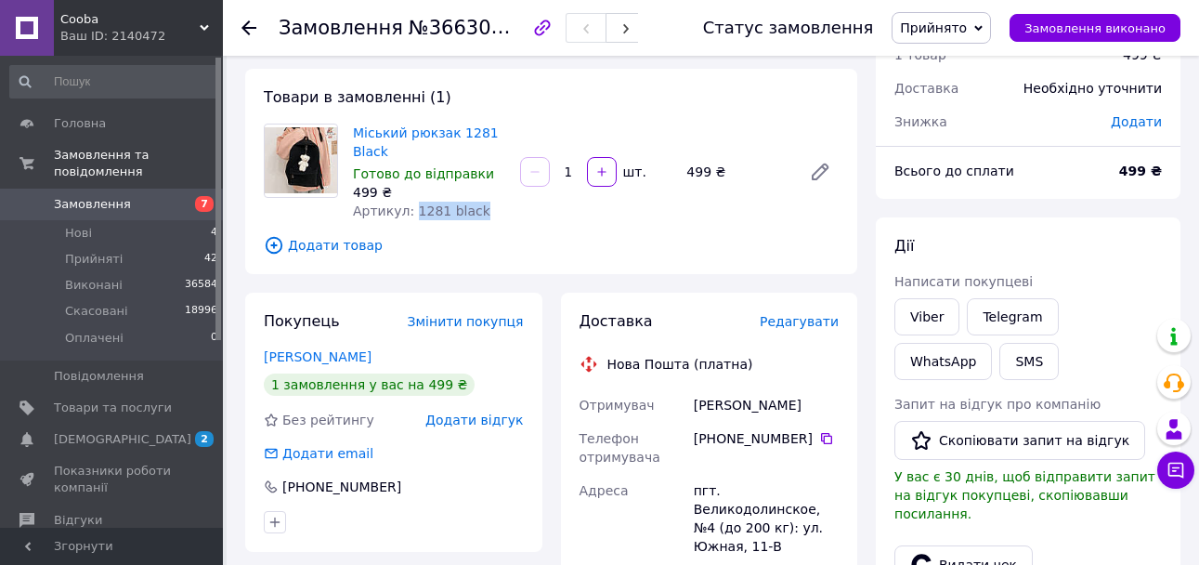
scroll to position [186, 0]
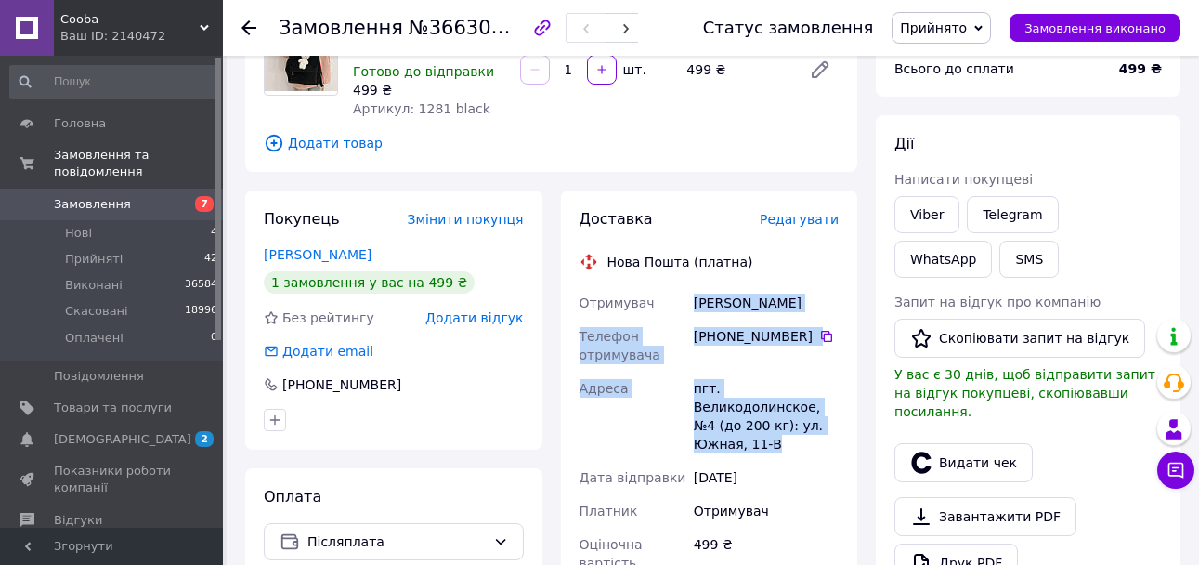
drag, startPoint x: 692, startPoint y: 303, endPoint x: 772, endPoint y: 419, distance: 141.0
click at [782, 421] on div "Отримувач Малярчук Катя Телефон отримувача +380 66 395 26 99   Адреса пгт. Вели…" at bounding box center [710, 511] width 268 height 450
copy div "Малярчук Катя Телефон отримувача +380 66 395 26 99   Адреса пгт. Великодолинско…"
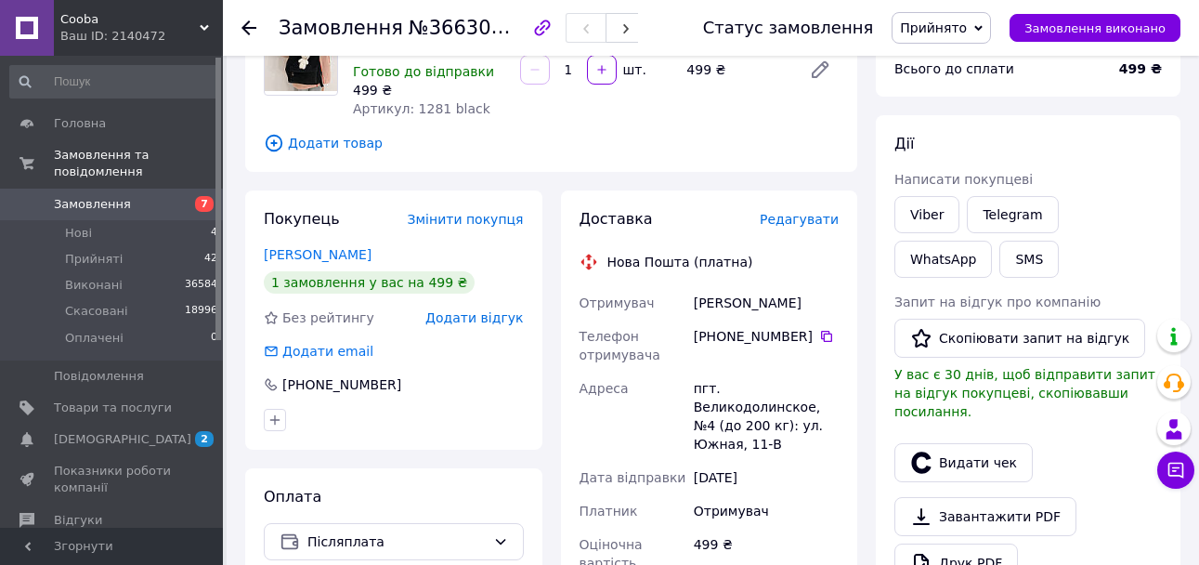
drag, startPoint x: 796, startPoint y: 451, endPoint x: 810, endPoint y: 405, distance: 47.6
click at [795, 461] on div "12.10.2025" at bounding box center [766, 477] width 152 height 33
click at [819, 336] on icon at bounding box center [826, 336] width 15 height 15
click at [467, 25] on span "№366301585" at bounding box center [475, 27] width 132 height 23
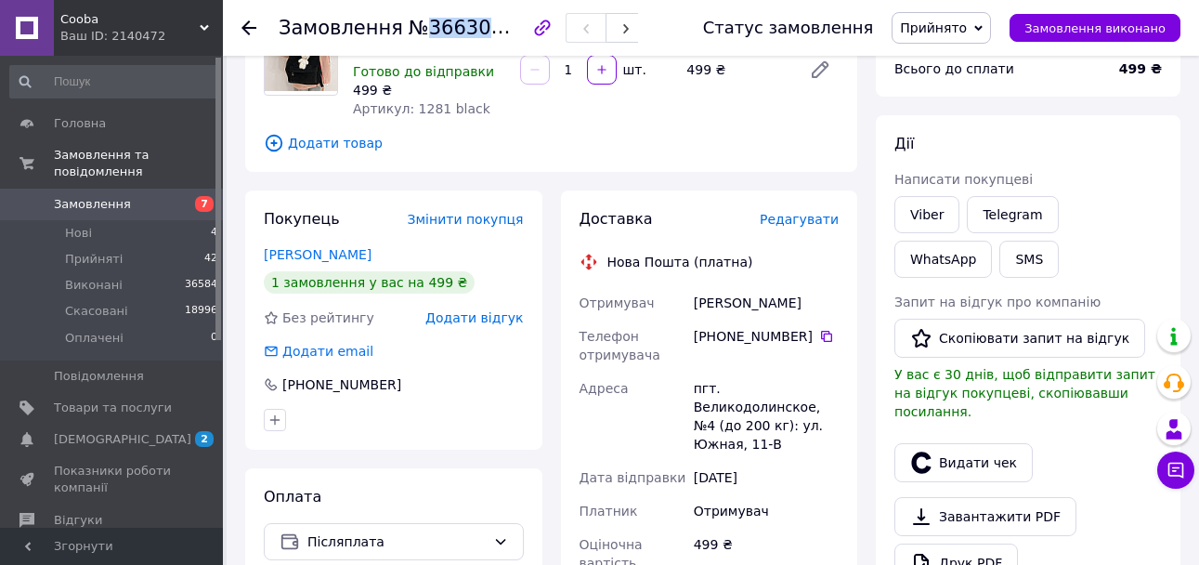
copy span "366301585"
click at [924, 222] on link "Viber" at bounding box center [927, 214] width 65 height 37
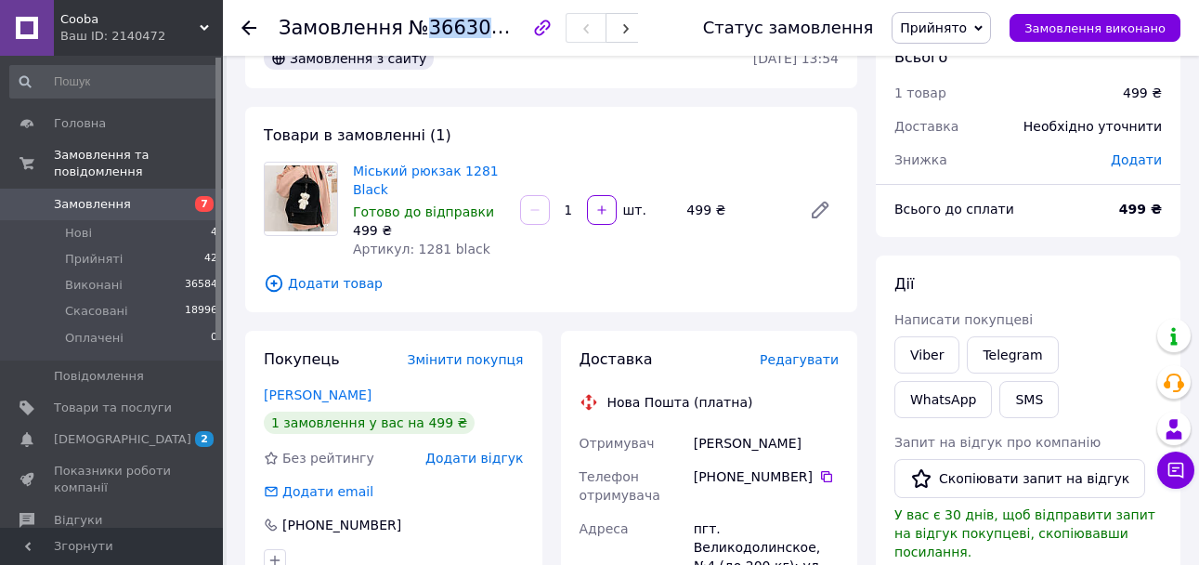
scroll to position [0, 0]
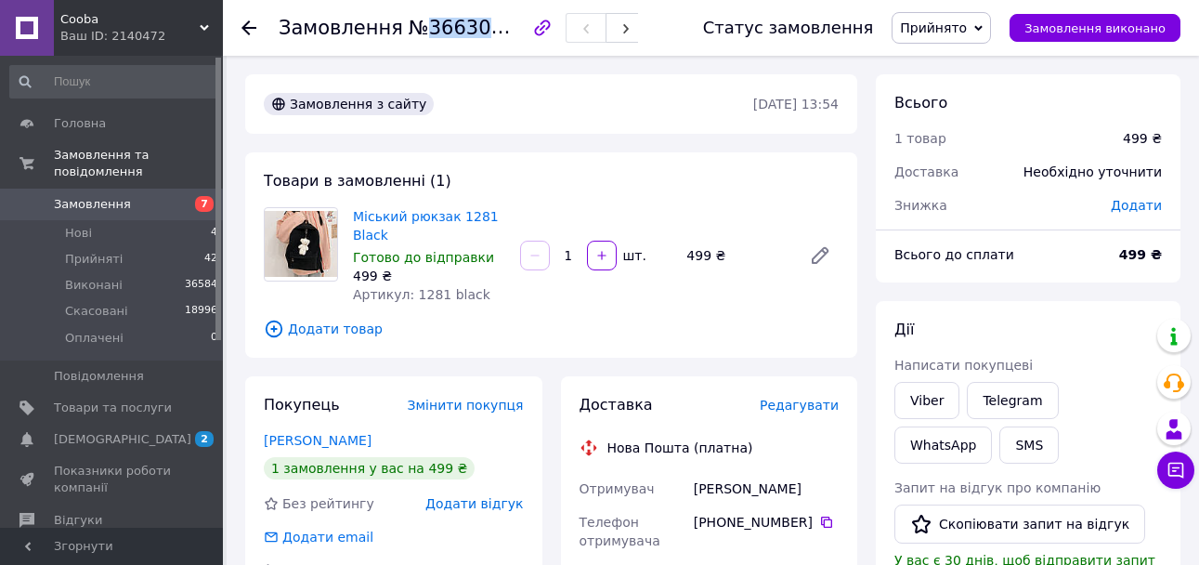
drag, startPoint x: 423, startPoint y: 225, endPoint x: 435, endPoint y: 236, distance: 16.4
click at [423, 225] on span "Міський рюкзак 1281 Black" at bounding box center [429, 225] width 152 height 37
click at [438, 218] on link "Міський рюкзак 1281 Black" at bounding box center [426, 225] width 146 height 33
click at [98, 220] on li "Нові 4" at bounding box center [114, 233] width 229 height 26
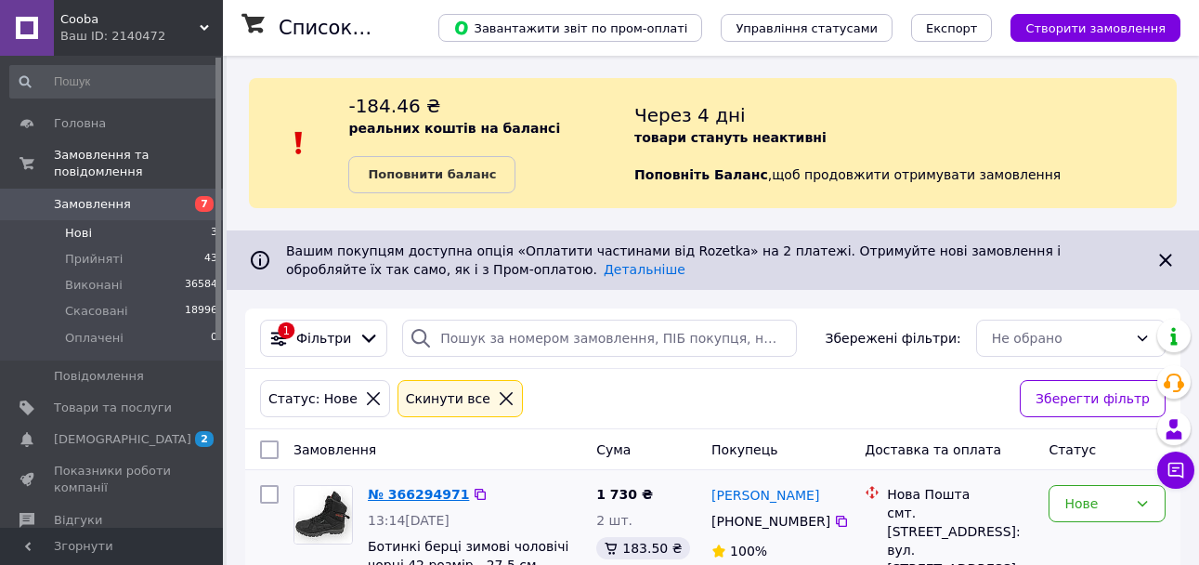
click at [415, 500] on link "№ 366294971" at bounding box center [418, 494] width 101 height 15
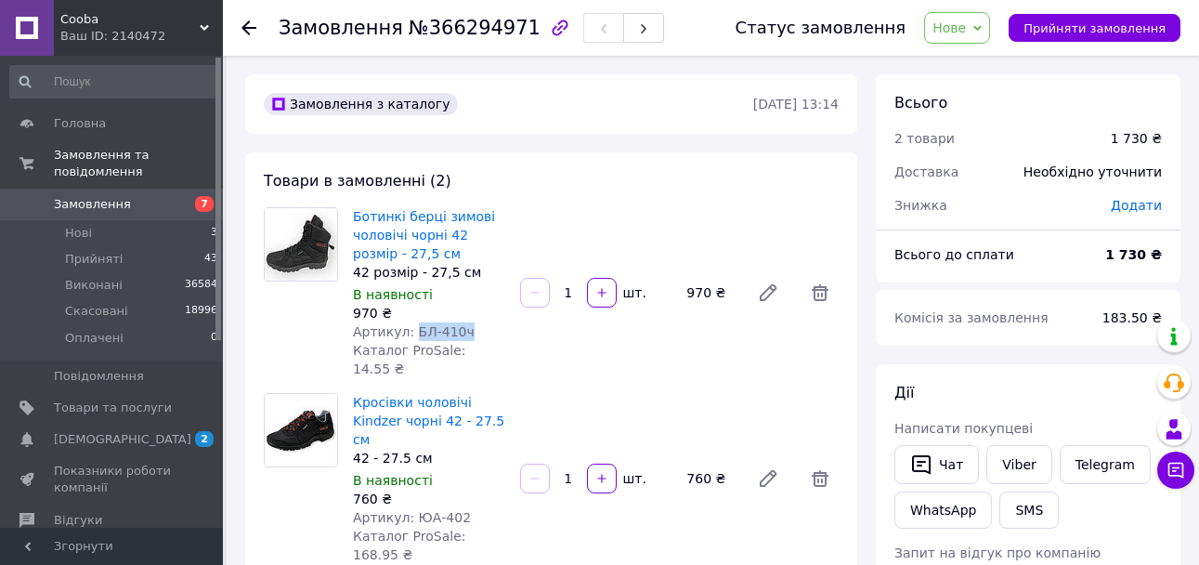
drag, startPoint x: 410, startPoint y: 330, endPoint x: 522, endPoint y: 329, distance: 112.4
click at [522, 329] on div "Ботинкі берці зимові чоловічі чорні 42 розмір - 27,5 см 42 розмір - 27,5 см В н…" at bounding box center [596, 292] width 501 height 178
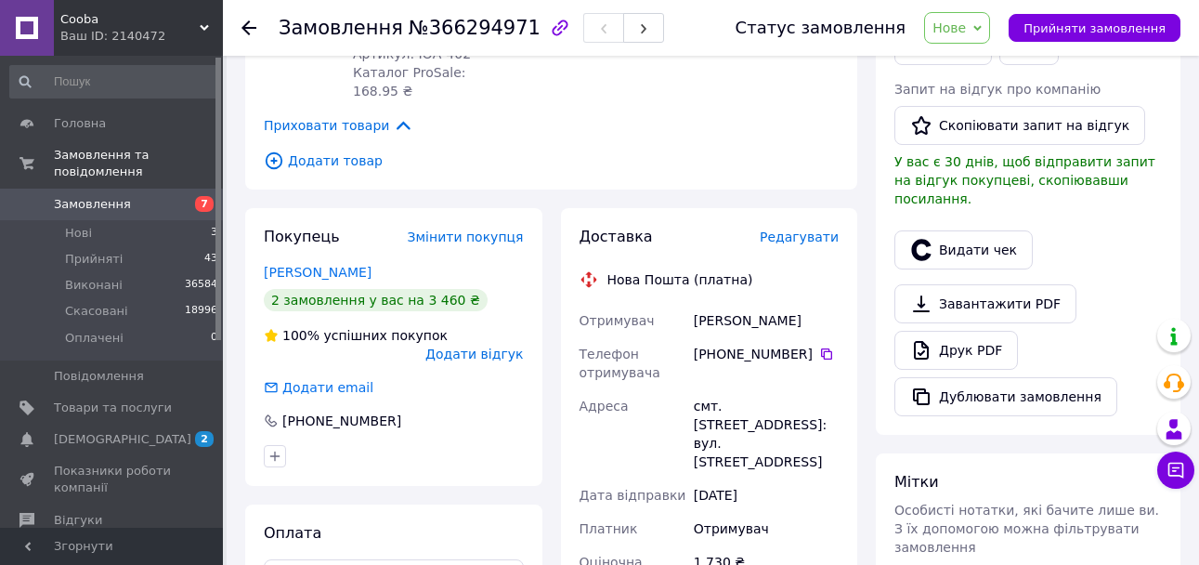
scroll to position [465, 0]
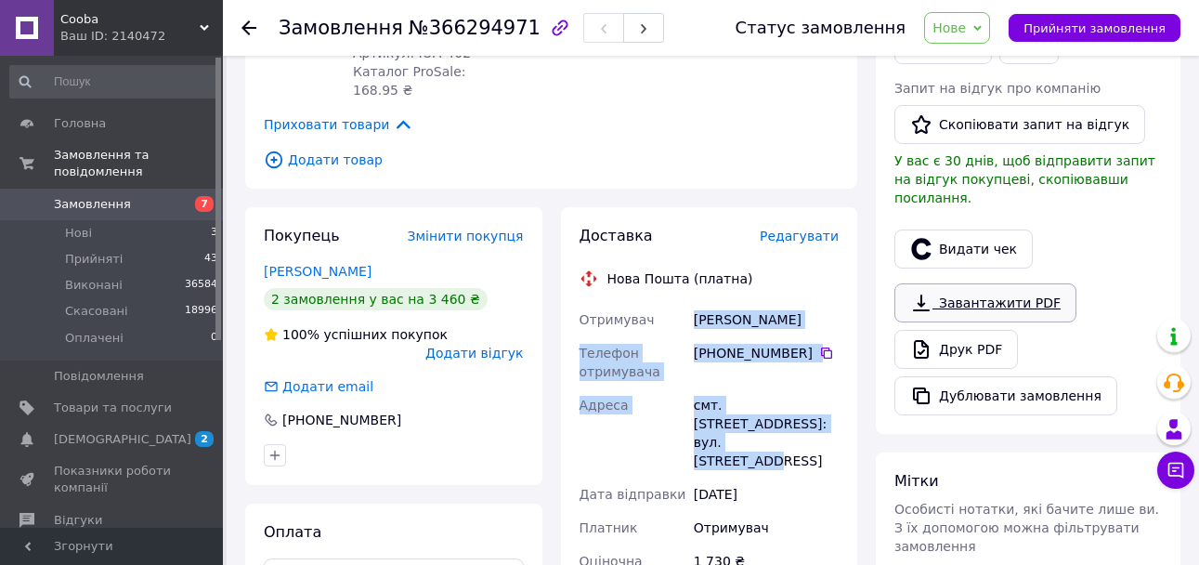
drag, startPoint x: 695, startPoint y: 283, endPoint x: 965, endPoint y: 268, distance: 270.8
click at [823, 386] on div "Отримувач Серюга ІВАН Телефон отримувача +380 97 868 17 06   Адреса смт. Тересв…" at bounding box center [710, 528] width 268 height 450
drag, startPoint x: 1106, startPoint y: 30, endPoint x: 897, endPoint y: 140, distance: 237.3
click at [1102, 32] on span "Прийняти замовлення" at bounding box center [1095, 28] width 142 height 14
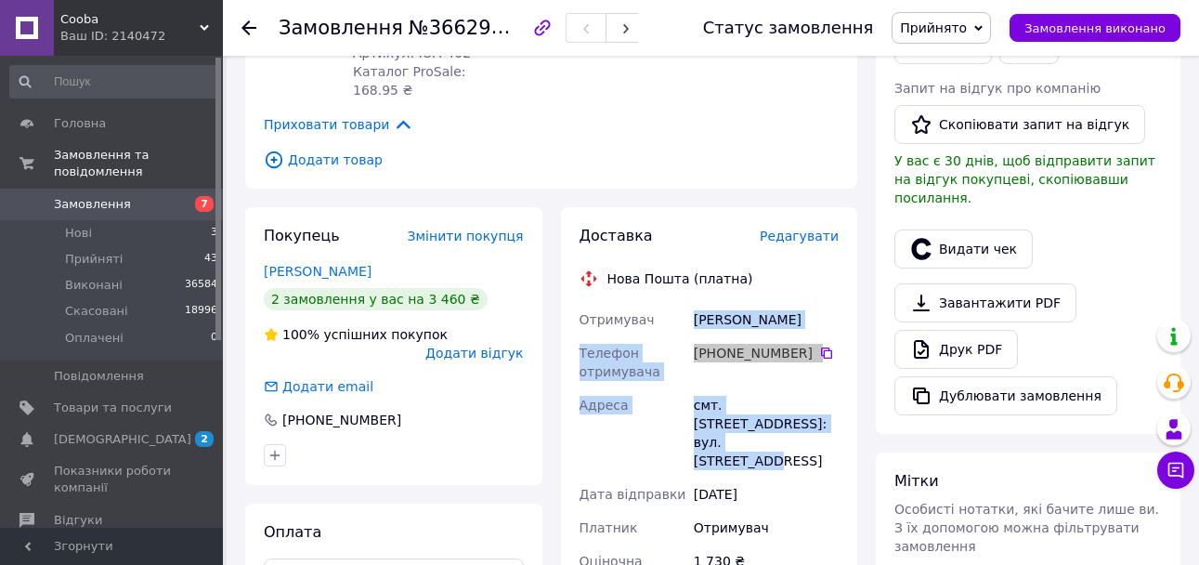
click at [825, 388] on div "смт. [STREET_ADDRESS]: вул. [STREET_ADDRESS]" at bounding box center [766, 432] width 152 height 89
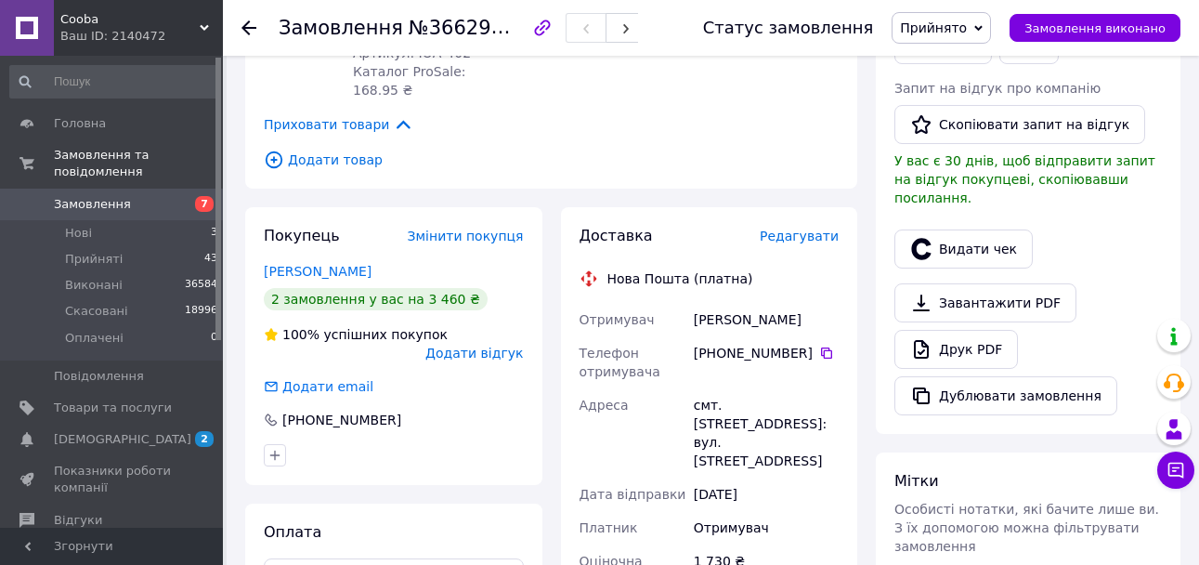
drag, startPoint x: 818, startPoint y: 315, endPoint x: 687, endPoint y: 340, distance: 133.4
click at [819, 346] on icon at bounding box center [826, 353] width 15 height 15
click at [458, 11] on div "Замовлення №366294971" at bounding box center [472, 28] width 387 height 56
click at [458, 30] on span "№366294971" at bounding box center [475, 27] width 132 height 23
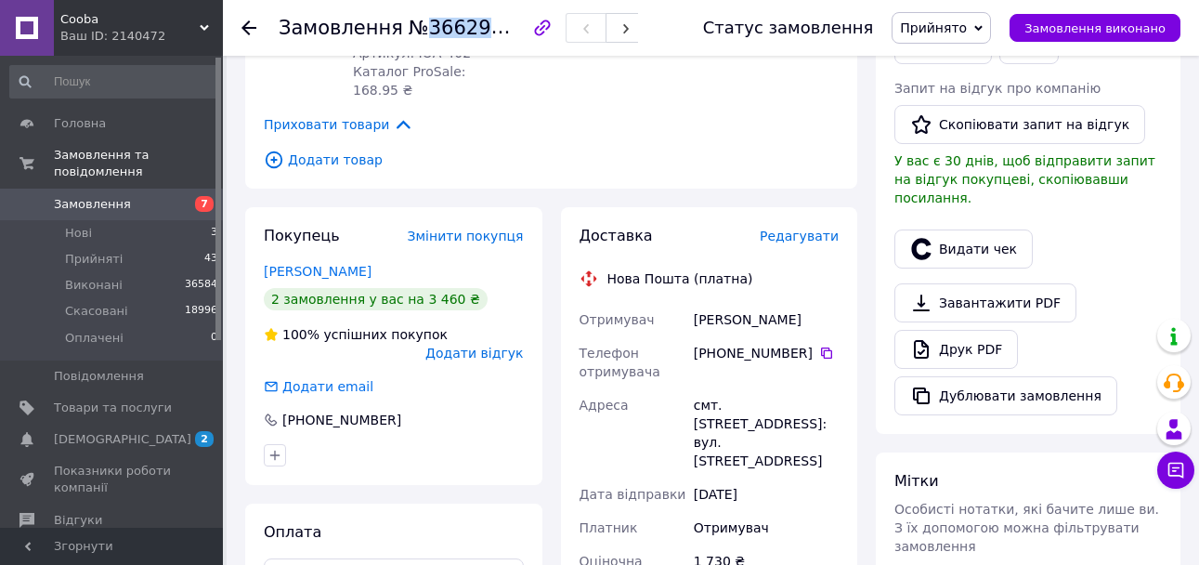
click at [458, 30] on span "№366294971" at bounding box center [475, 27] width 132 height 23
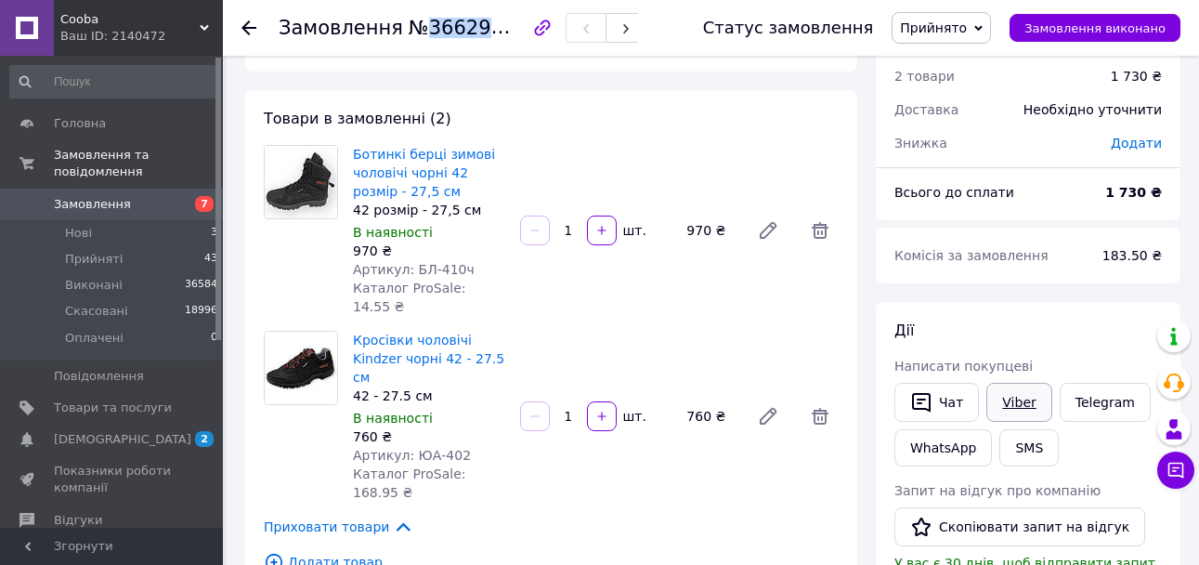
scroll to position [93, 0]
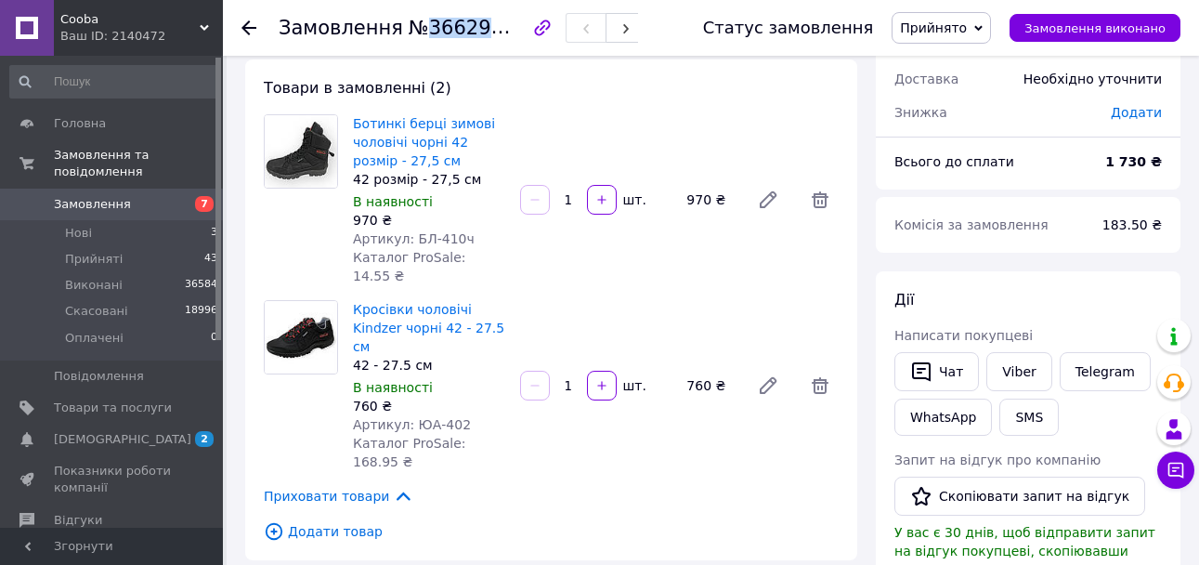
drag, startPoint x: 1016, startPoint y: 372, endPoint x: 872, endPoint y: 398, distance: 146.3
click at [1015, 372] on link "Viber" at bounding box center [1019, 371] width 65 height 39
click at [106, 226] on li "Нові 3" at bounding box center [114, 233] width 229 height 26
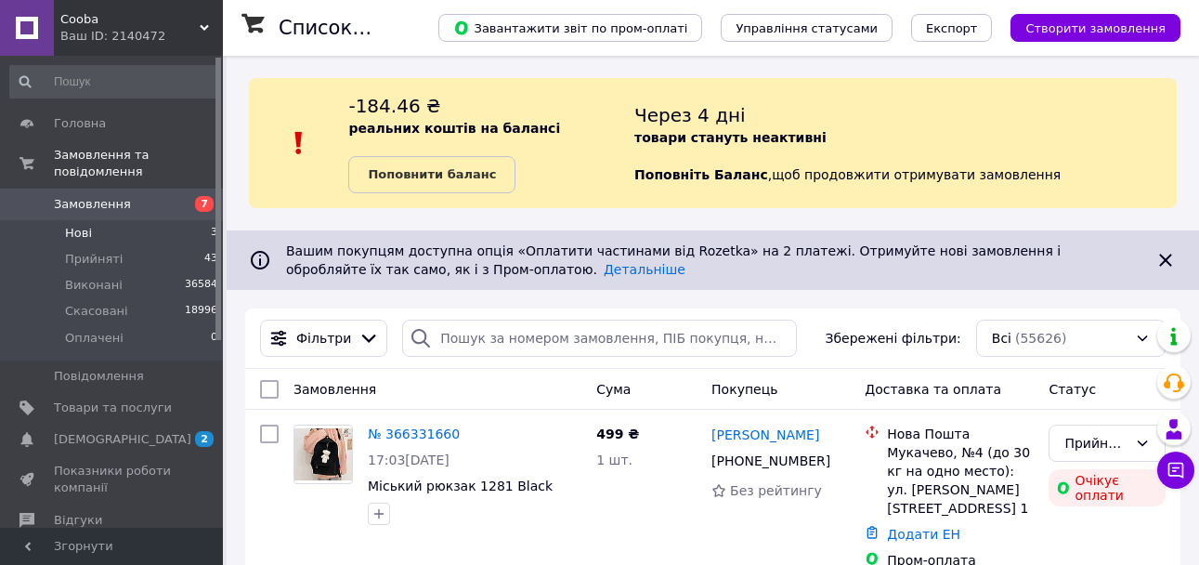
click at [98, 220] on li "Нові 3" at bounding box center [114, 233] width 229 height 26
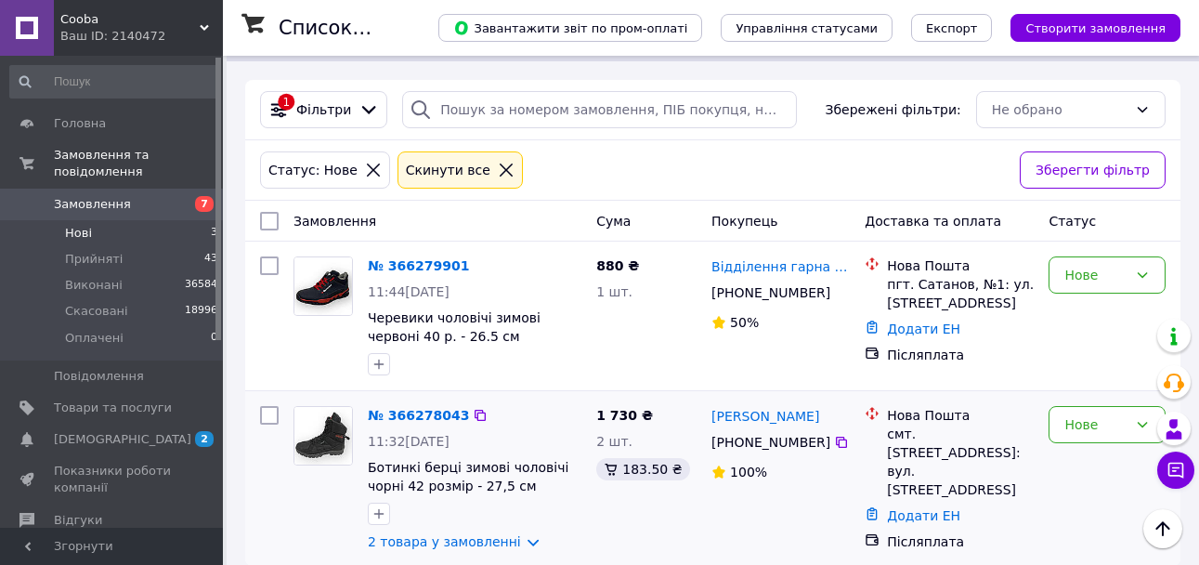
scroll to position [249, 0]
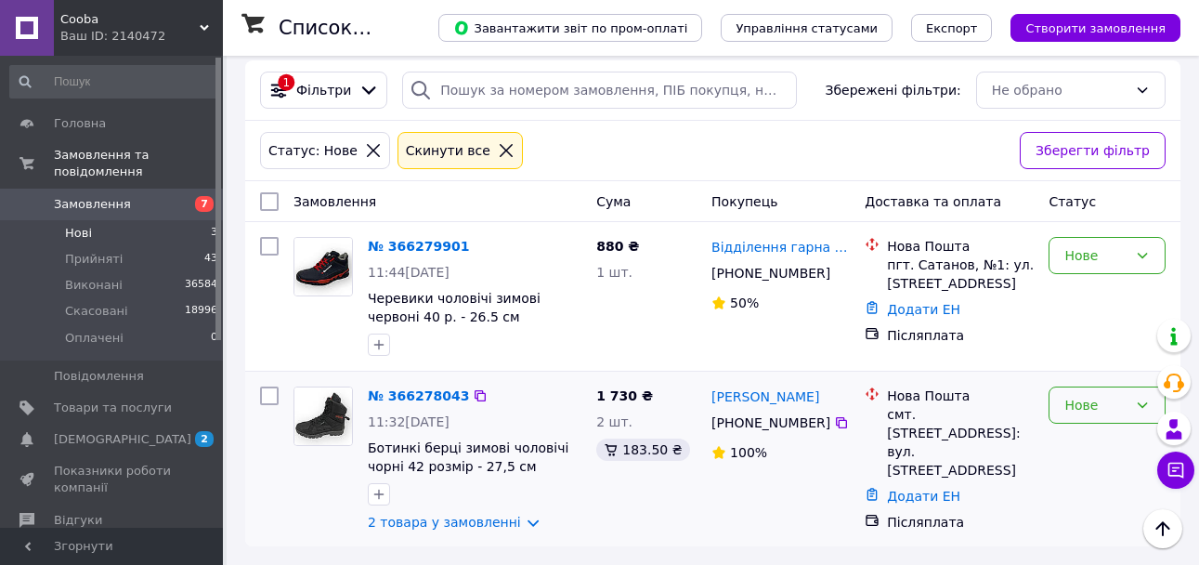
click at [1075, 416] on div "Нове" at bounding box center [1107, 404] width 117 height 37
click at [1090, 513] on li "Скасовано" at bounding box center [1107, 511] width 115 height 33
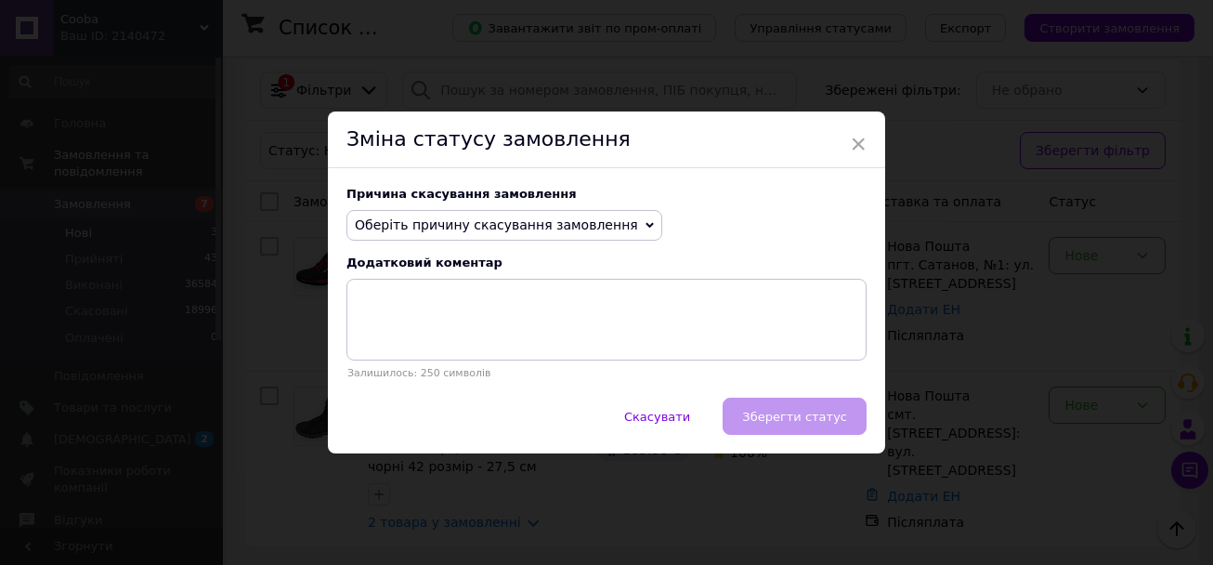
click at [479, 229] on span "Оберіть причину скасування замовлення" at bounding box center [496, 224] width 283 height 15
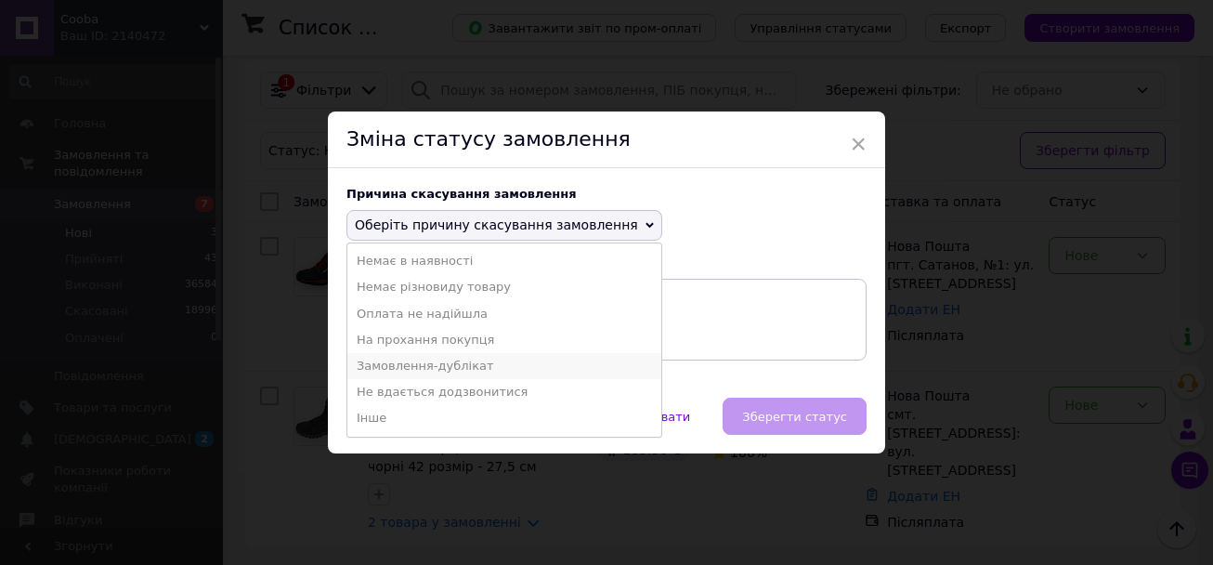
click at [491, 364] on li "Замовлення-дублікат" at bounding box center [504, 366] width 314 height 26
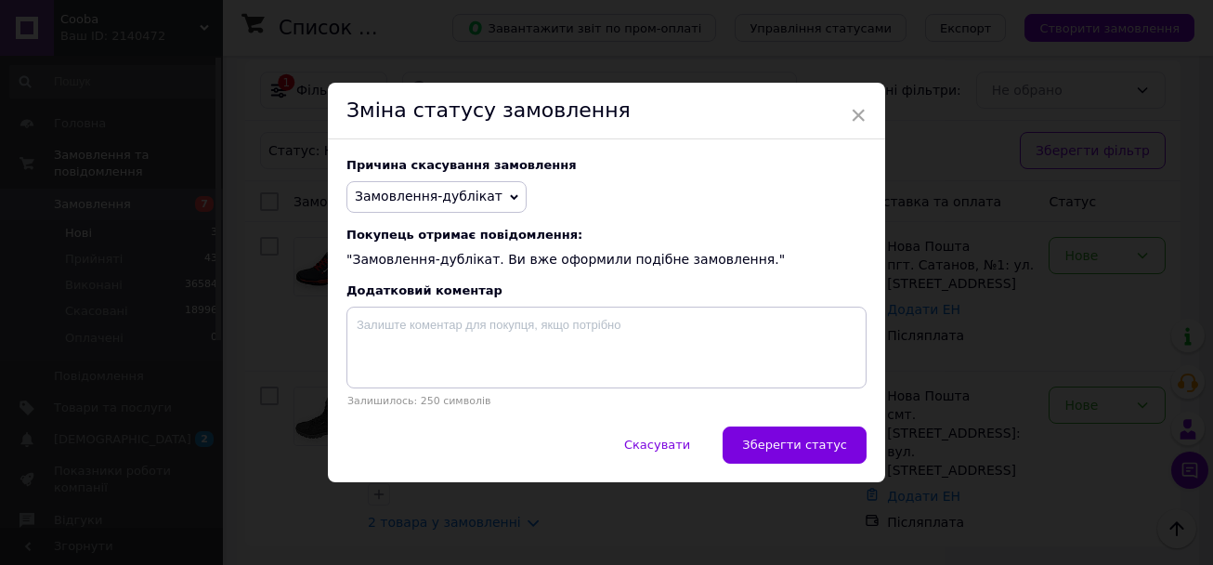
drag, startPoint x: 808, startPoint y: 439, endPoint x: 796, endPoint y: 436, distance: 12.6
click at [808, 440] on span "Зберегти статус" at bounding box center [794, 445] width 105 height 14
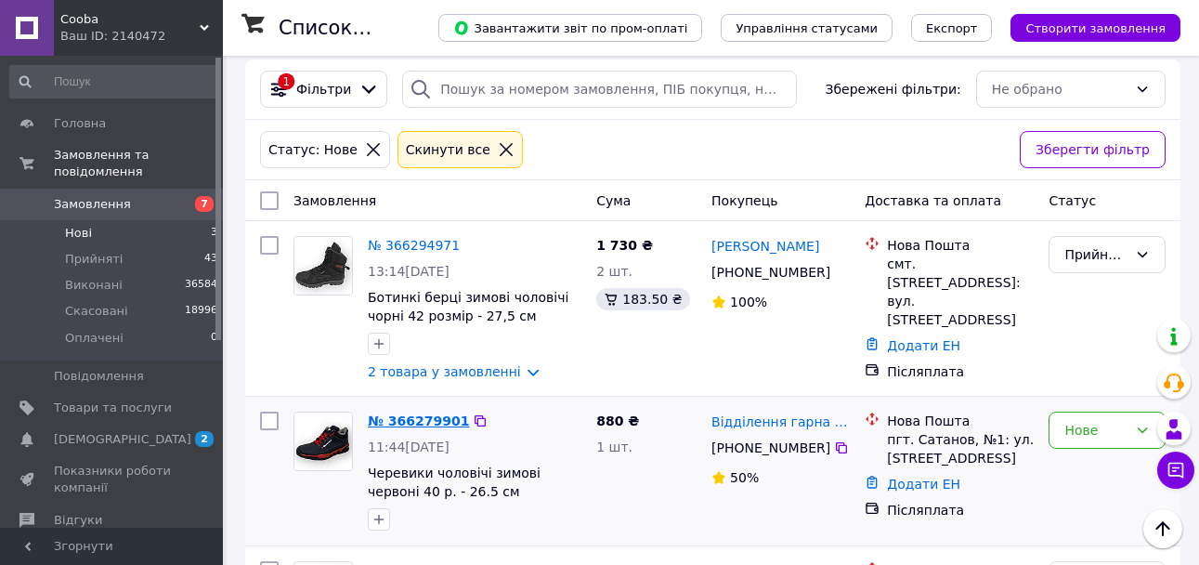
click at [405, 425] on link "№ 366279901" at bounding box center [418, 420] width 101 height 15
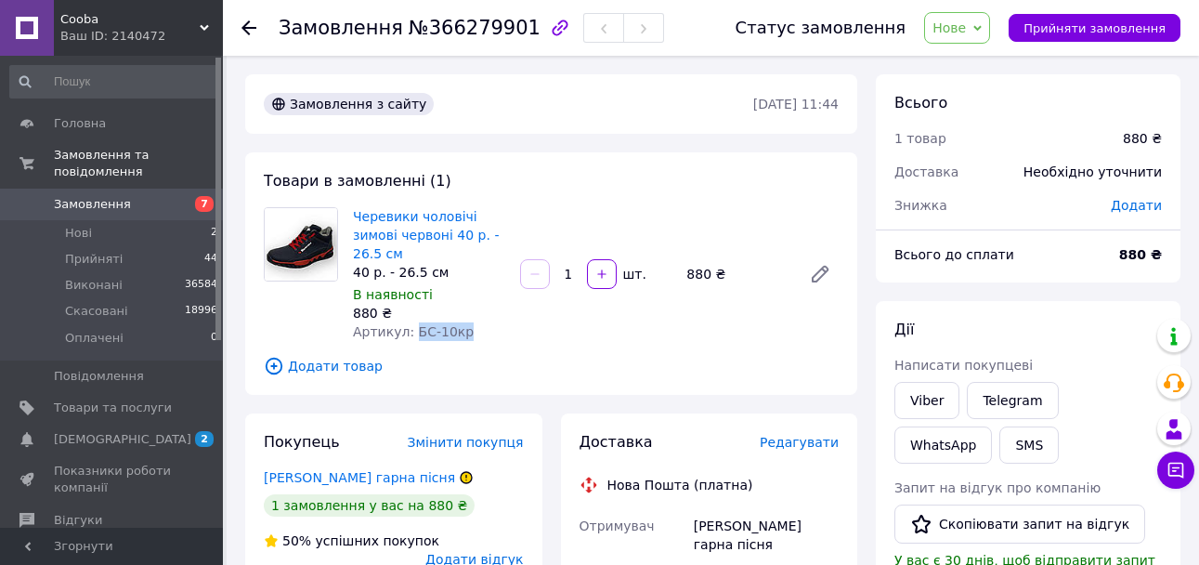
drag, startPoint x: 409, startPoint y: 328, endPoint x: 471, endPoint y: 324, distance: 62.4
click at [471, 324] on div "Артикул: БС-10кр" at bounding box center [429, 331] width 152 height 19
drag, startPoint x: 1053, startPoint y: 33, endPoint x: 758, endPoint y: 220, distance: 349.2
click at [1052, 33] on span "Прийняти замовлення" at bounding box center [1095, 28] width 142 height 14
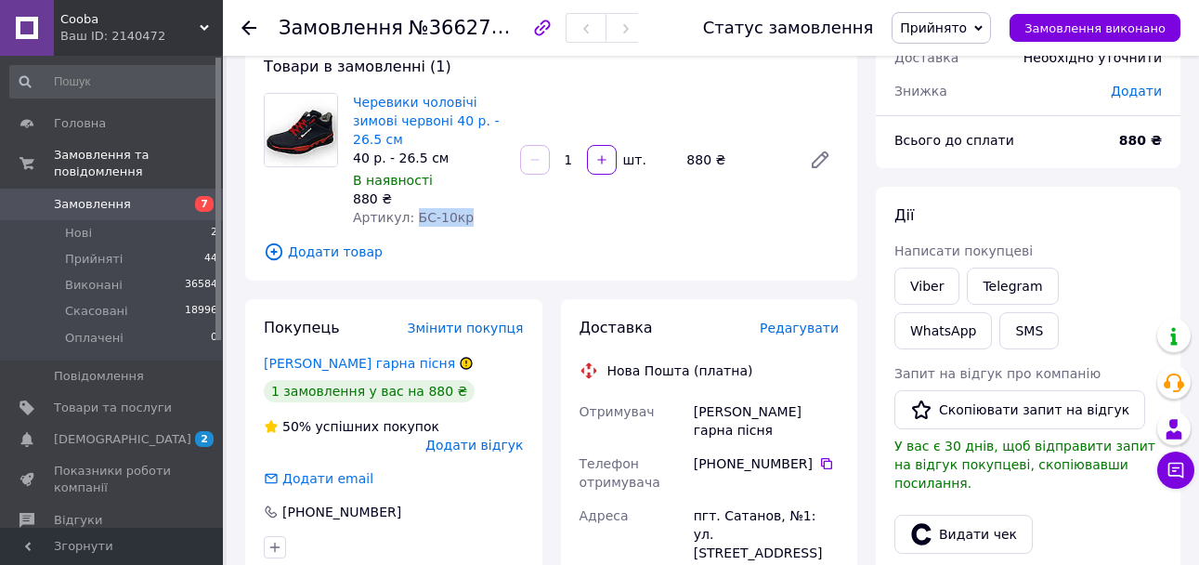
scroll to position [279, 0]
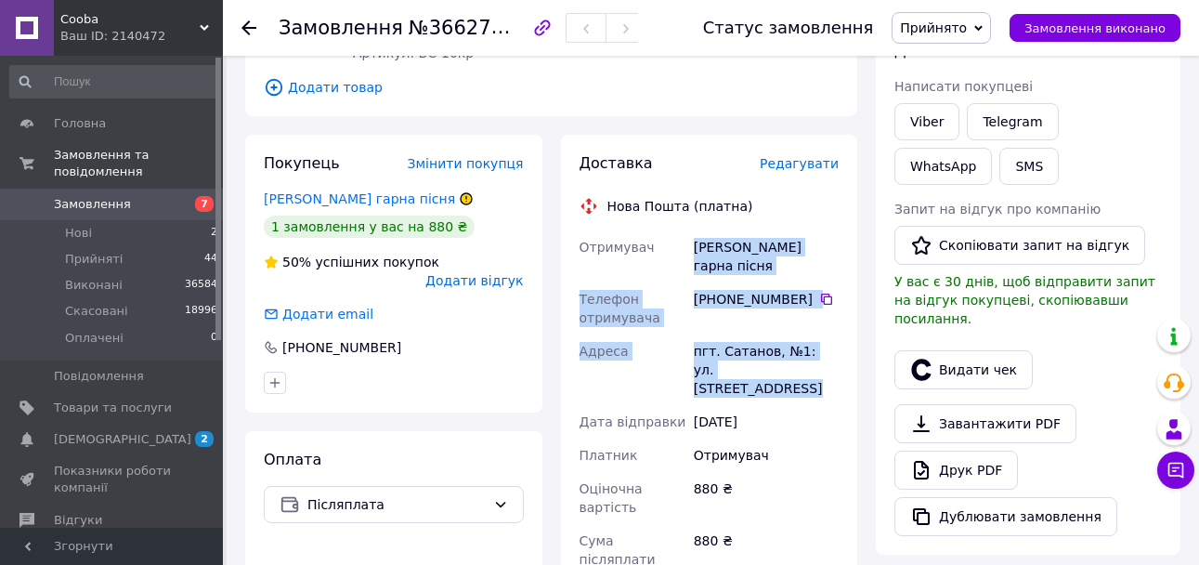
drag, startPoint x: 692, startPoint y: 250, endPoint x: 807, endPoint y: 375, distance: 170.3
click at [807, 375] on div "Отримувач Андрій Відділення гарна пісня Телефон отримувача +380 68 119 60 42   …" at bounding box center [710, 455] width 268 height 450
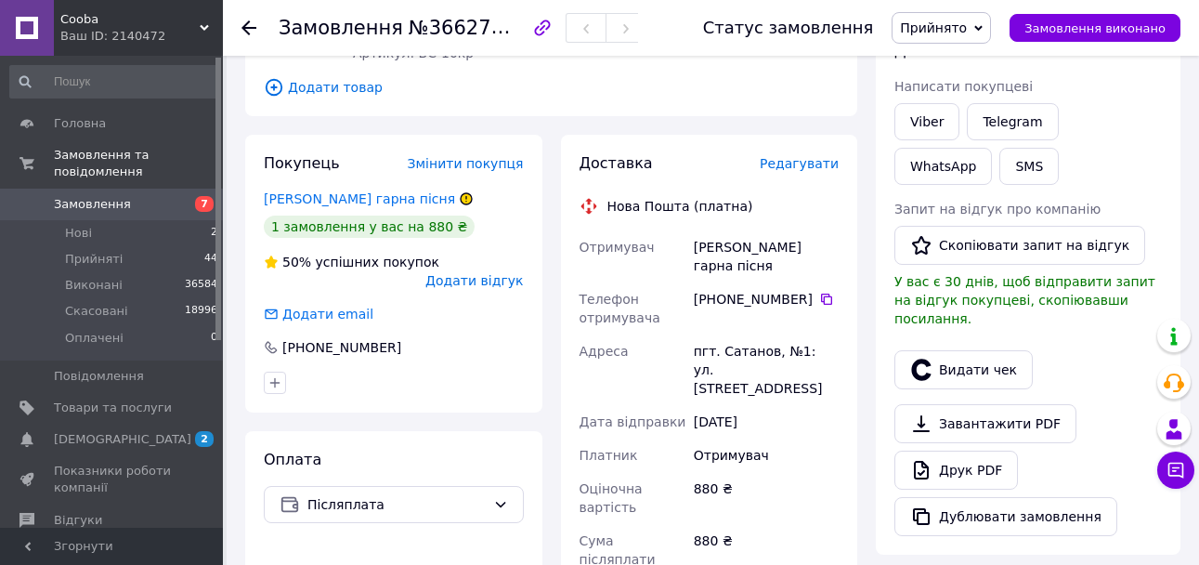
click at [821, 304] on icon at bounding box center [826, 299] width 11 height 11
click at [454, 33] on span "№366279901" at bounding box center [475, 27] width 132 height 23
click at [935, 120] on link "Viber" at bounding box center [927, 121] width 65 height 37
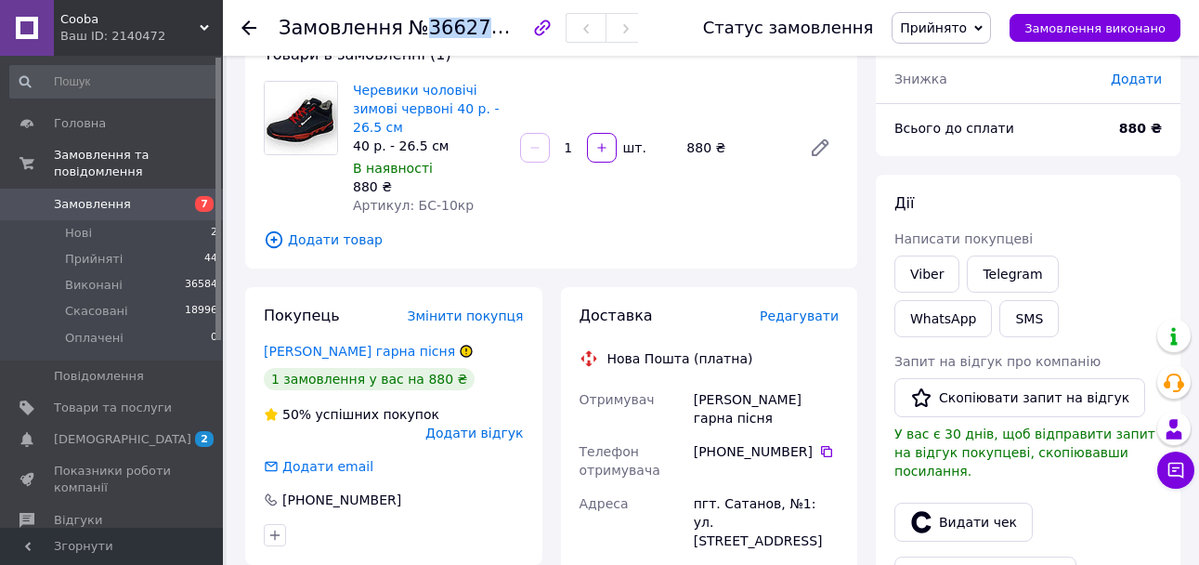
scroll to position [0, 0]
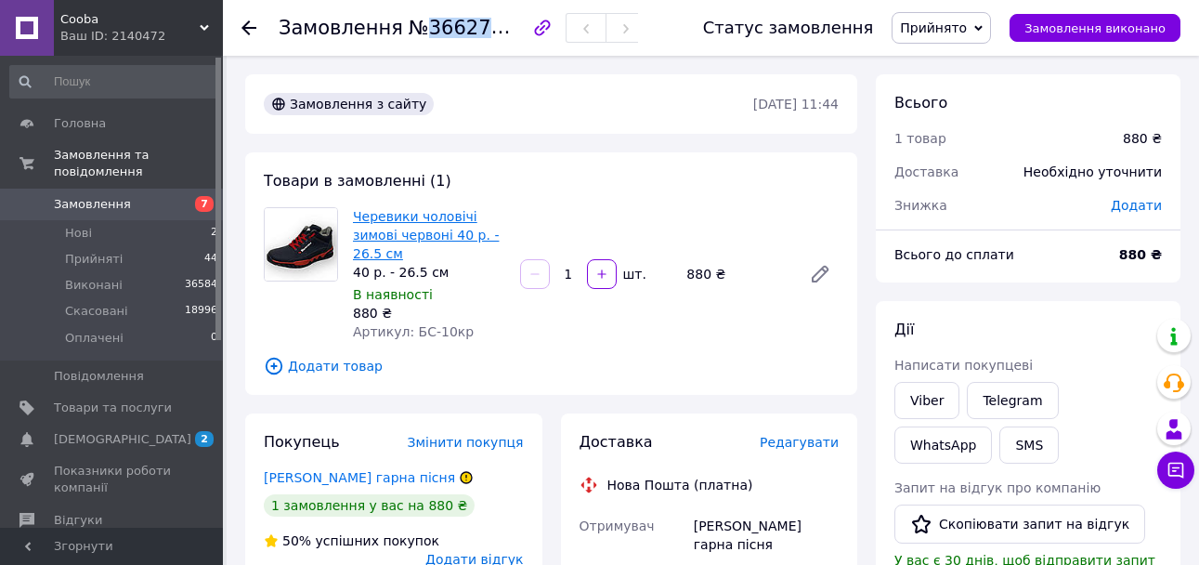
click at [412, 229] on link "Черевики чоловічі зимові червоні 40 р. - 26.5 см" at bounding box center [426, 235] width 146 height 52
drag, startPoint x: 99, startPoint y: 216, endPoint x: 109, endPoint y: 205, distance: 13.8
click at [100, 220] on li "Нові 2" at bounding box center [114, 233] width 229 height 26
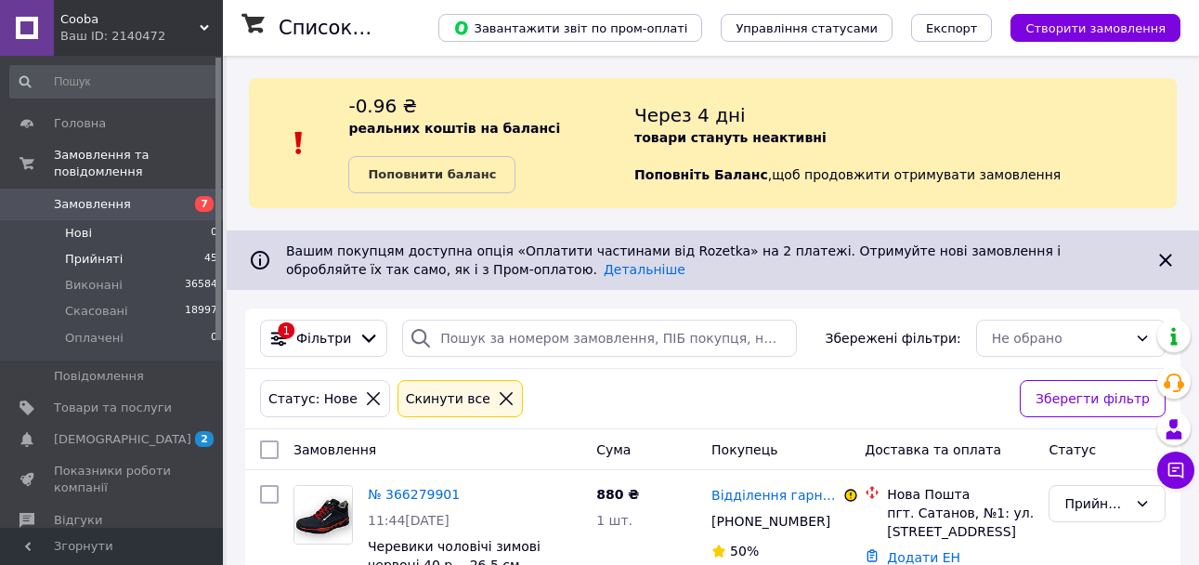
click at [124, 246] on li "Прийняті 45" at bounding box center [114, 259] width 229 height 26
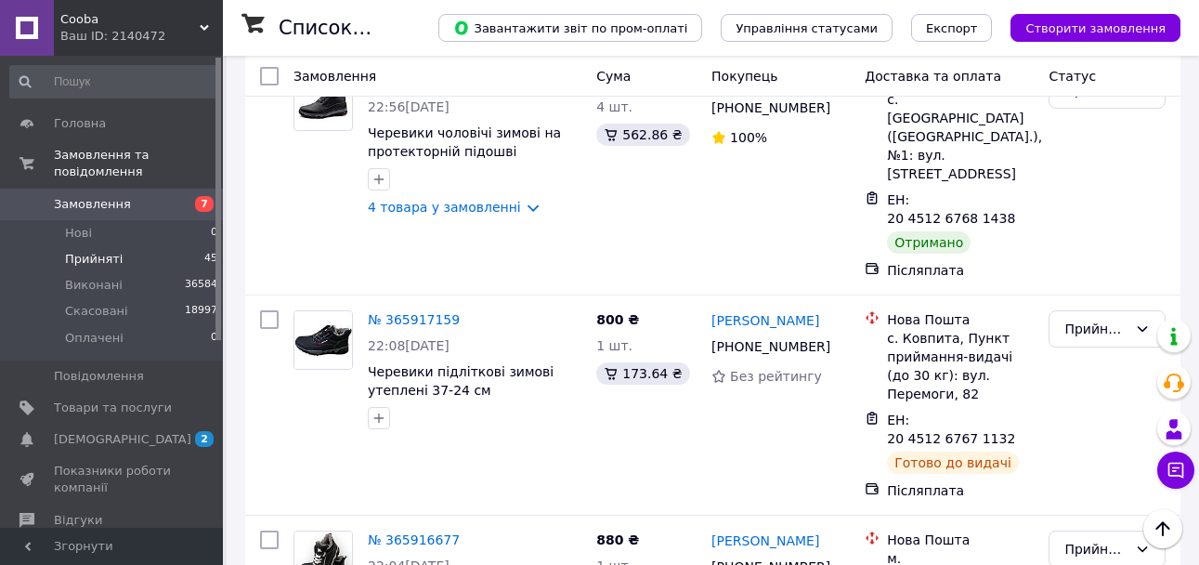
scroll to position [6510, 0]
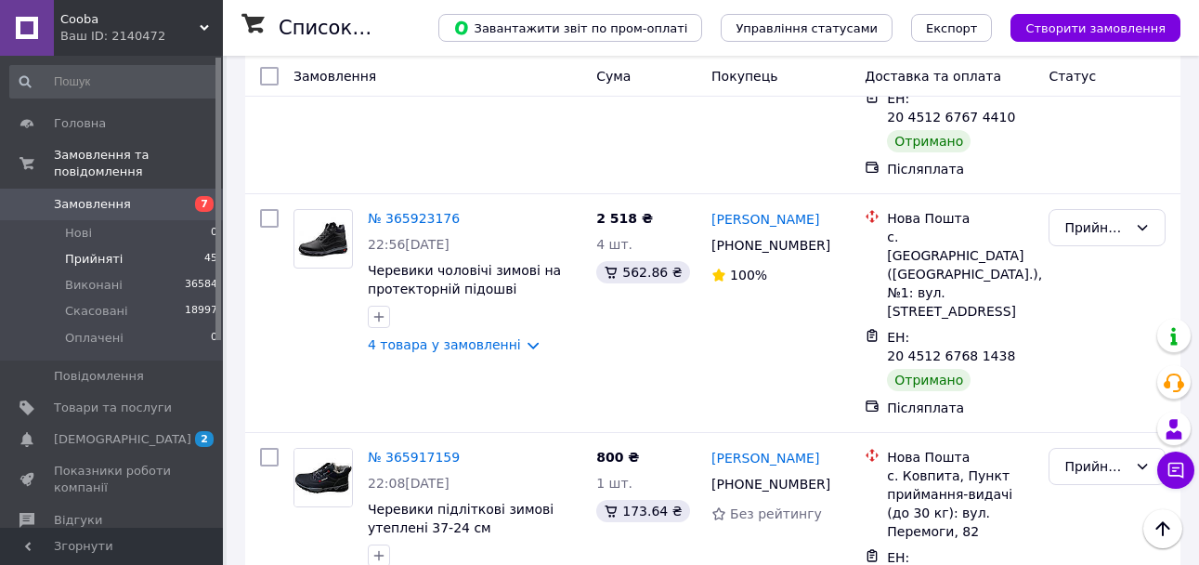
drag, startPoint x: 1028, startPoint y: 452, endPoint x: 1060, endPoint y: 420, distance: 46.0
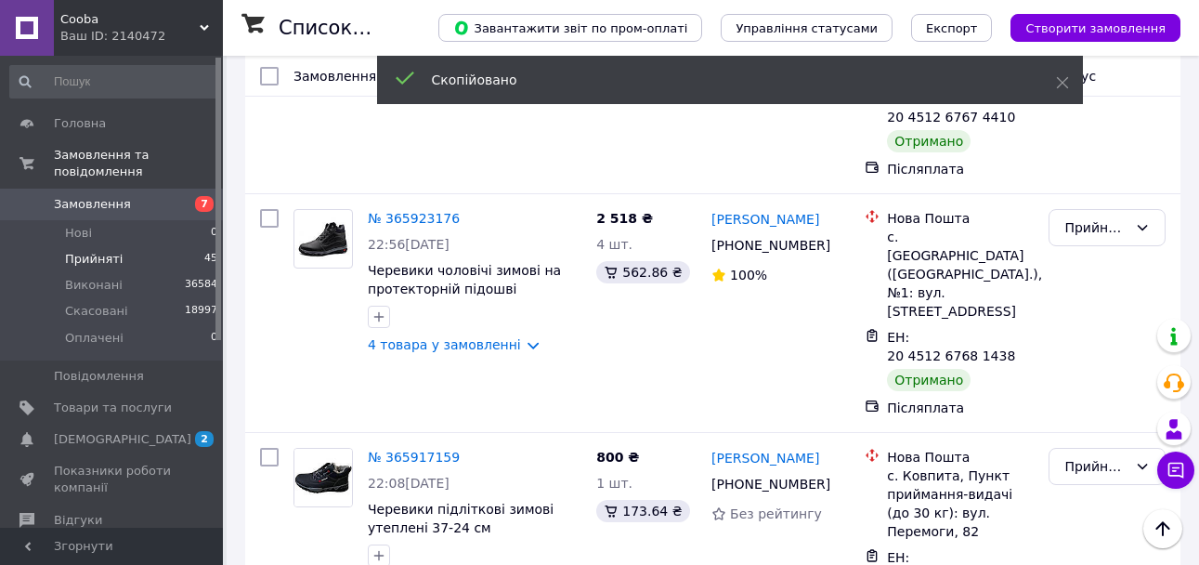
click at [1085, 427] on li "Виконано" at bounding box center [1107, 430] width 115 height 33
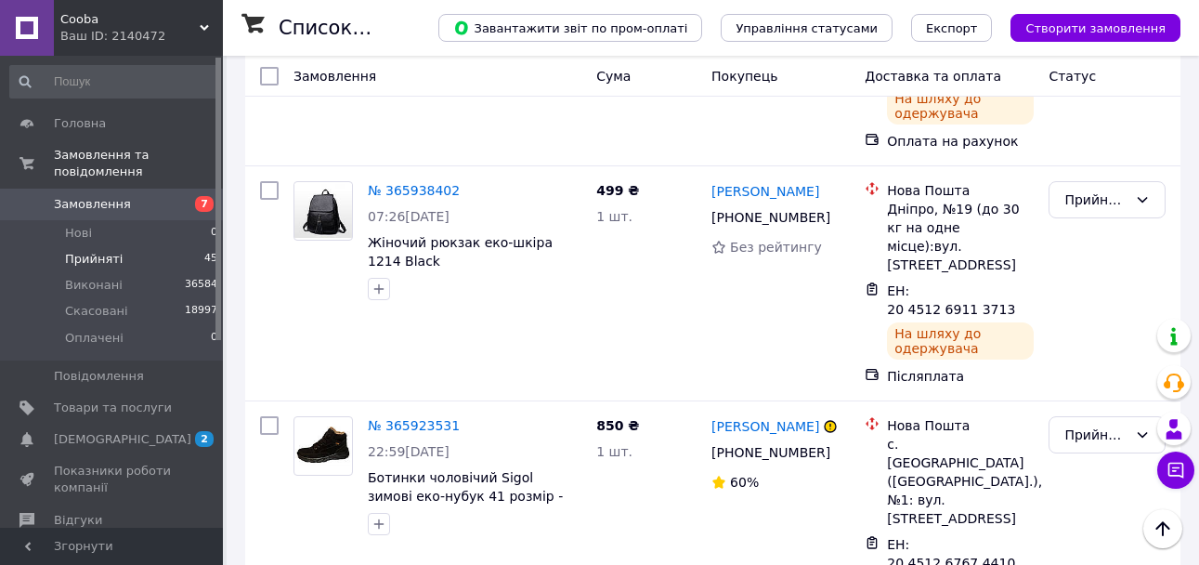
scroll to position [5952, 0]
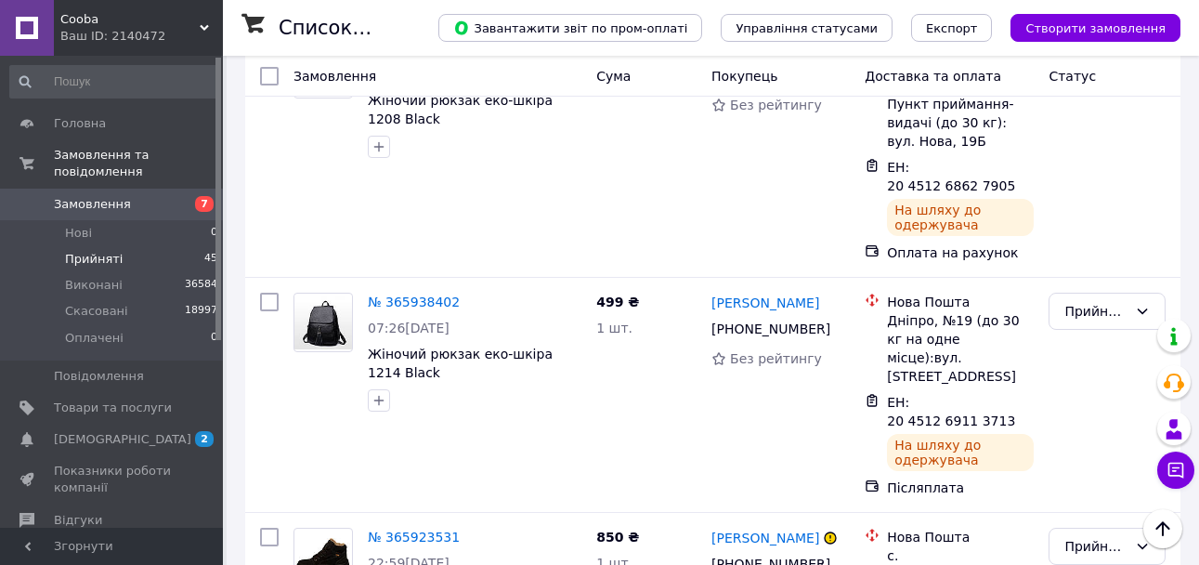
drag, startPoint x: 1028, startPoint y: 393, endPoint x: 1059, endPoint y: 361, distance: 44.0
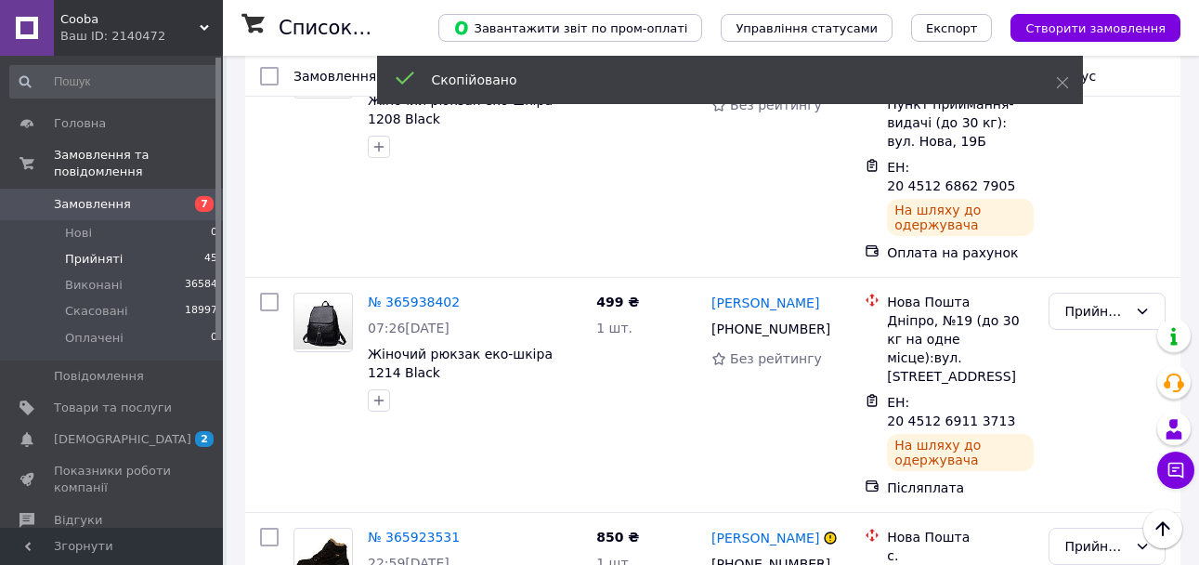
click at [1075, 372] on li "Виконано" at bounding box center [1107, 364] width 115 height 33
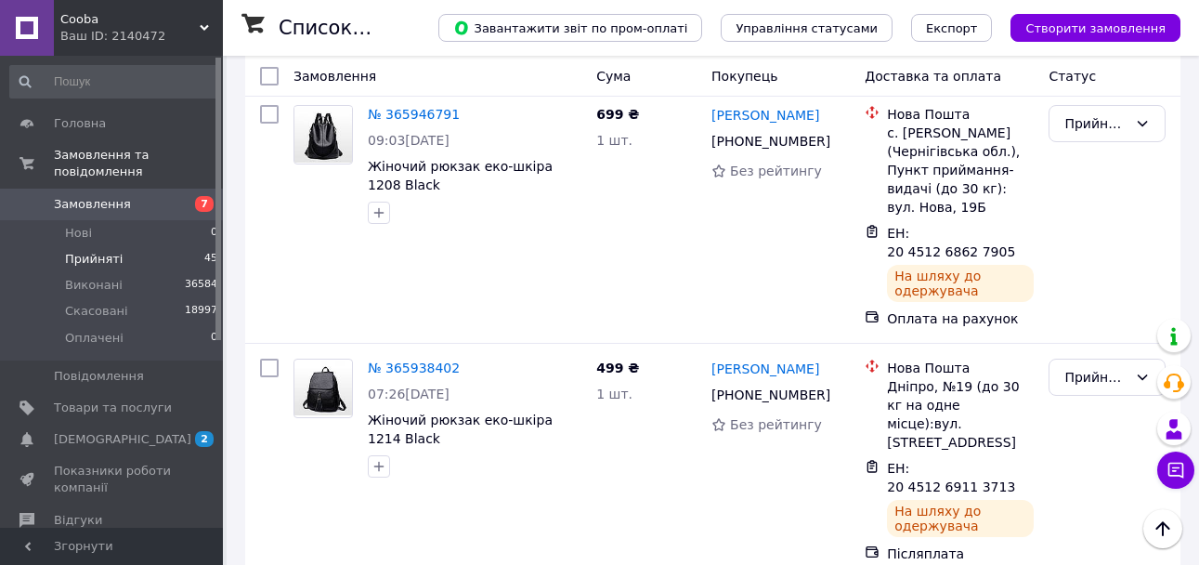
scroll to position [5859, 0]
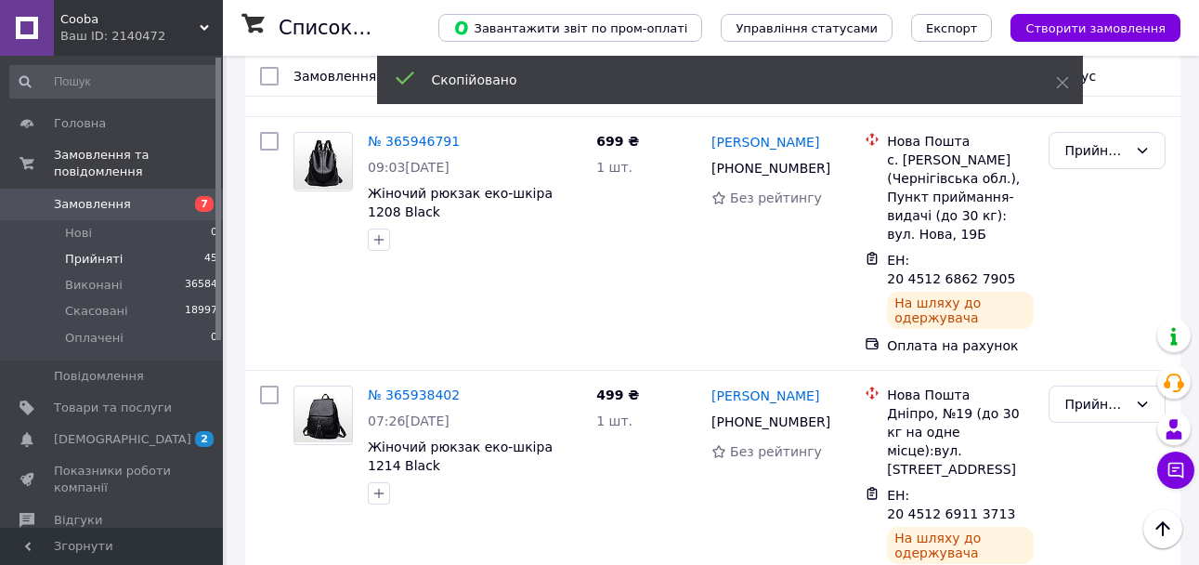
click at [1092, 257] on li "Виконано" at bounding box center [1107, 256] width 115 height 33
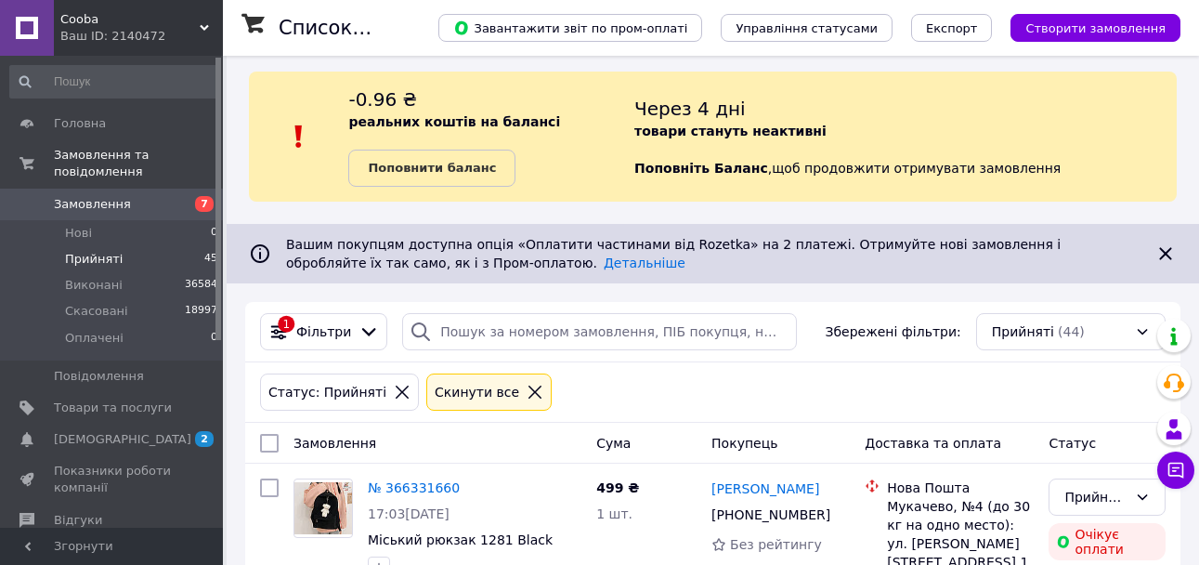
scroll to position [0, 0]
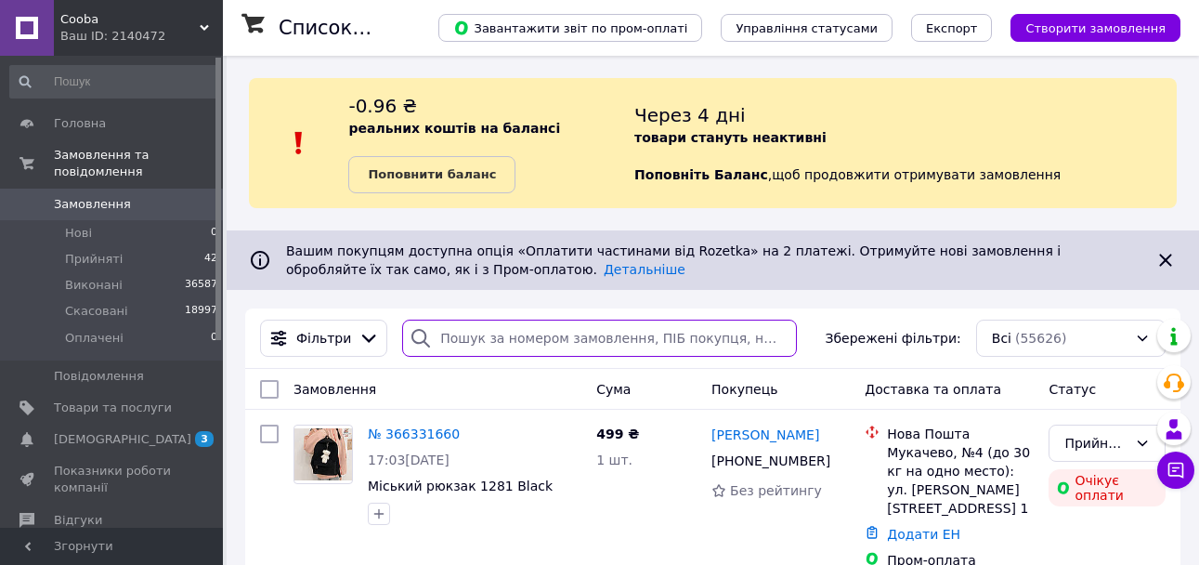
drag, startPoint x: 543, startPoint y: 335, endPoint x: 494, endPoint y: 321, distance: 51.4
click at [542, 335] on input "search" at bounding box center [599, 338] width 394 height 37
paste input "366331660"
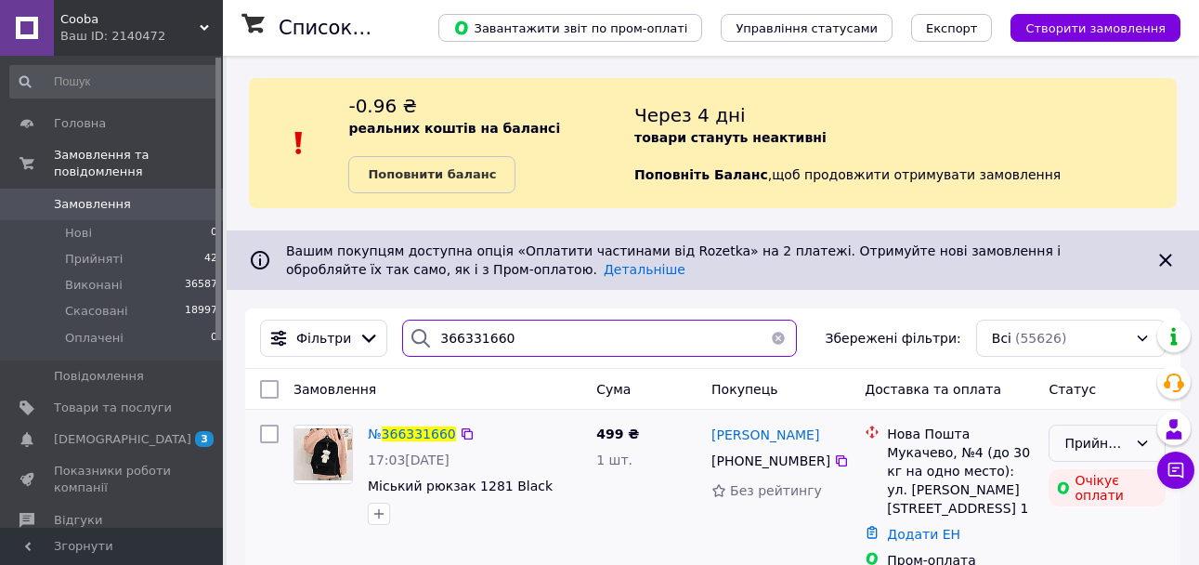
type input "366331660"
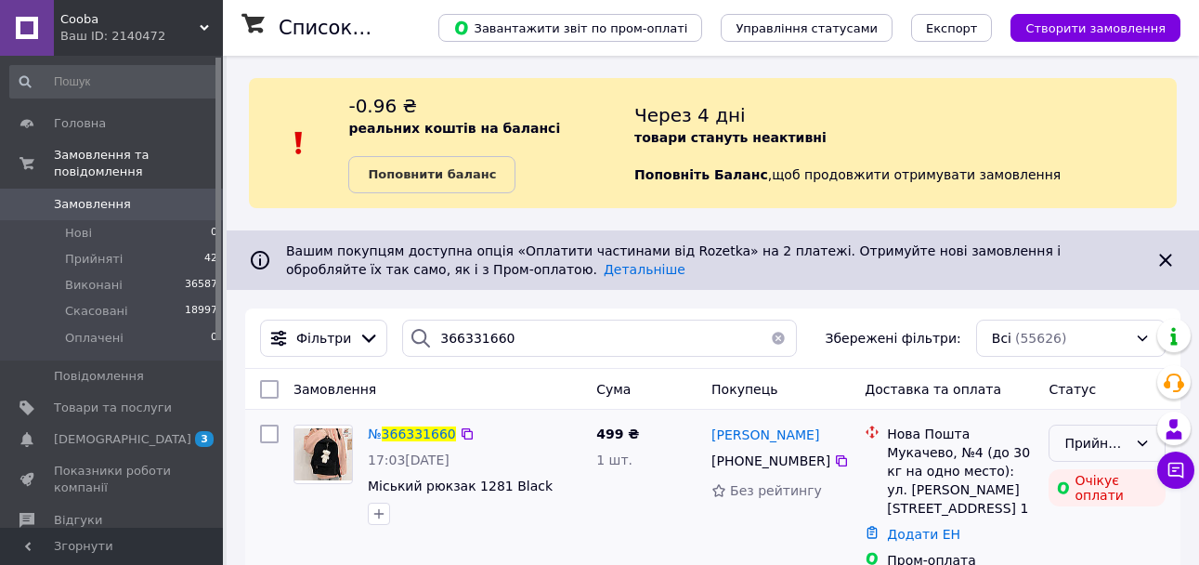
click at [1094, 453] on div "Прийнято" at bounding box center [1096, 443] width 63 height 20
click at [1096, 373] on li "Скасовано" at bounding box center [1107, 370] width 115 height 33
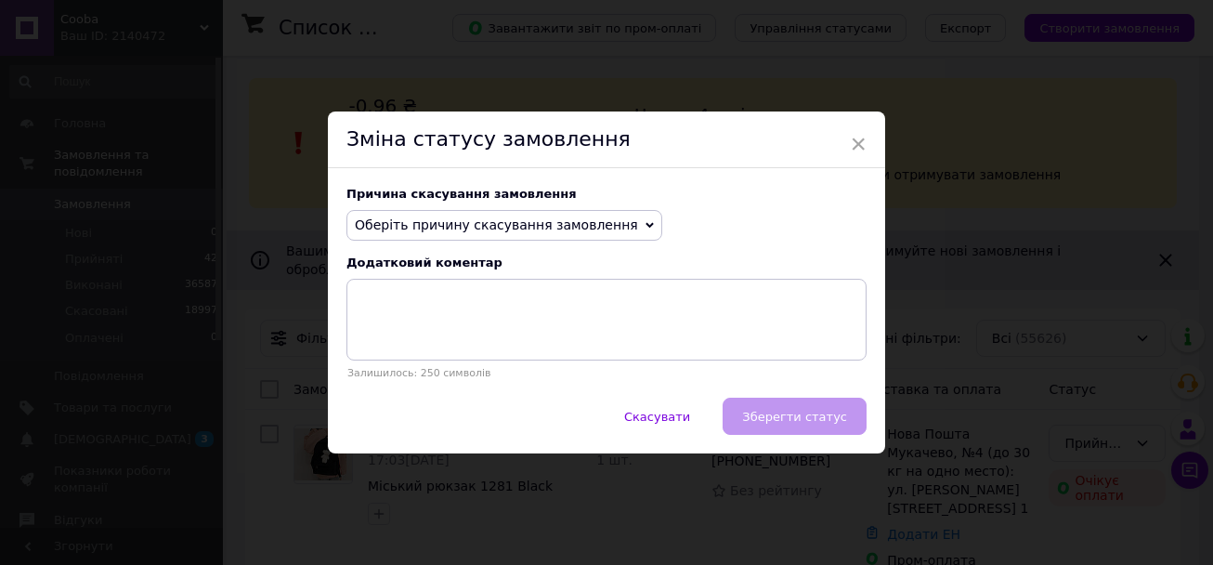
drag, startPoint x: 490, startPoint y: 229, endPoint x: 489, endPoint y: 247, distance: 17.7
click at [490, 232] on span "Оберіть причину скасування замовлення" at bounding box center [496, 224] width 283 height 15
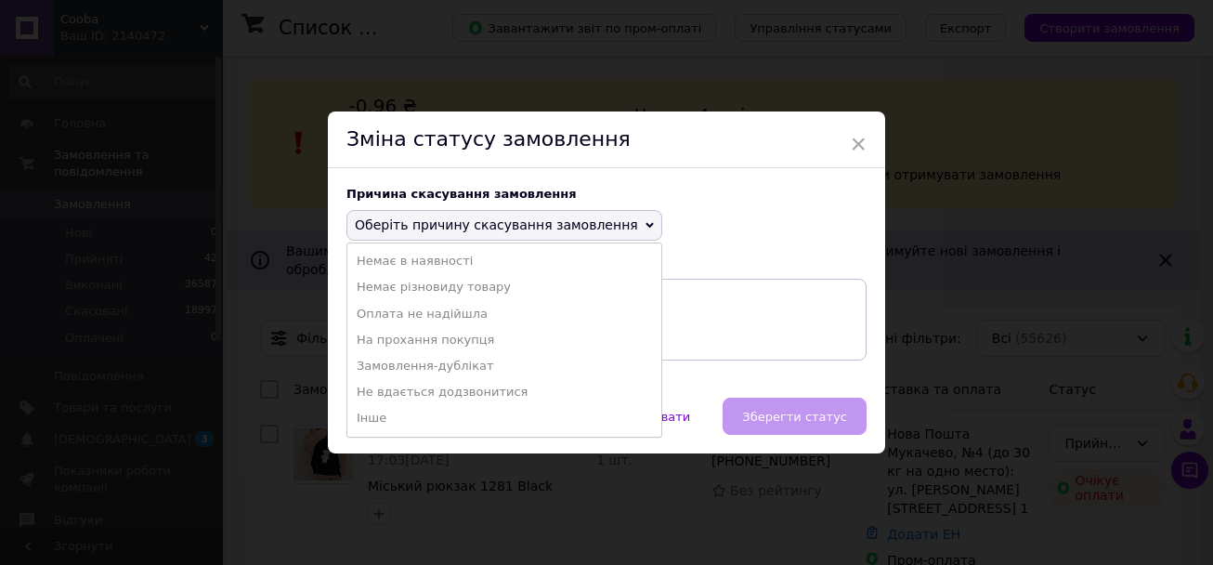
drag, startPoint x: 467, startPoint y: 314, endPoint x: 511, endPoint y: 317, distance: 43.8
click at [467, 315] on li "Оплата не надійшла" at bounding box center [504, 314] width 314 height 26
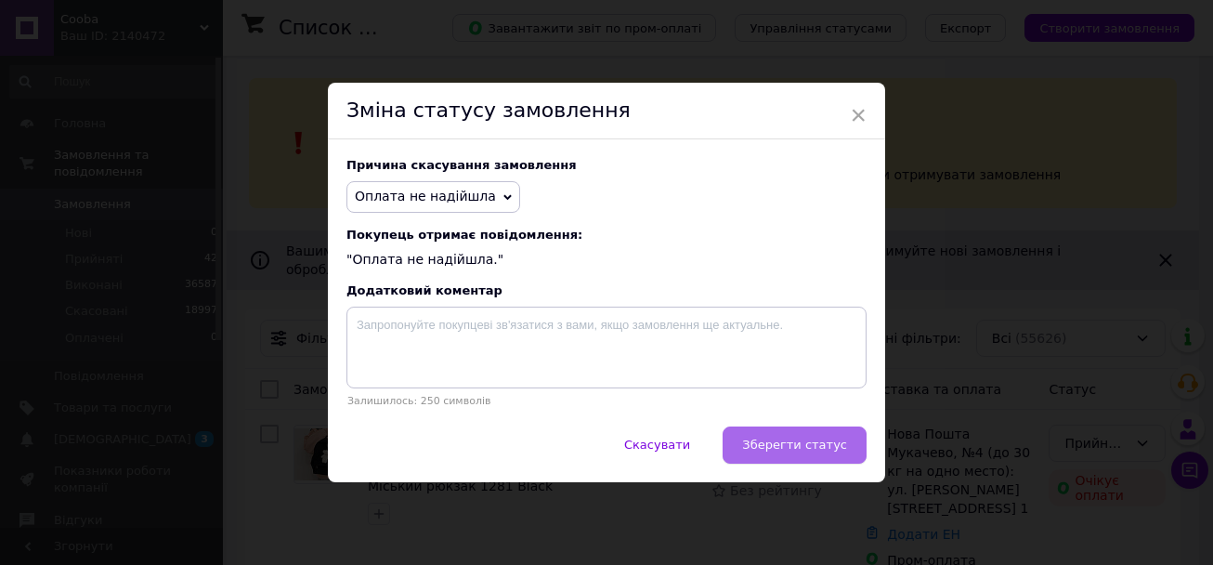
click at [792, 443] on span "Зберегти статус" at bounding box center [794, 445] width 105 height 14
